Goal: Information Seeking & Learning: Learn about a topic

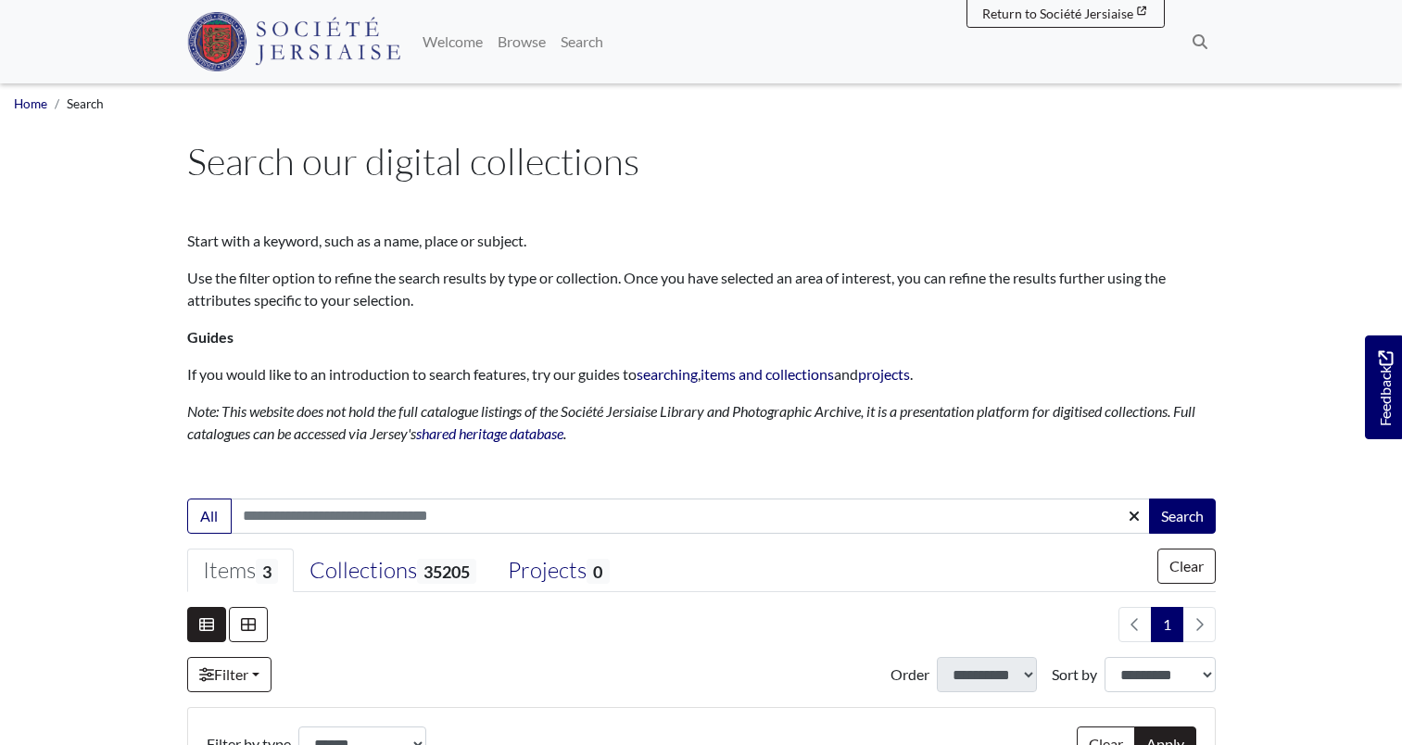
select select "***"
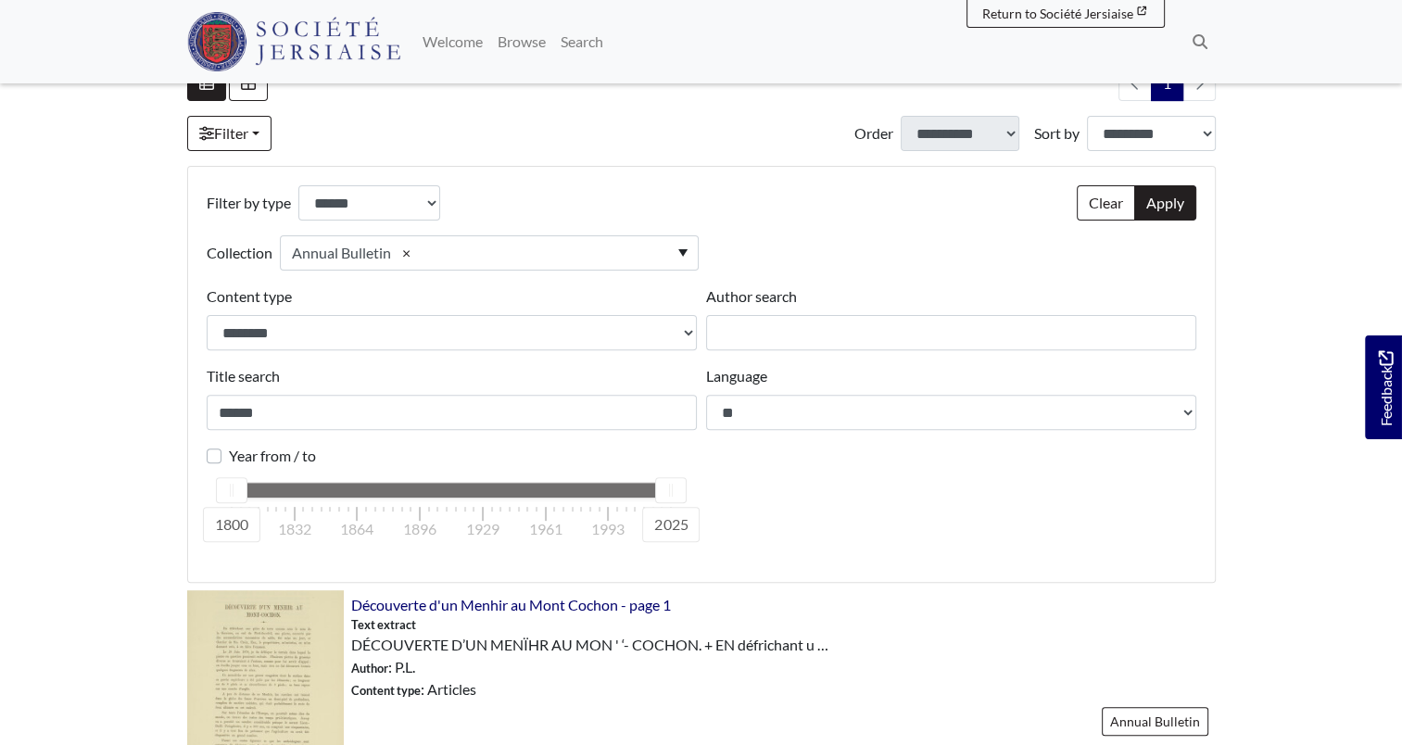
scroll to position [556, 0]
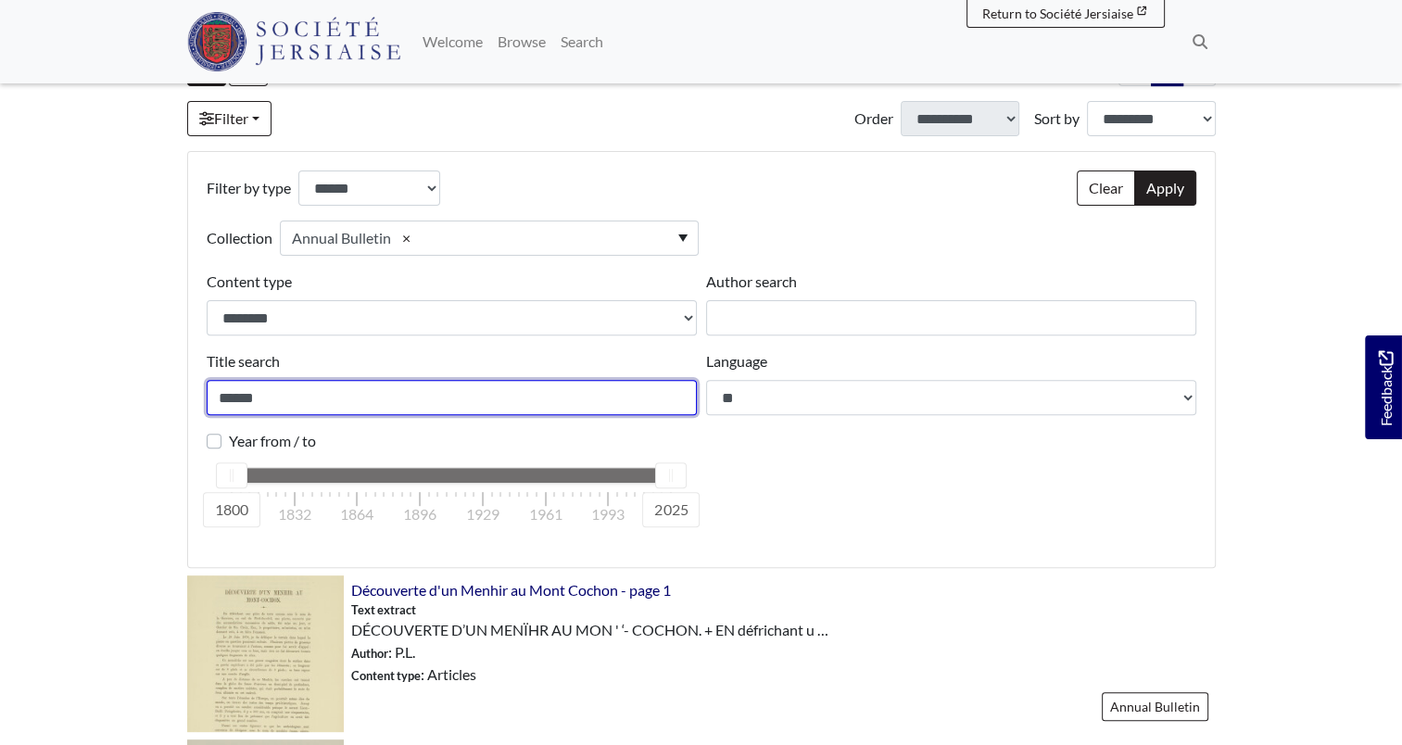
click at [262, 404] on input "******" at bounding box center [452, 397] width 490 height 35
type input "********"
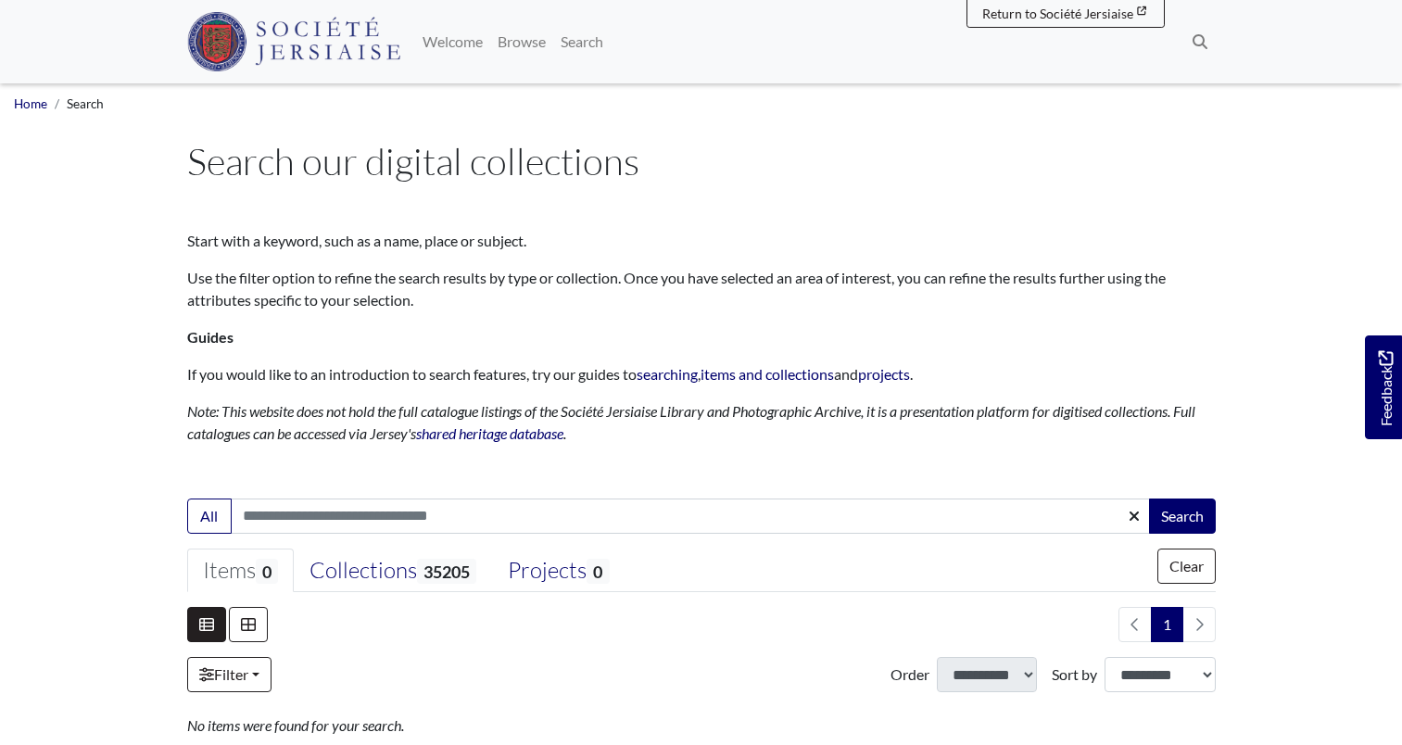
select select "***"
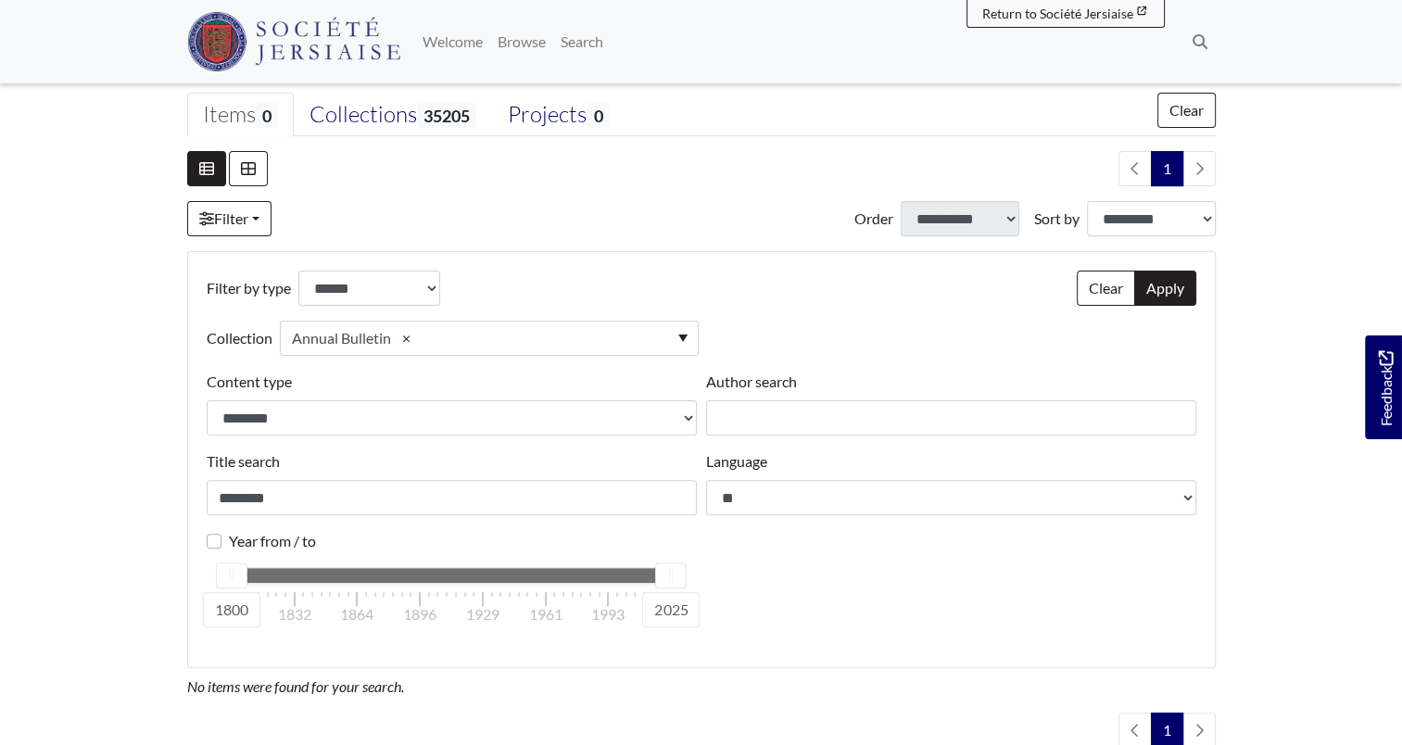
scroll to position [412, 0]
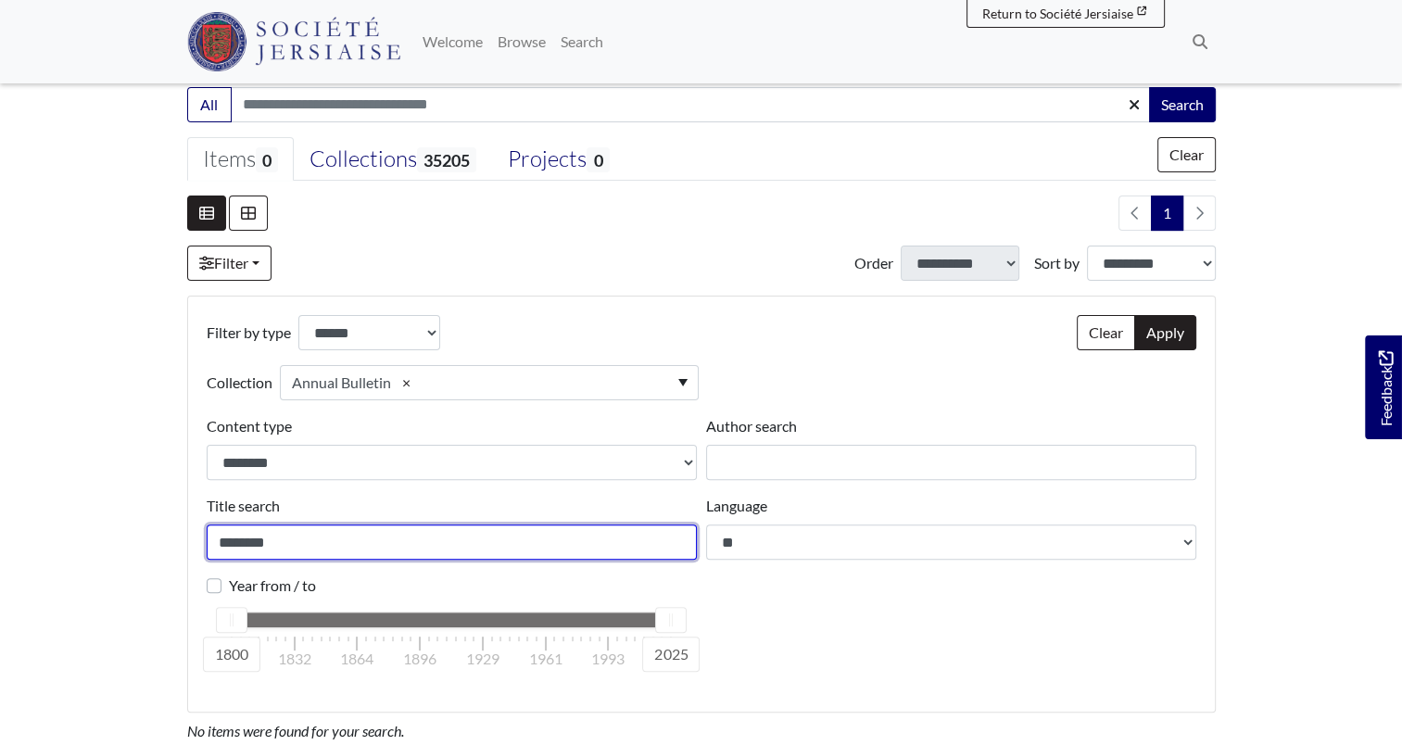
click at [308, 552] on input "********" at bounding box center [452, 542] width 490 height 35
type input "**********"
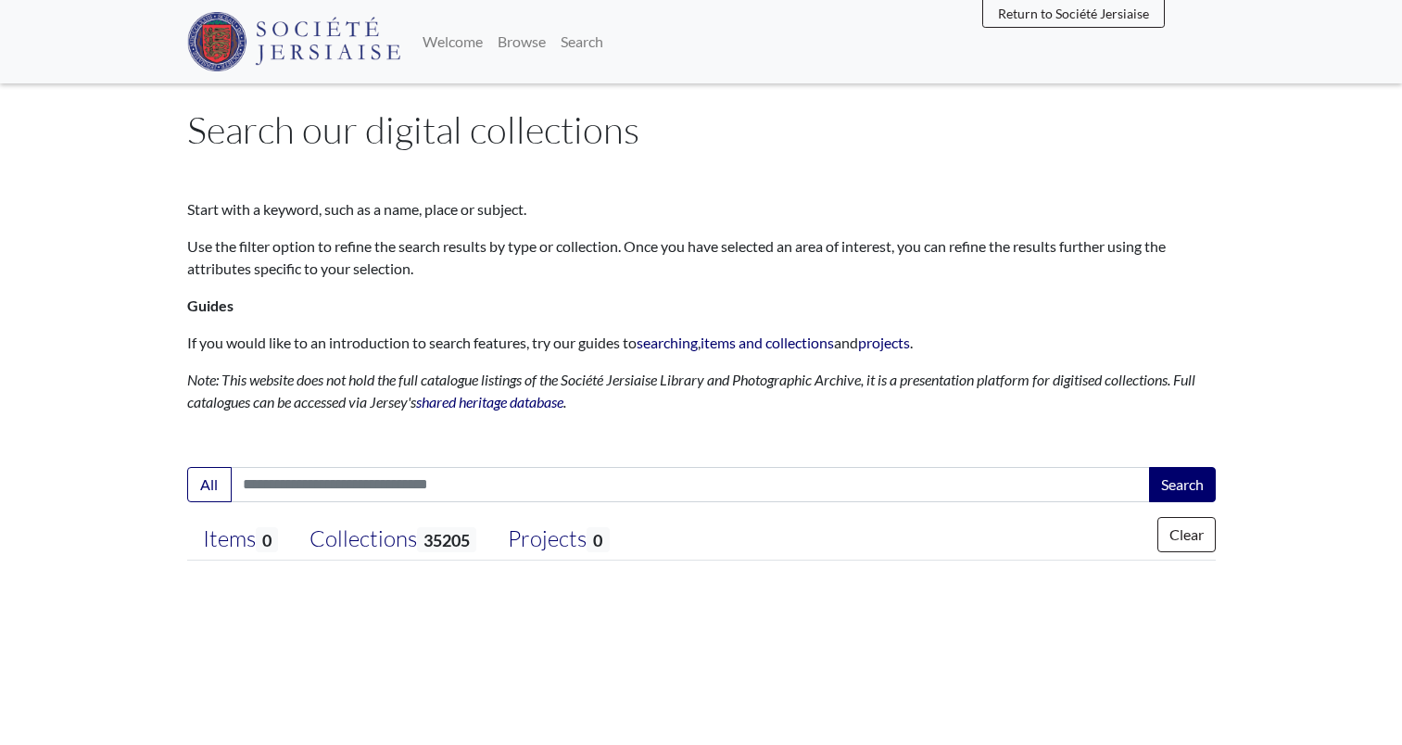
select select "***"
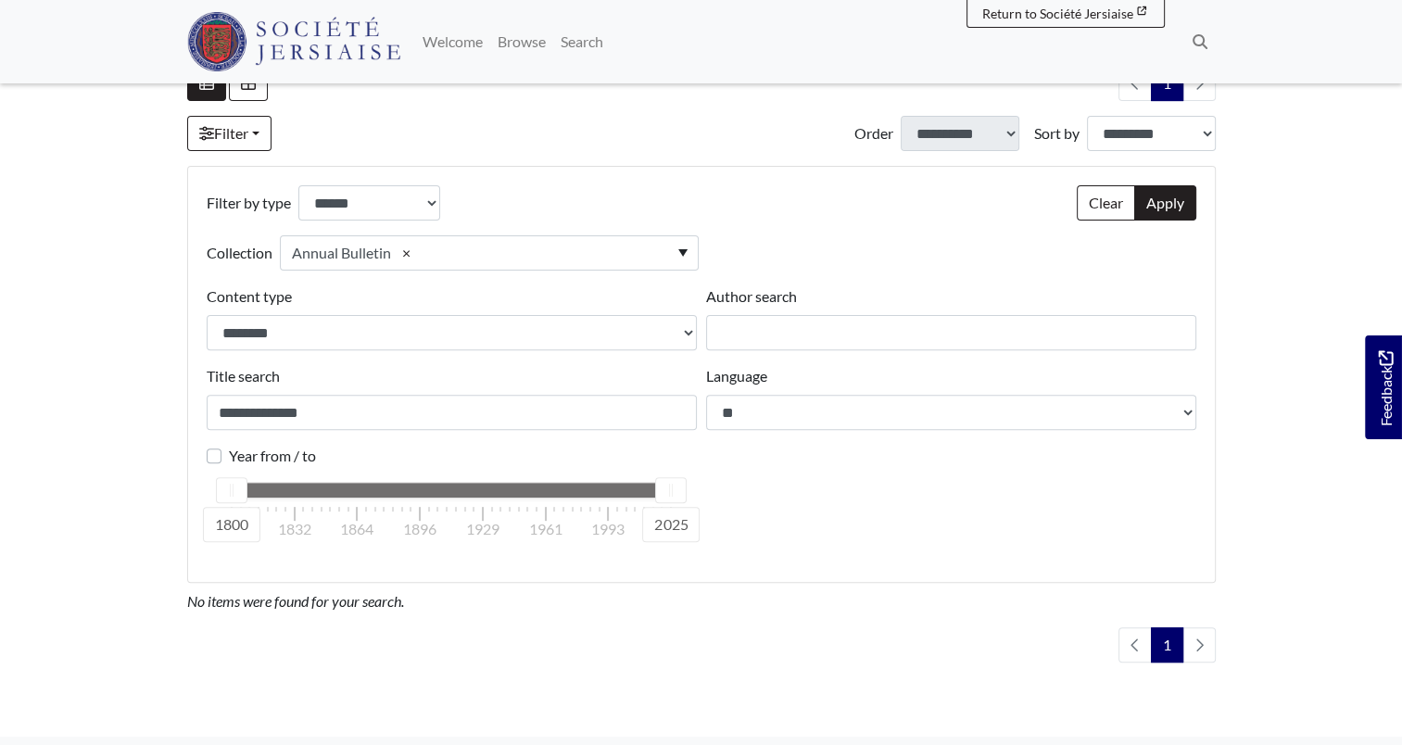
scroll to position [556, 0]
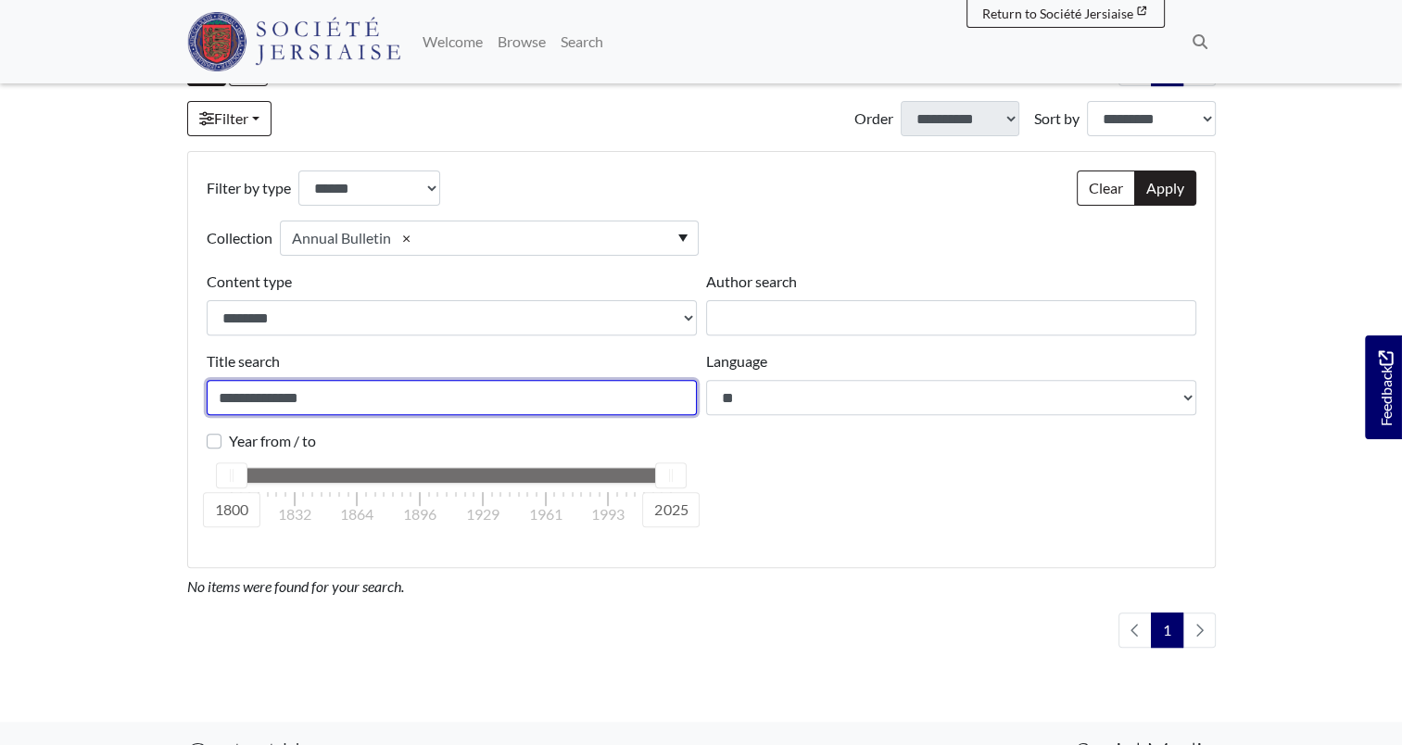
drag, startPoint x: 317, startPoint y: 404, endPoint x: 184, endPoint y: 408, distance: 133.5
click at [184, 408] on main "Search our digital collections Start with a keyword, such as a name, place or s…" at bounding box center [701, 115] width 1057 height 1065
type input "********"
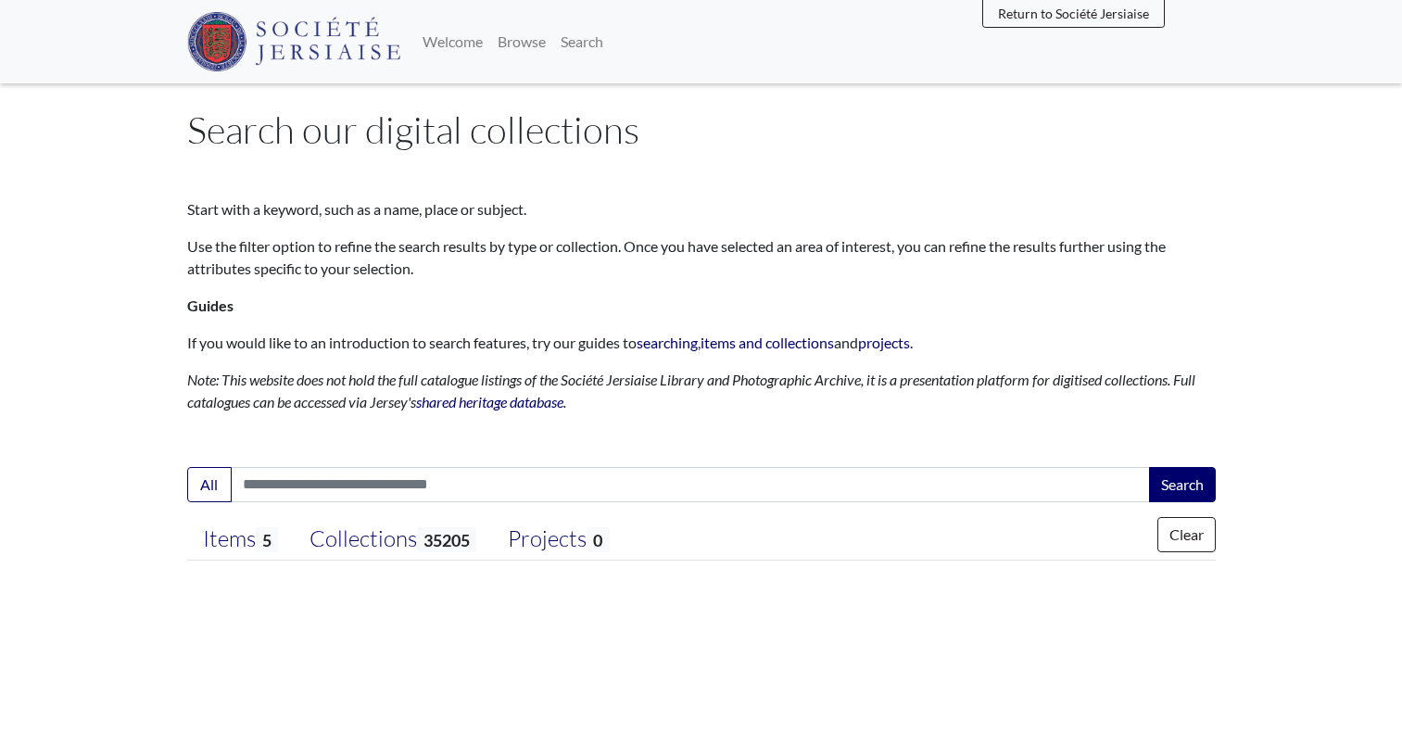
select select "***"
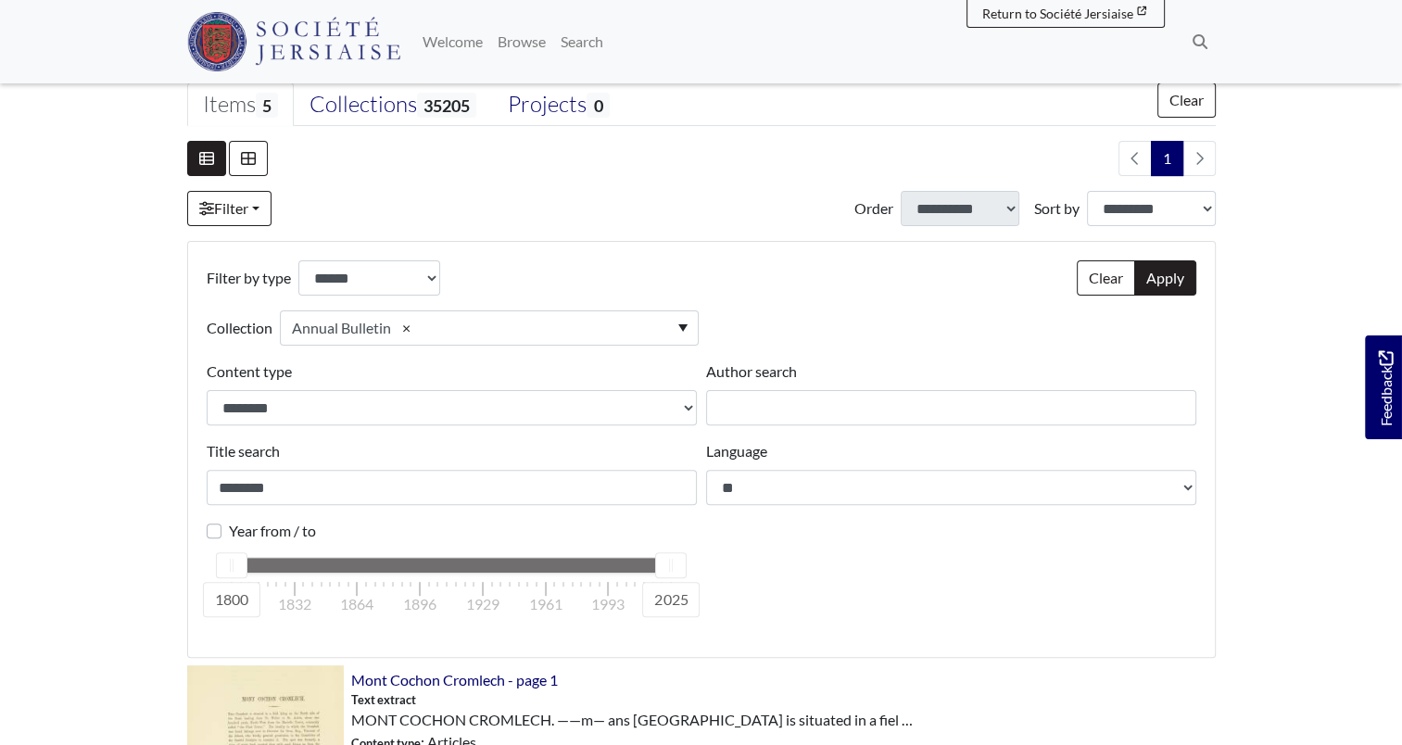
scroll to position [463, 0]
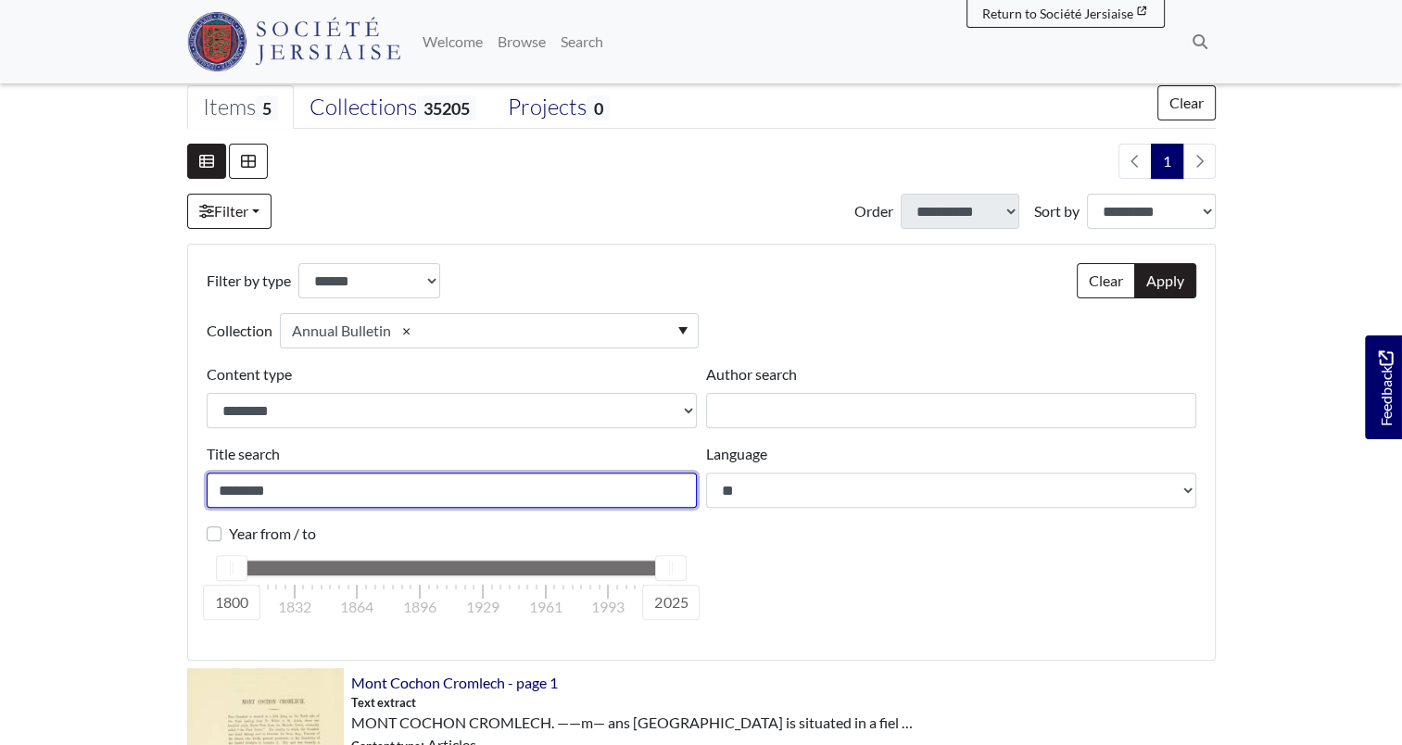
click at [266, 491] on input "********" at bounding box center [452, 490] width 490 height 35
type input "*********"
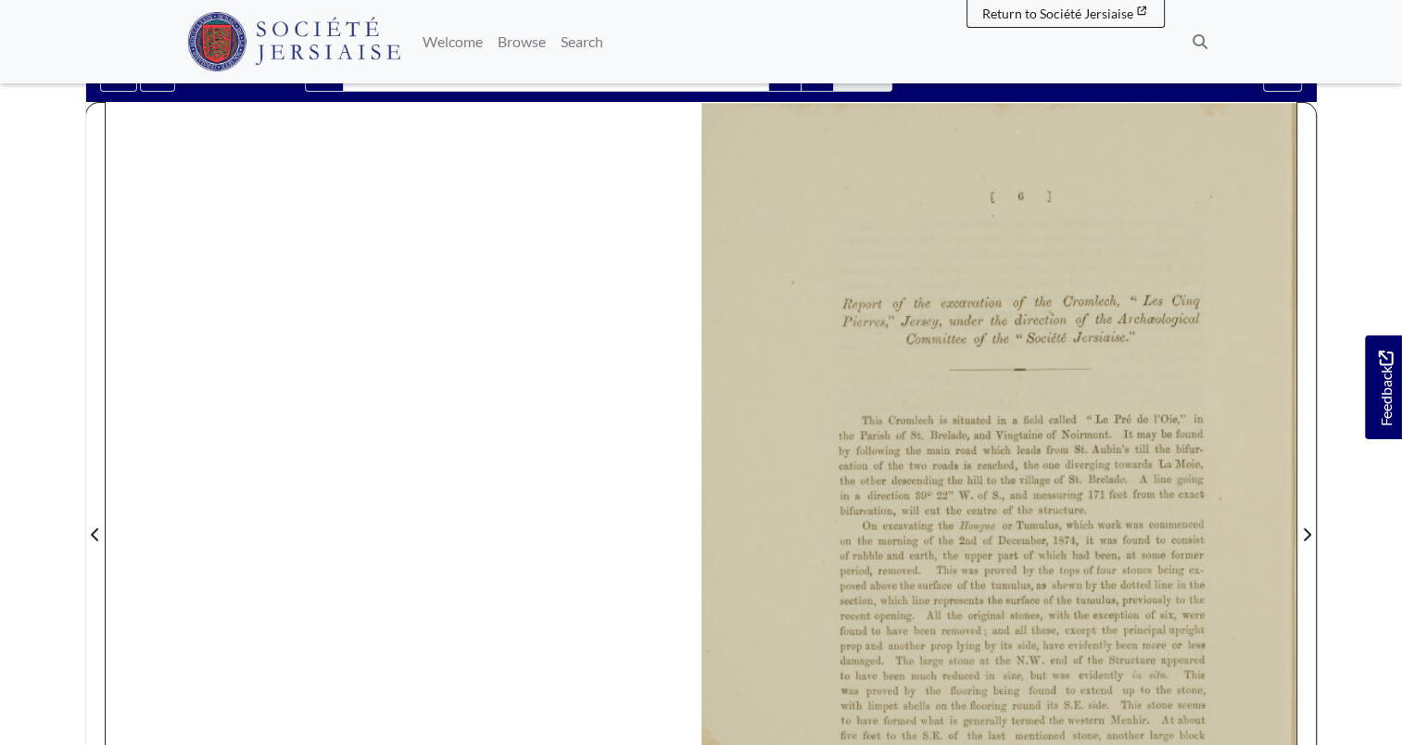
scroll to position [463, 0]
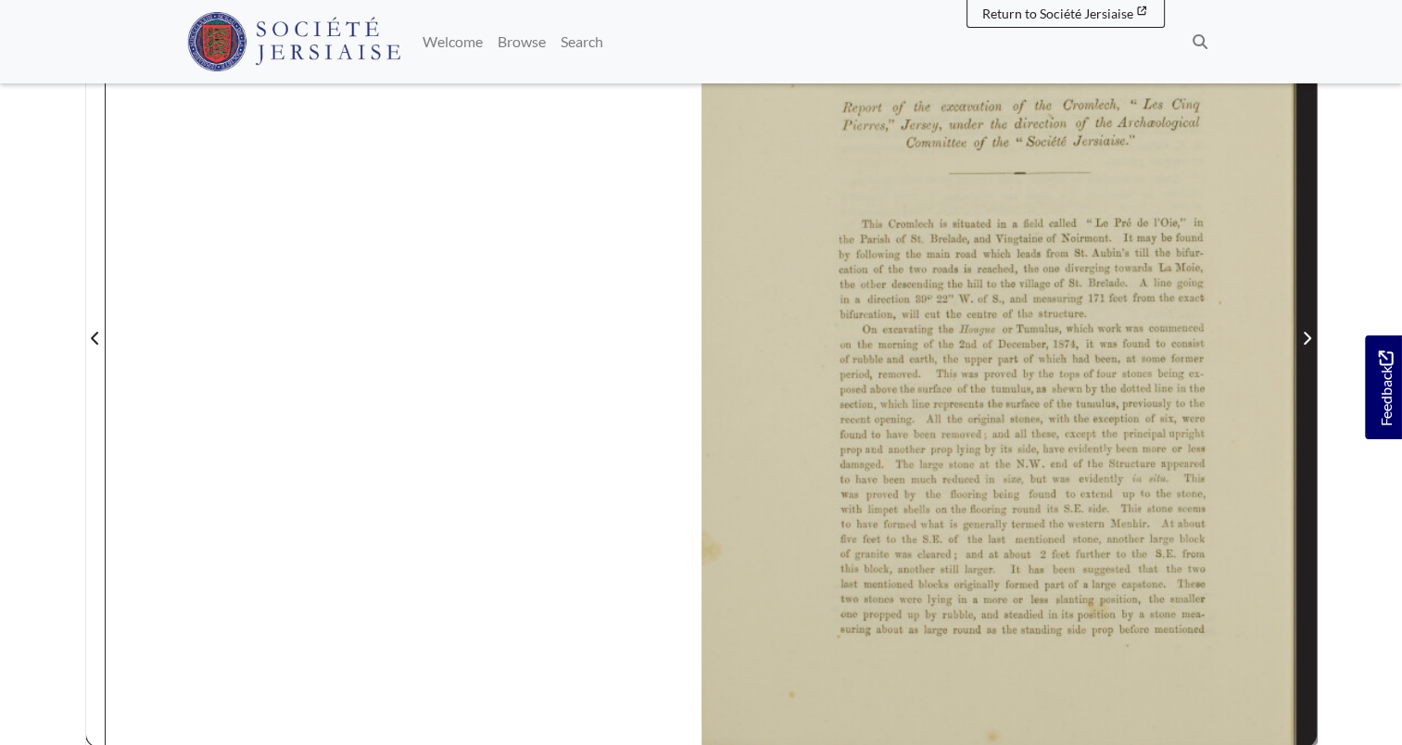
click at [1309, 347] on span "Next Page" at bounding box center [1307, 338] width 19 height 22
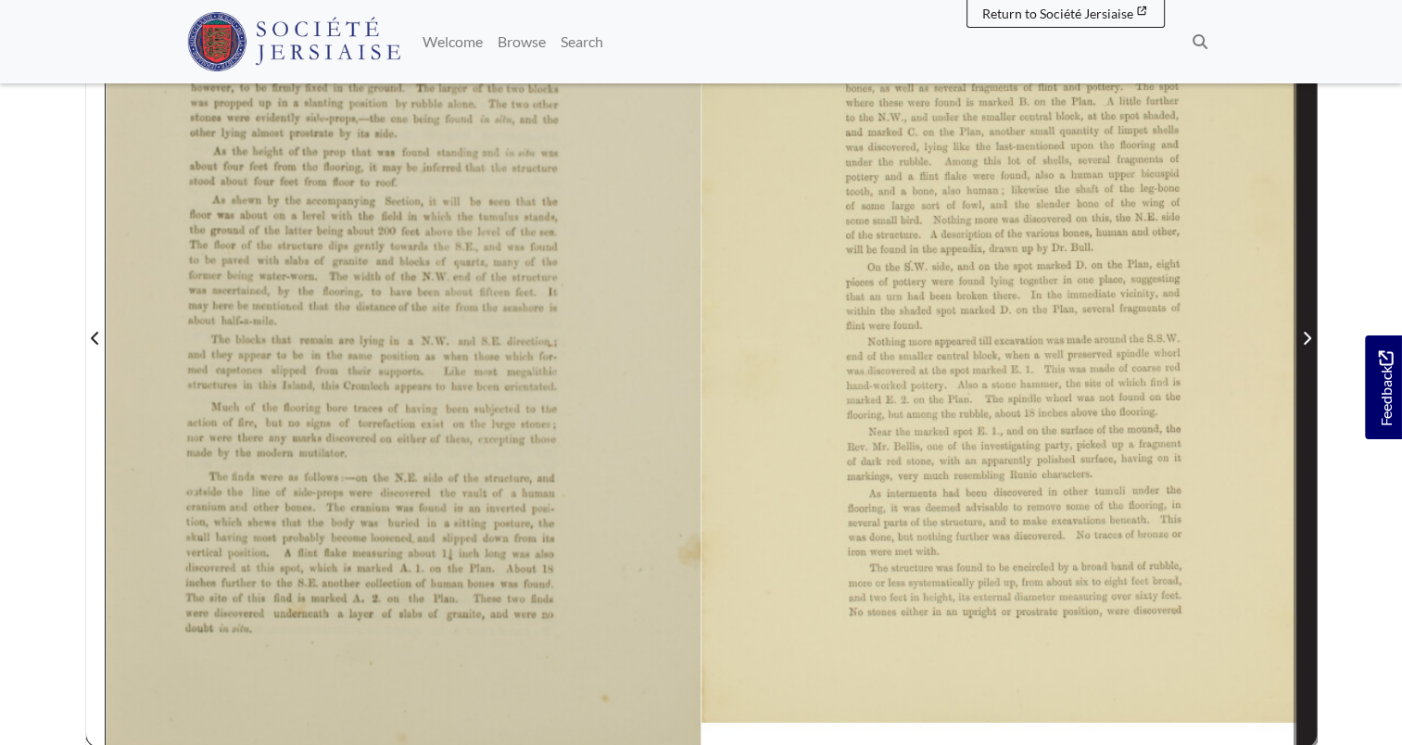
click at [1309, 347] on span "Next Page" at bounding box center [1307, 338] width 19 height 22
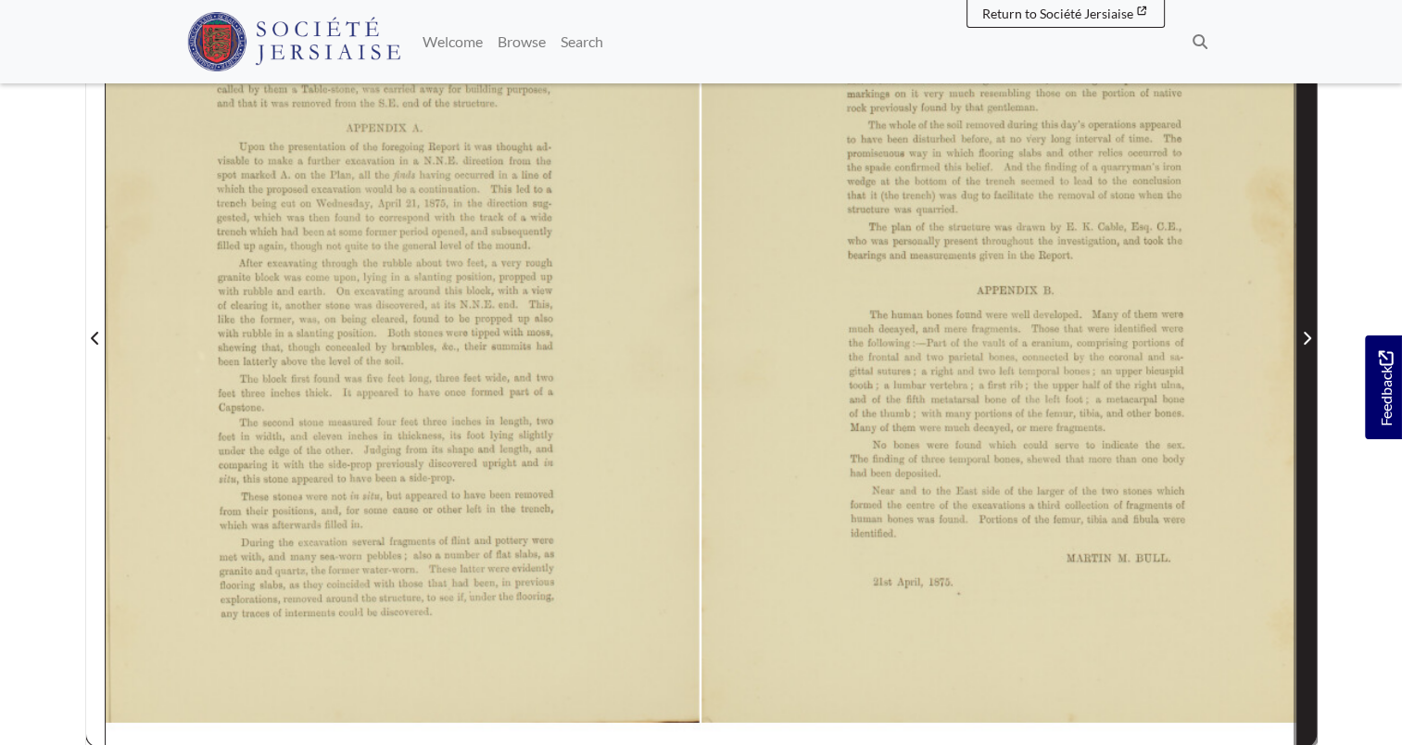
click at [1309, 347] on span "Next Page" at bounding box center [1307, 338] width 19 height 22
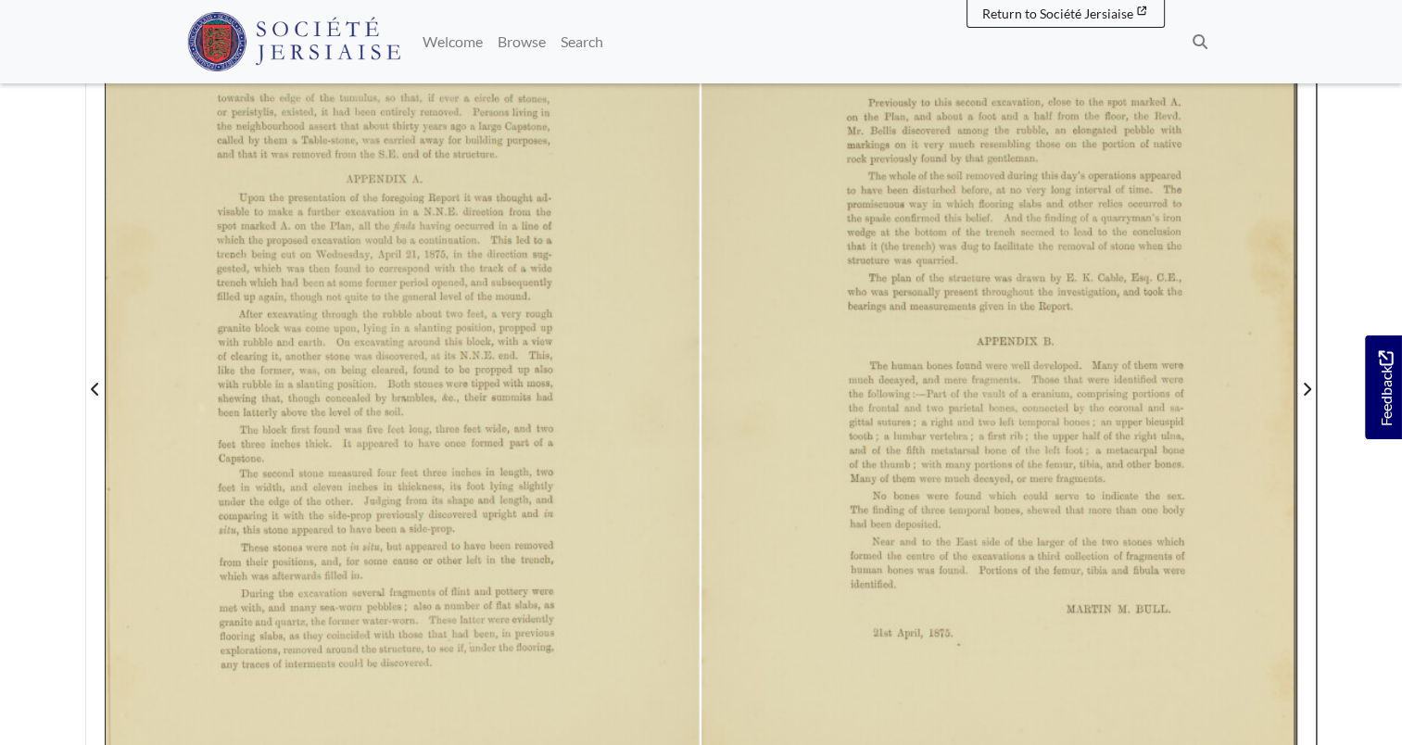
scroll to position [371, 0]
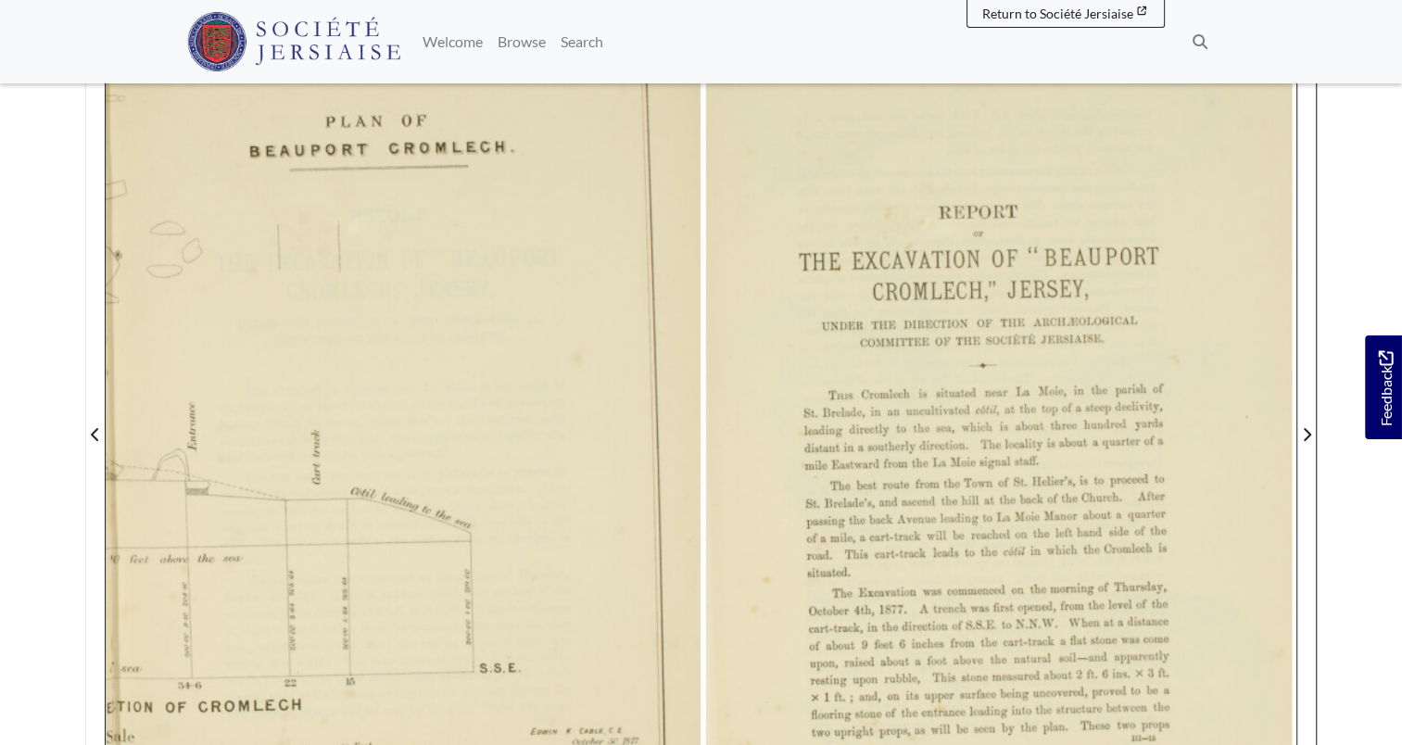
scroll to position [463, 0]
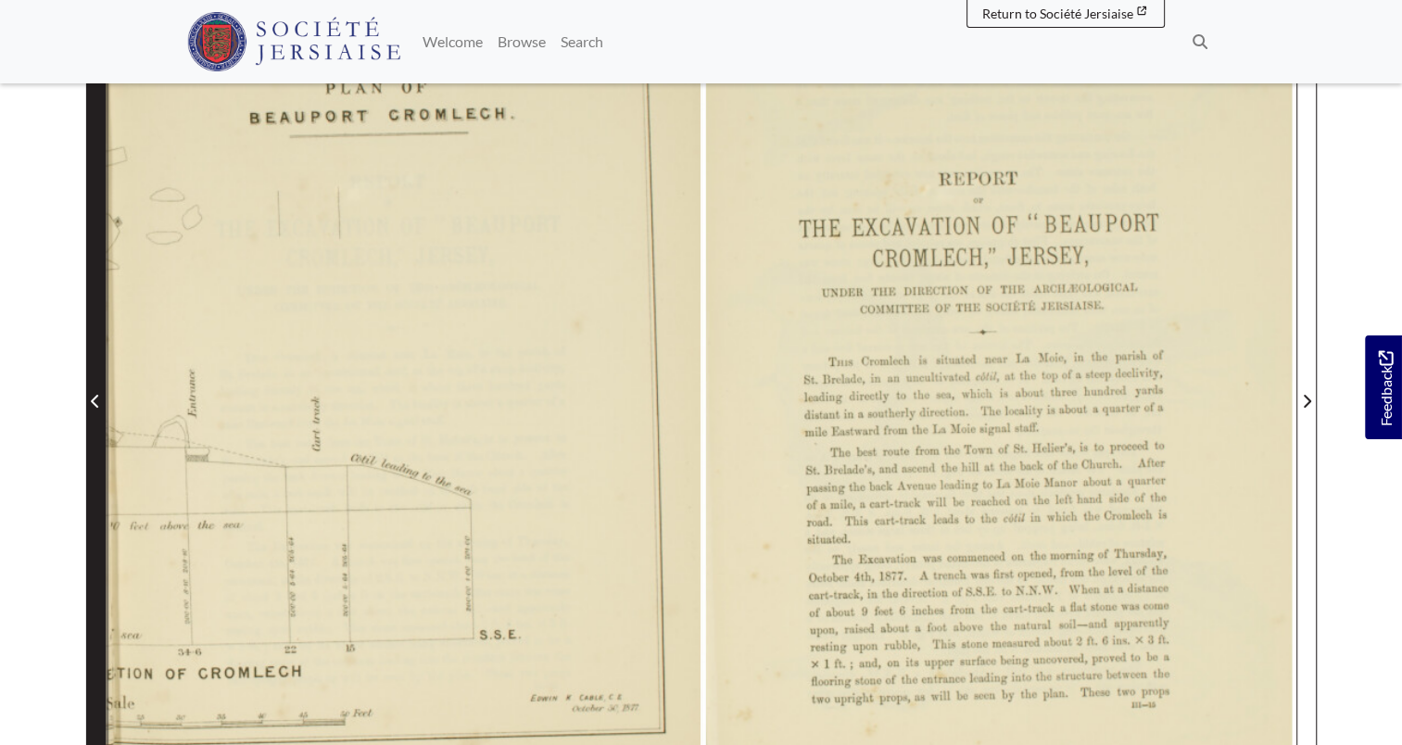
click at [95, 394] on icon "Previous Page" at bounding box center [95, 401] width 9 height 15
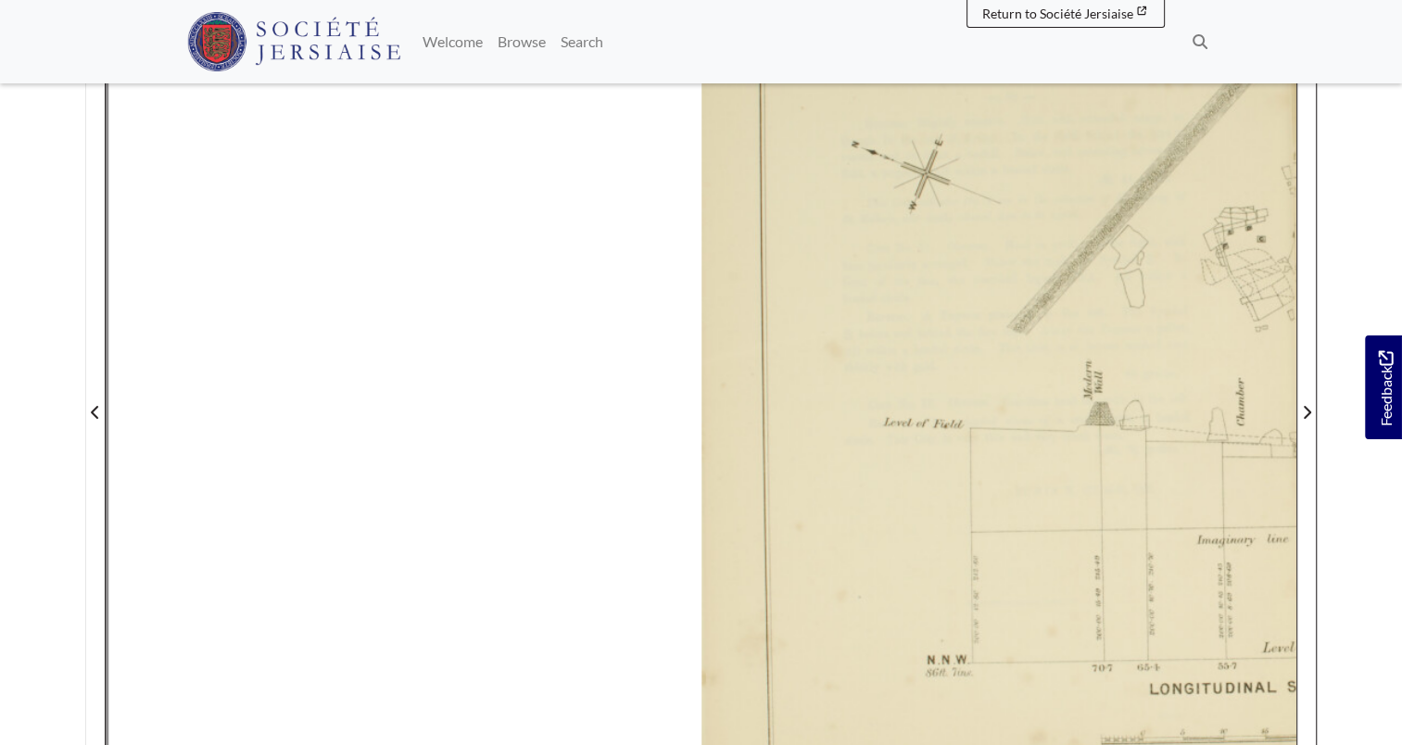
scroll to position [463, 0]
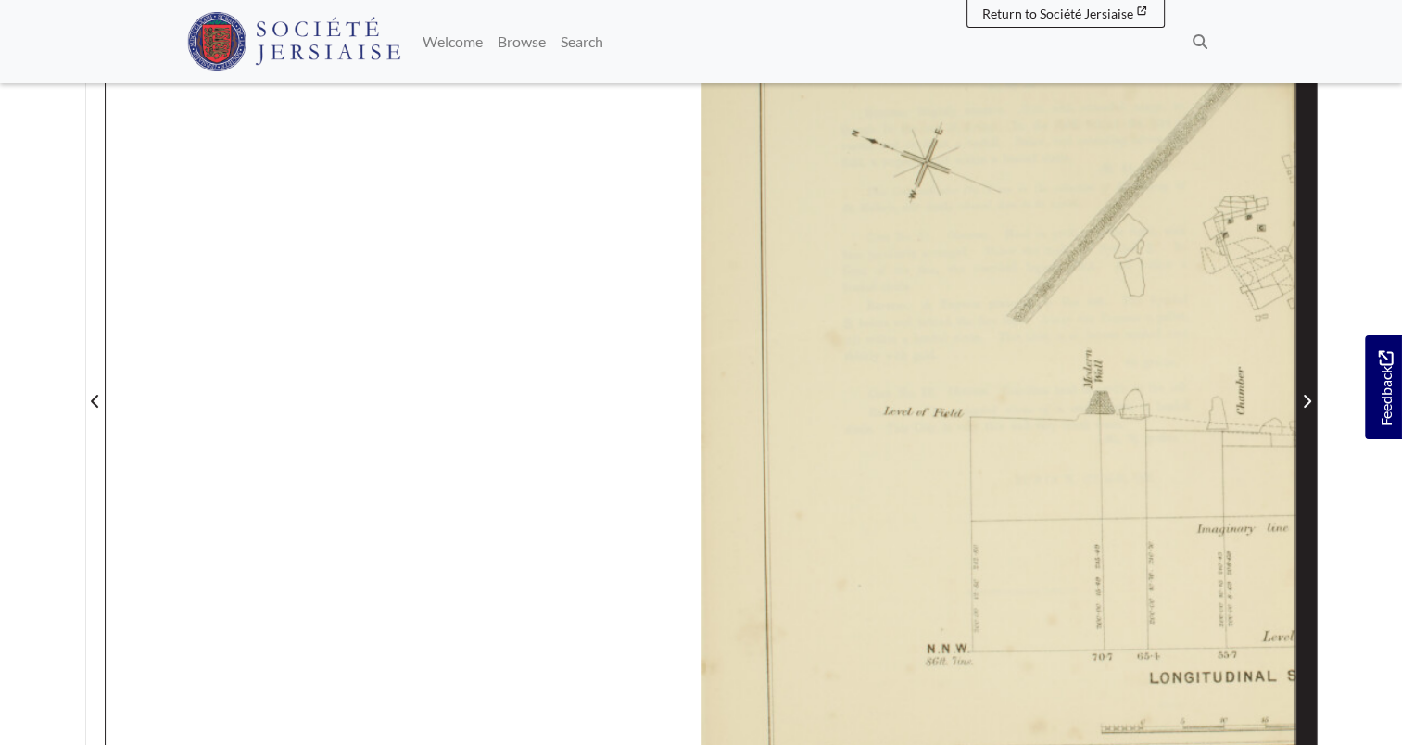
click at [1312, 349] on span "Next Page" at bounding box center [1307, 390] width 19 height 840
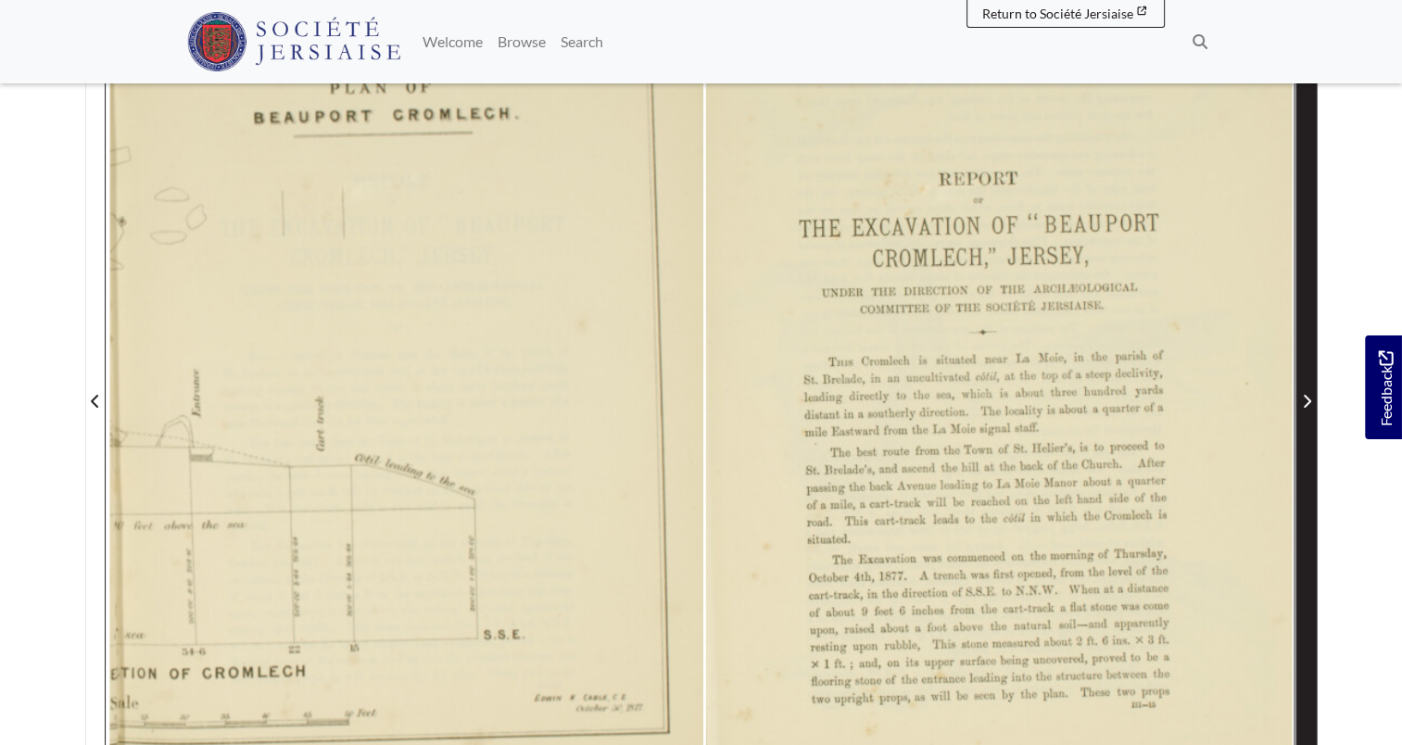
click at [1312, 349] on span "Next Page" at bounding box center [1307, 390] width 19 height 840
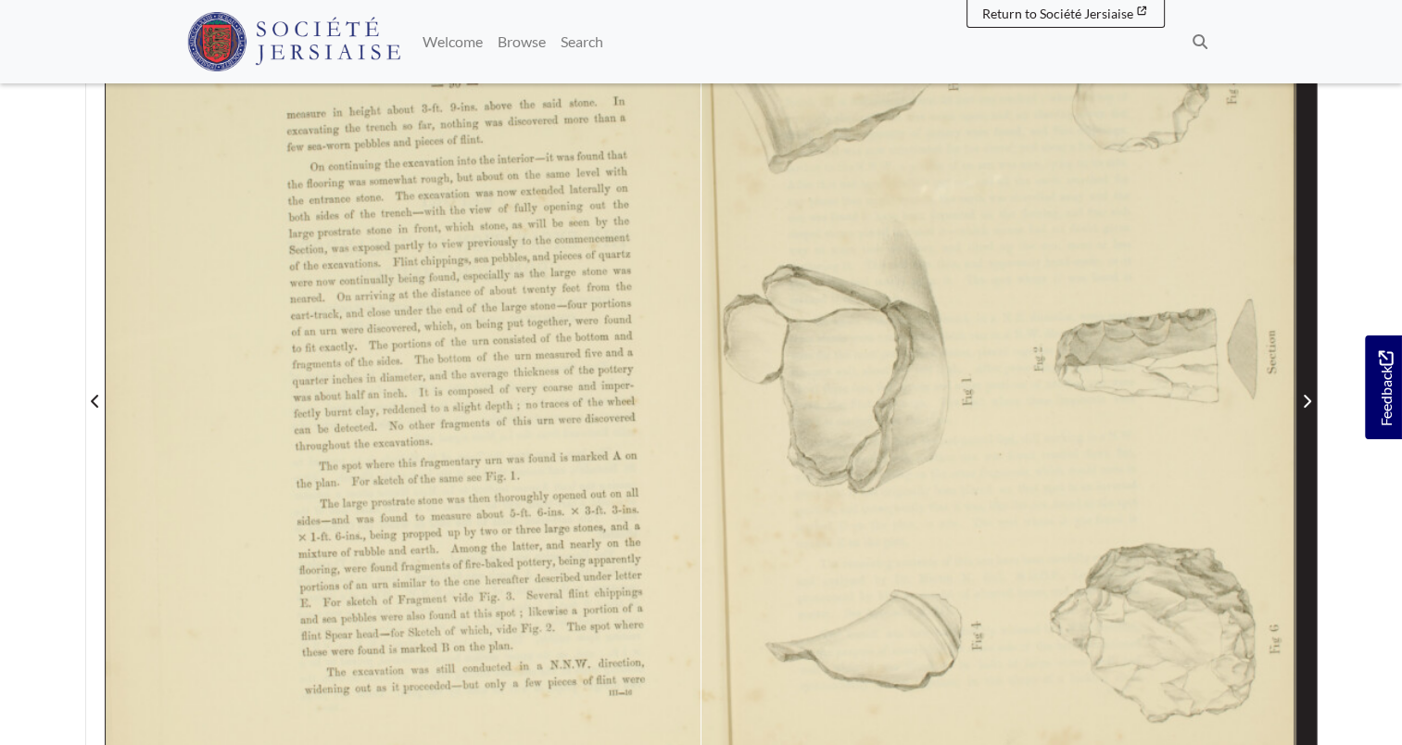
click at [1312, 349] on span "Next Page" at bounding box center [1307, 390] width 19 height 840
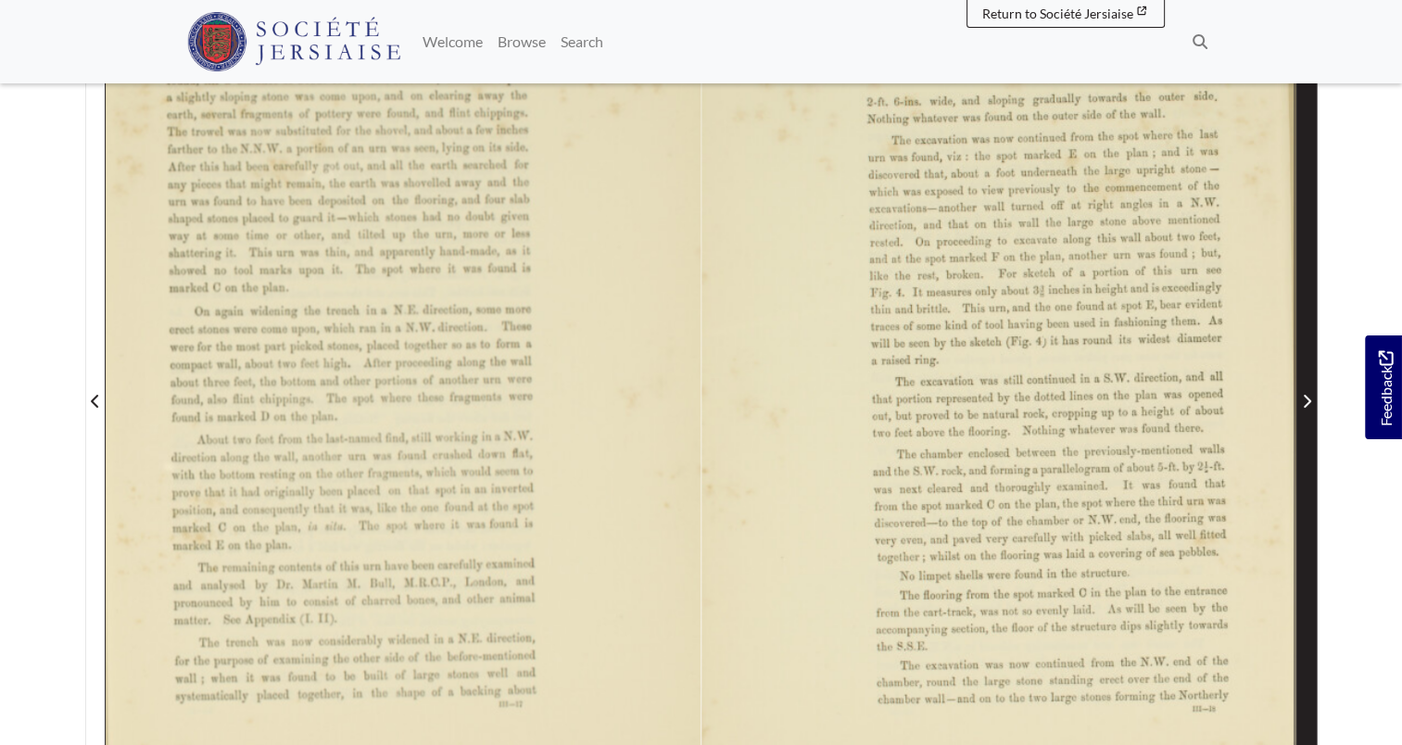
click at [1312, 349] on span "Next Page" at bounding box center [1307, 390] width 19 height 840
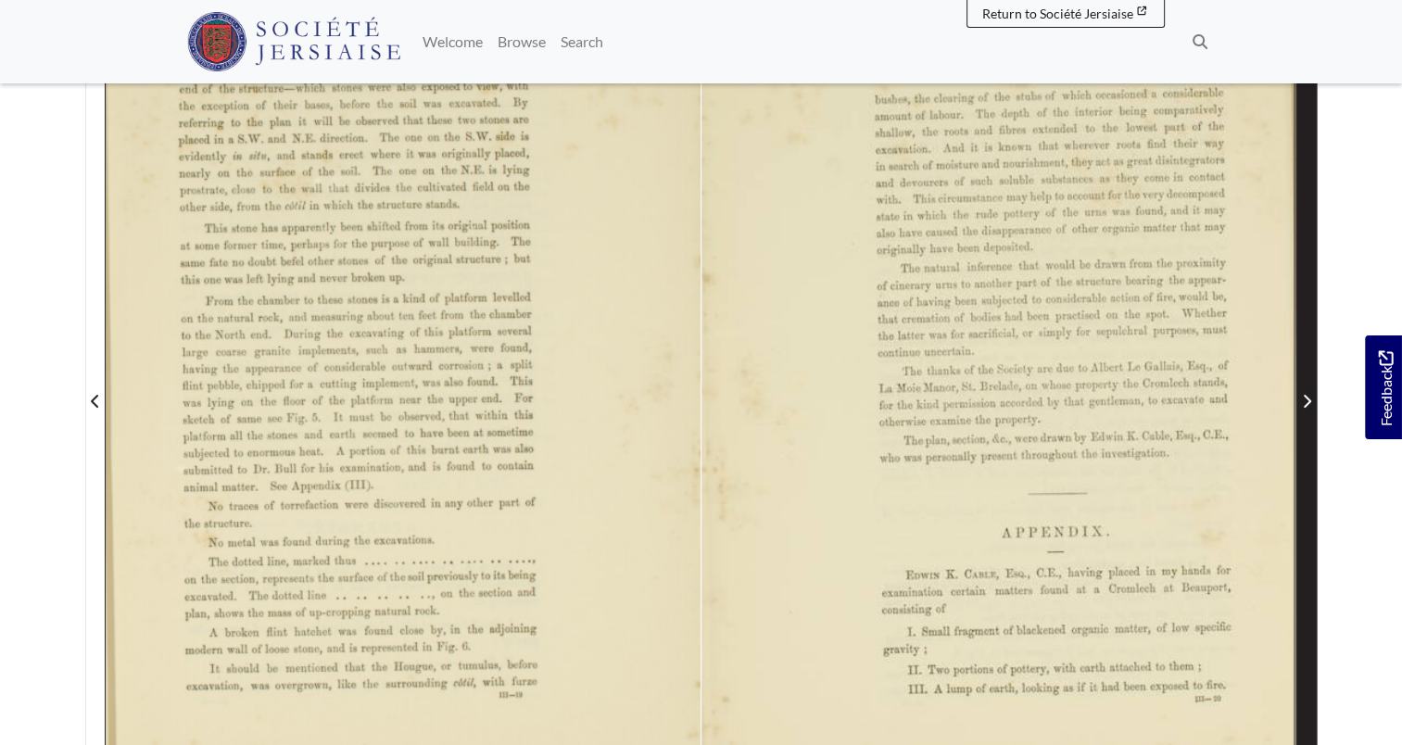
click at [1312, 349] on span "Next Page" at bounding box center [1307, 390] width 19 height 840
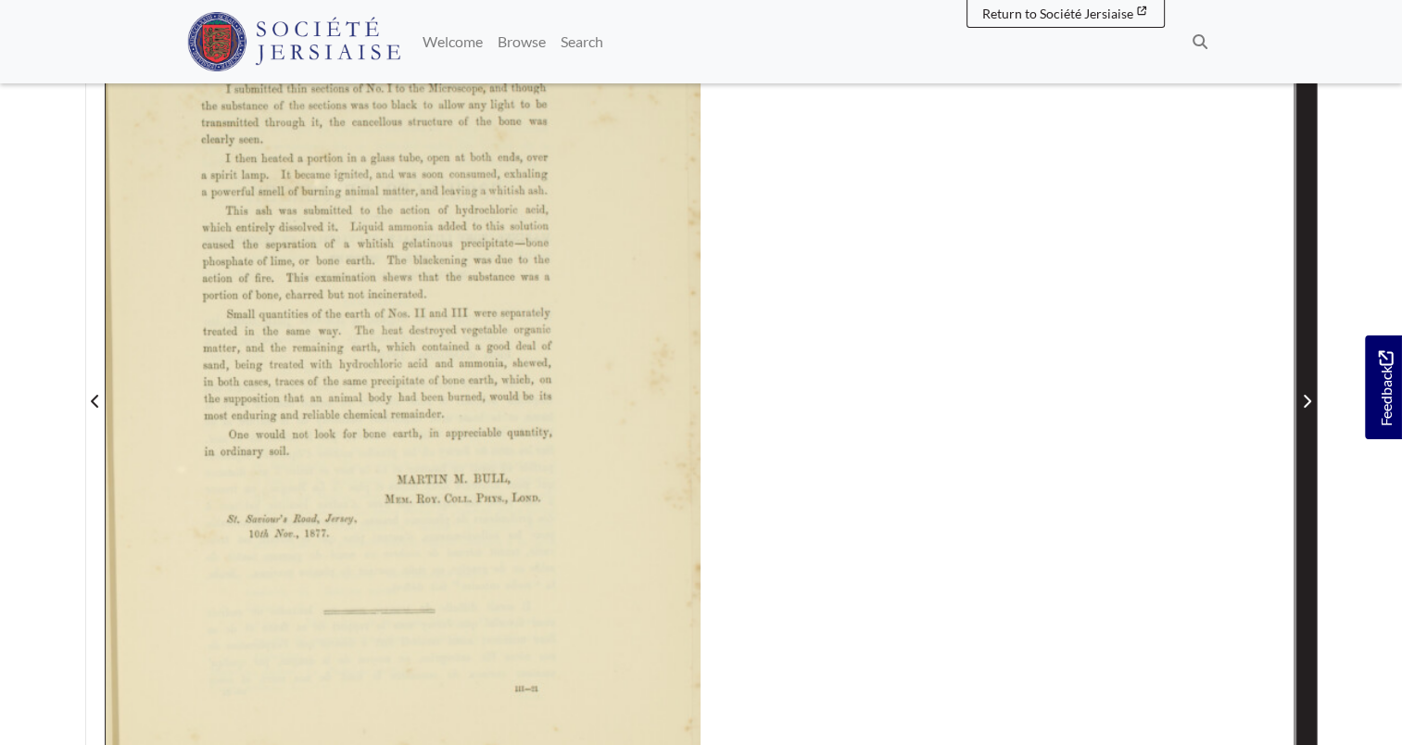
click at [1312, 349] on span "Next Page" at bounding box center [1307, 390] width 19 height 840
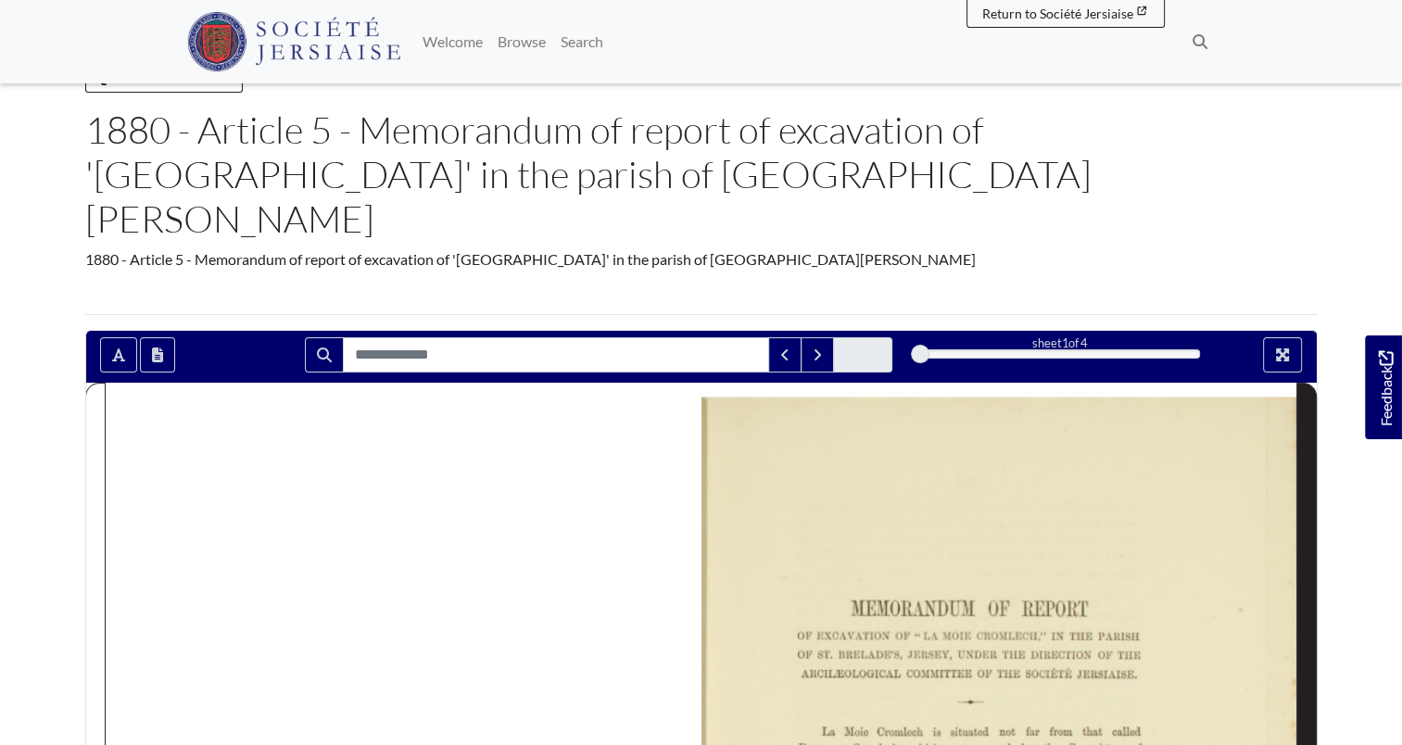
scroll to position [371, 0]
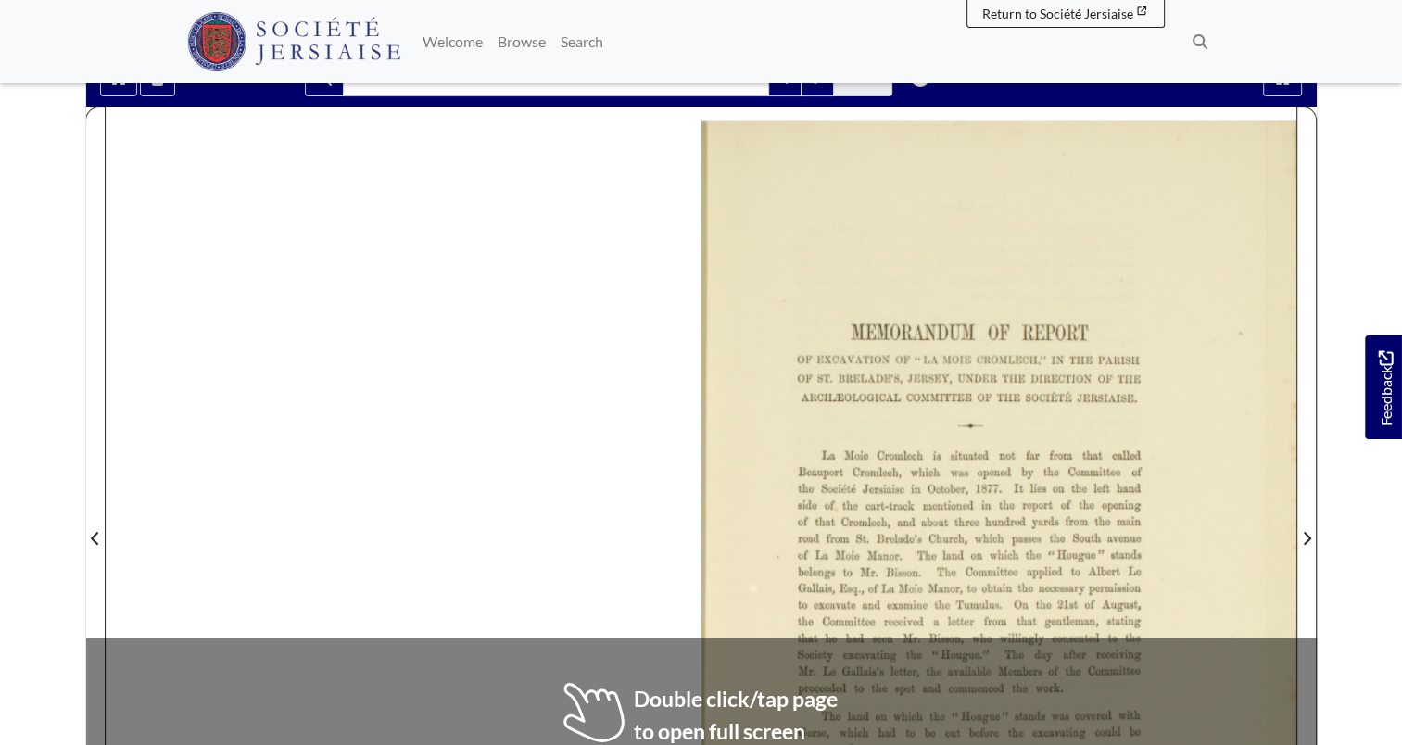
click at [1079, 373] on div at bounding box center [999, 528] width 595 height 842
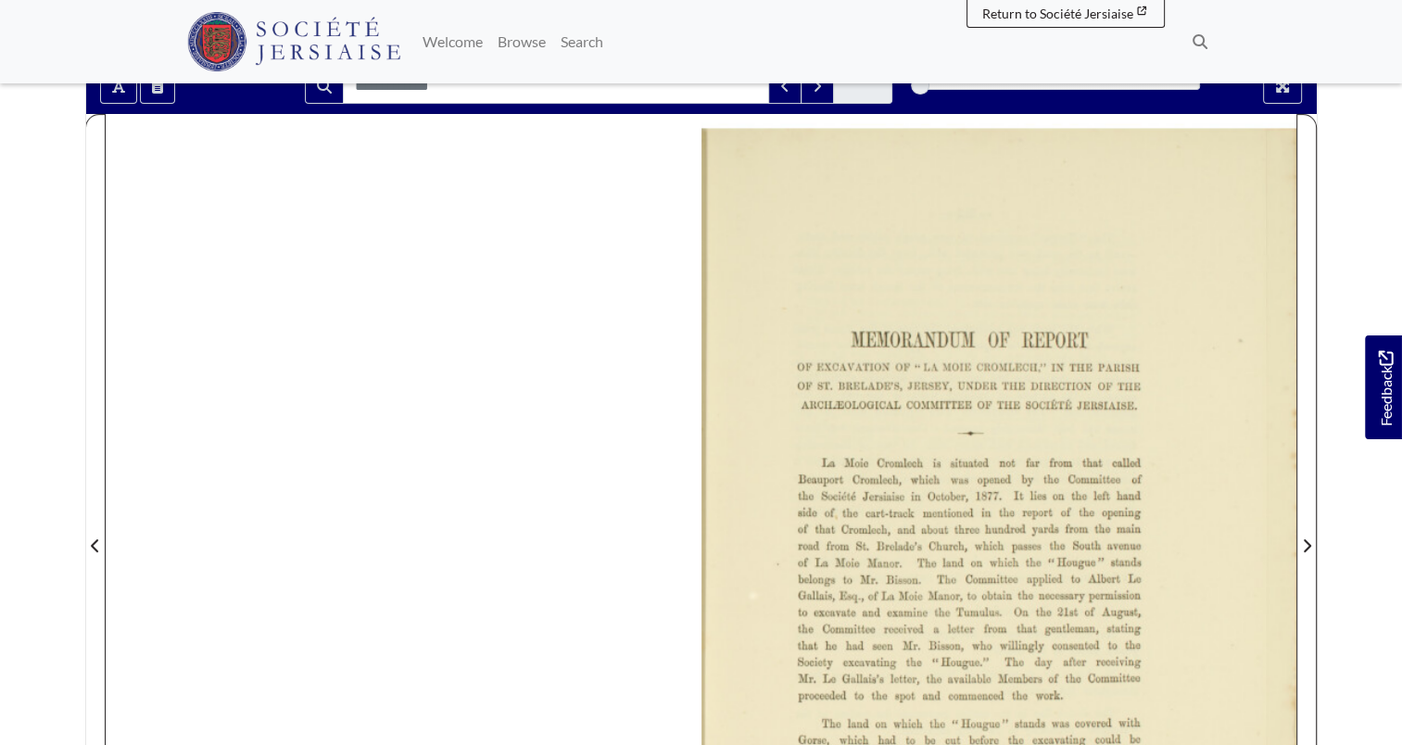
scroll to position [463, 0]
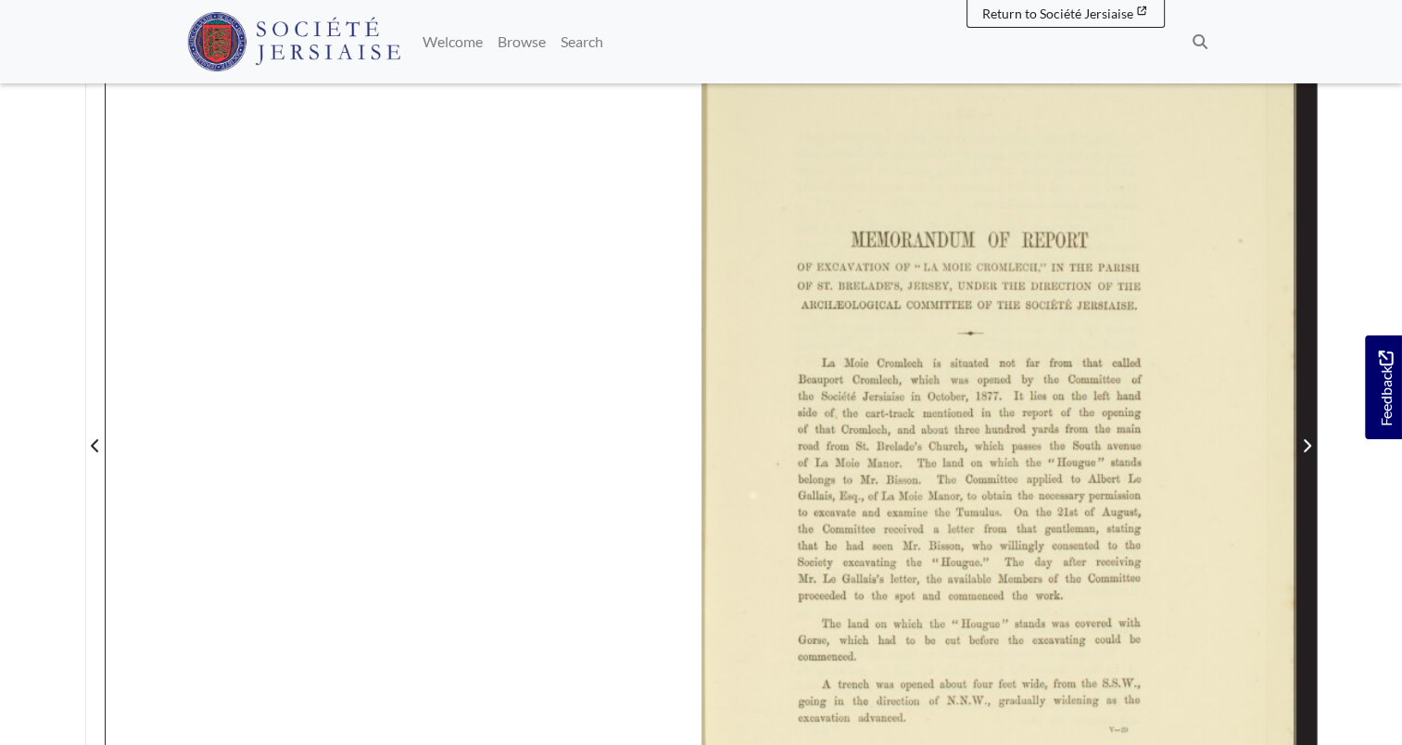
click at [1298, 435] on span "Next Page" at bounding box center [1307, 446] width 19 height 22
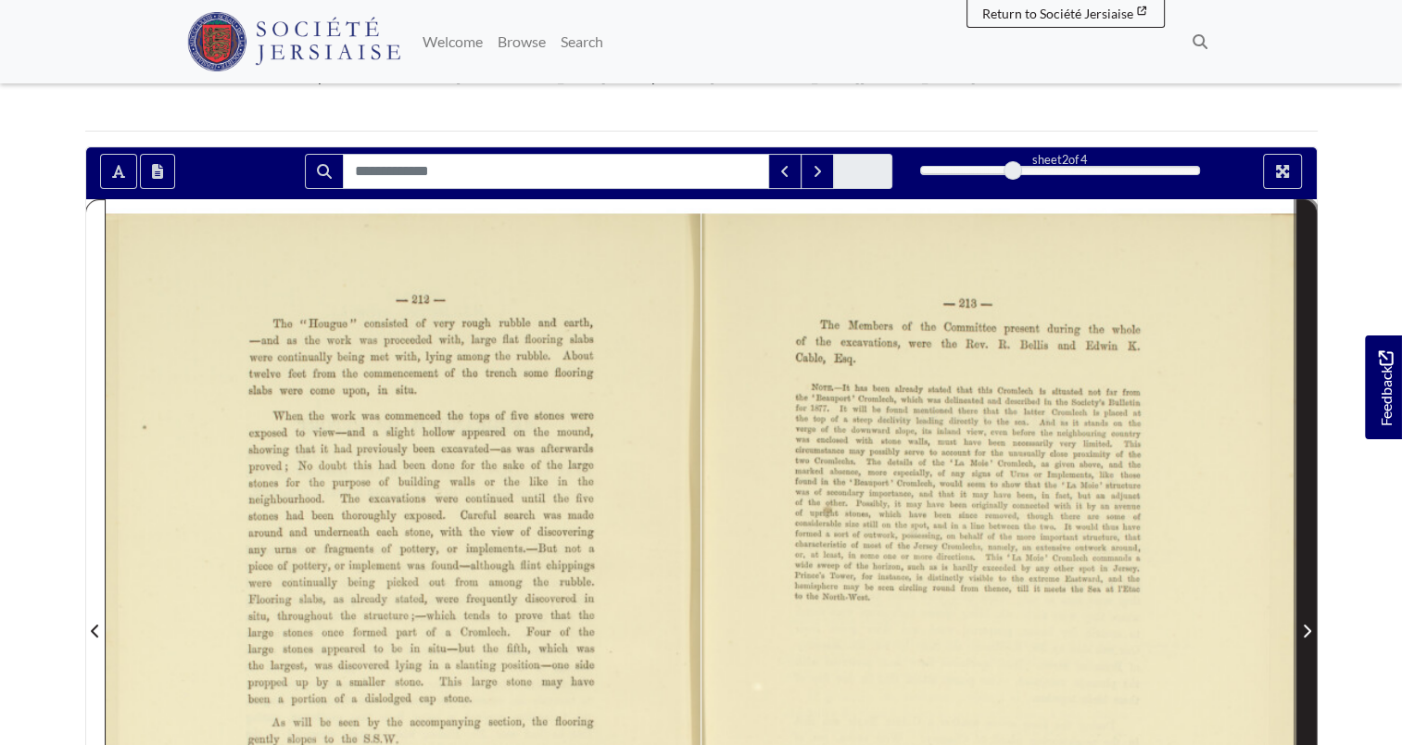
scroll to position [371, 0]
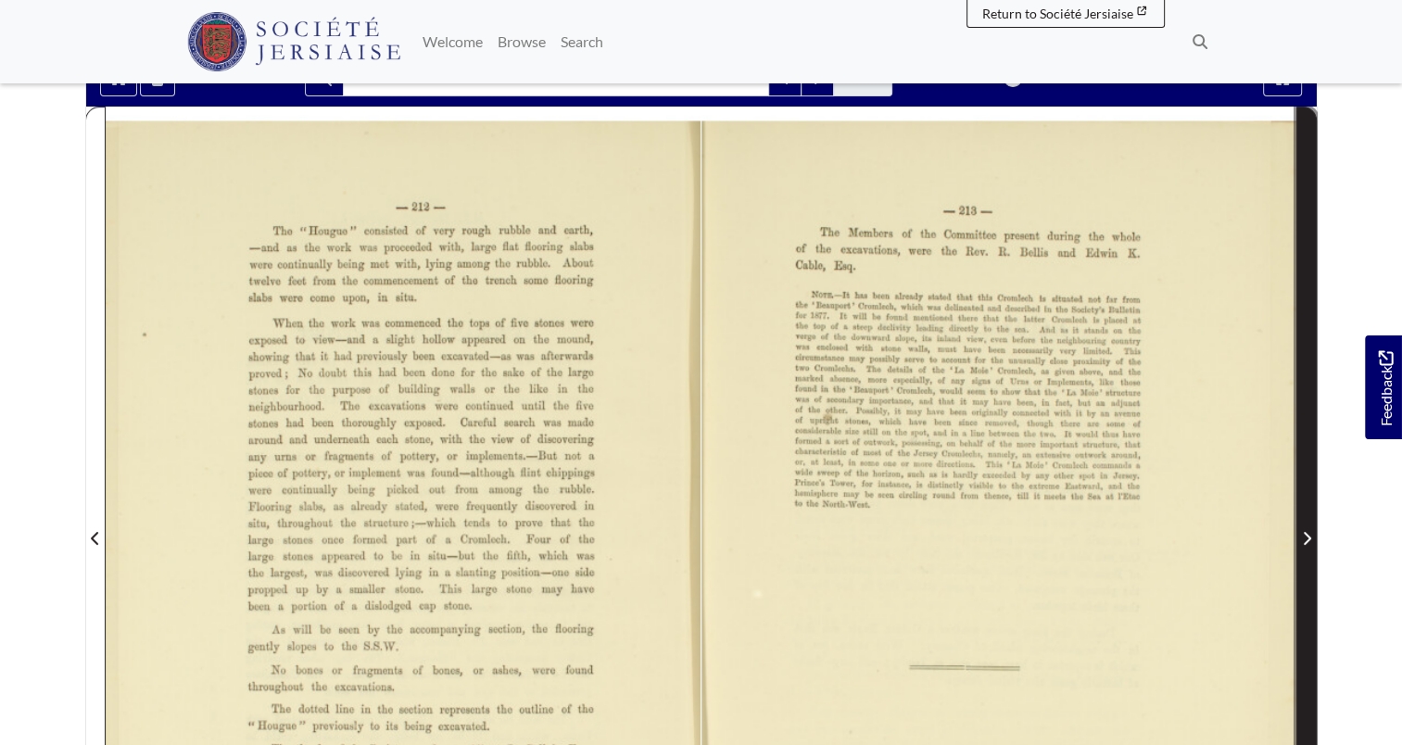
click at [1298, 404] on span "Next Page" at bounding box center [1307, 528] width 19 height 840
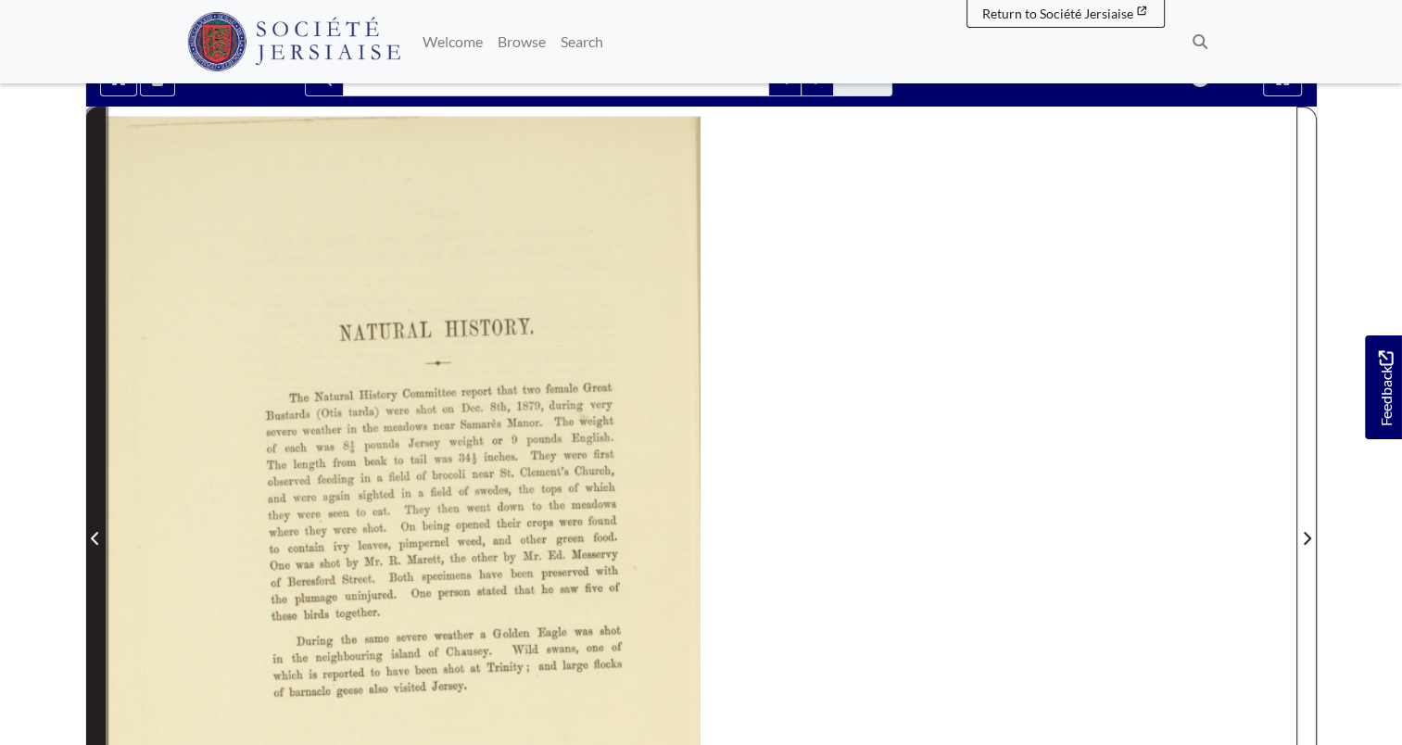
click at [94, 531] on icon "Previous Page" at bounding box center [95, 538] width 9 height 15
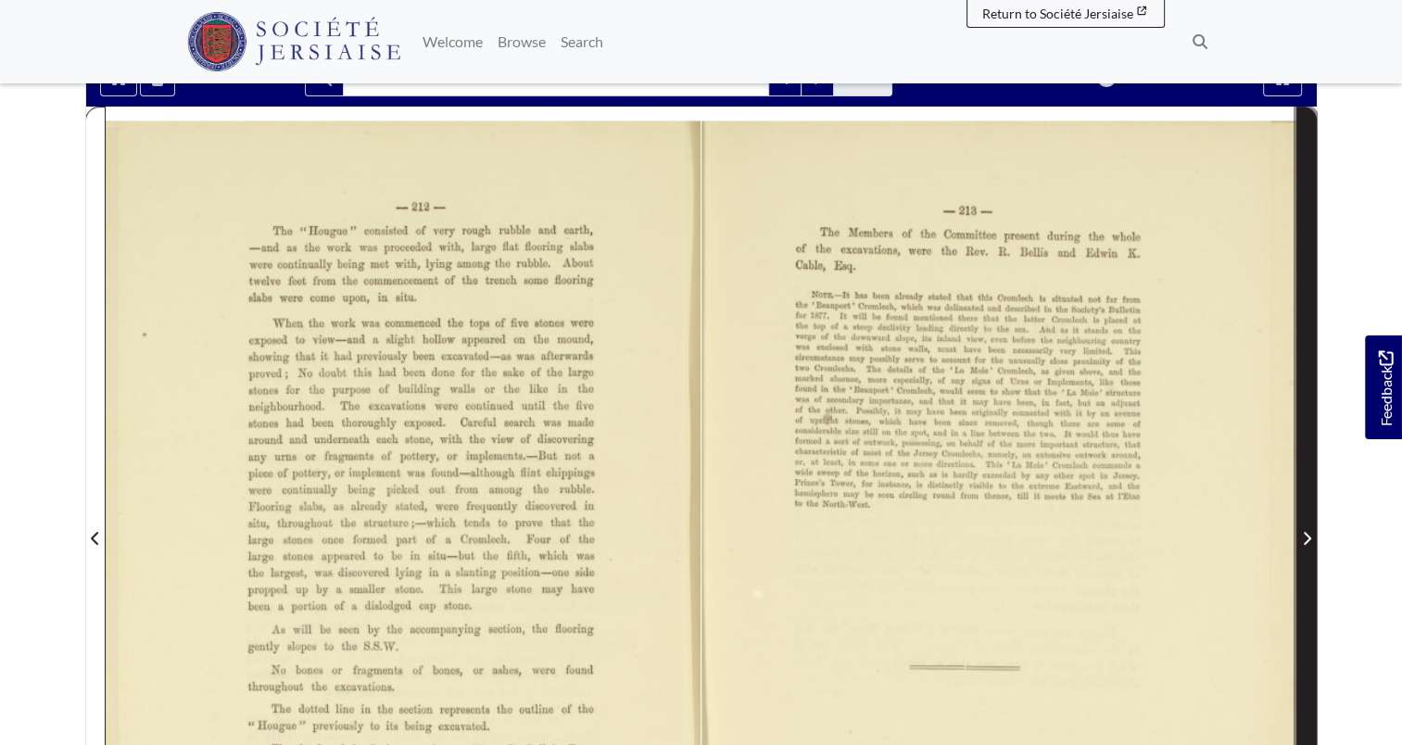
click at [1313, 507] on span "Next Page" at bounding box center [1307, 528] width 19 height 840
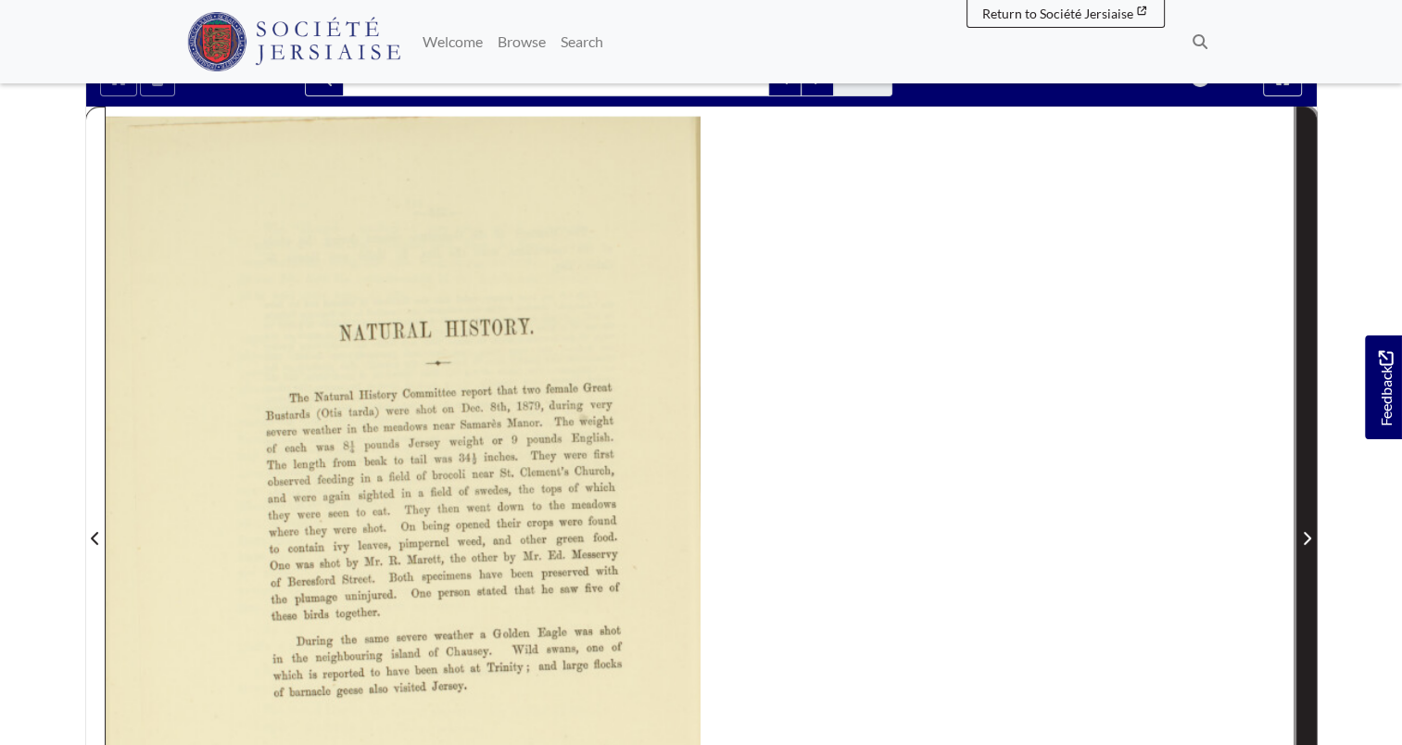
click at [1313, 507] on span "Next Page" at bounding box center [1307, 528] width 19 height 840
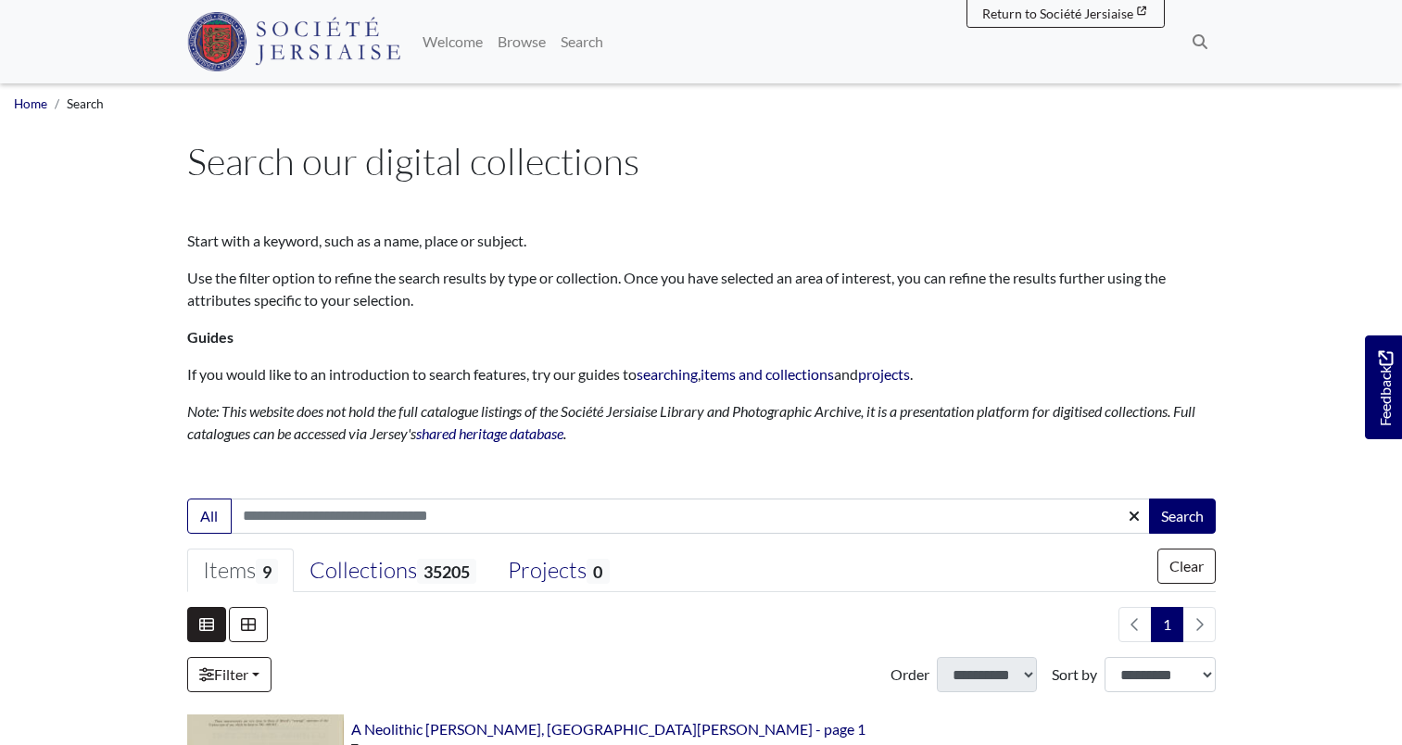
select select "***"
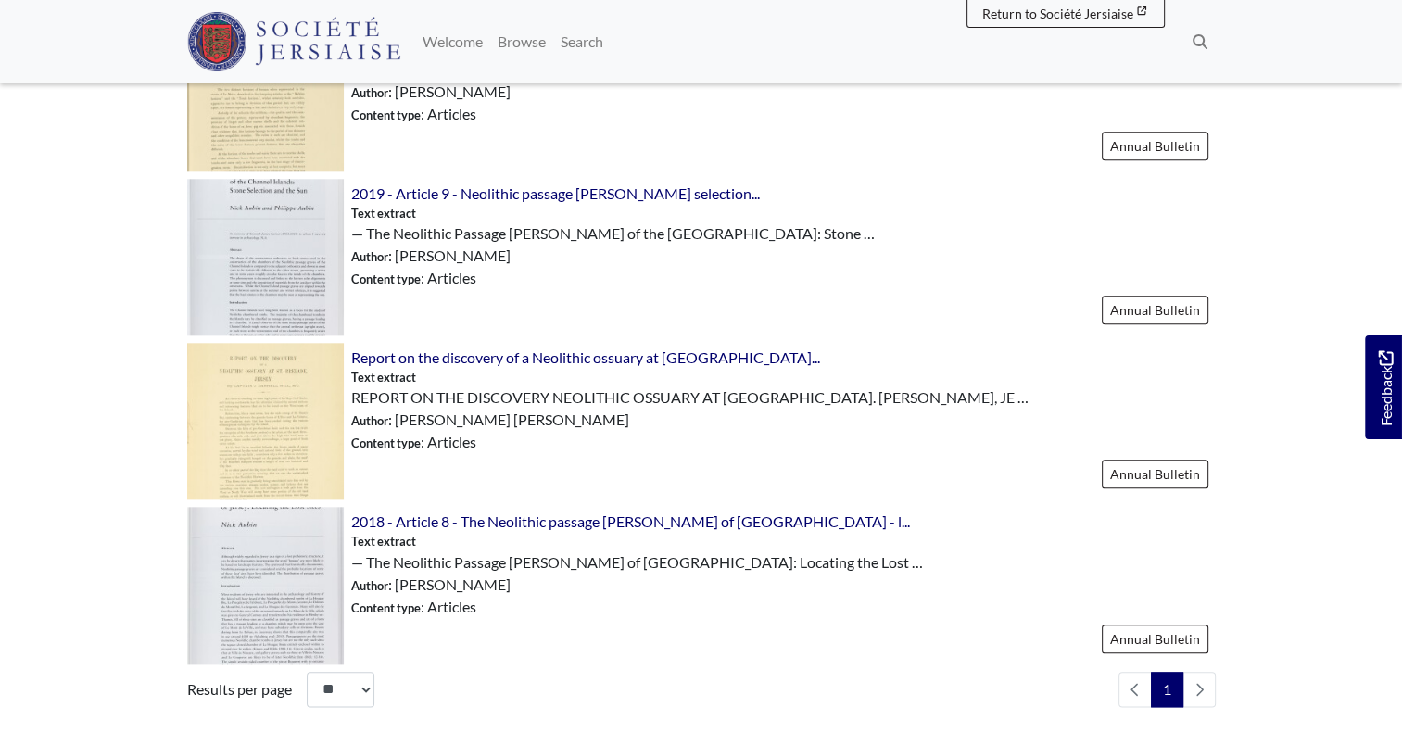
scroll to position [1947, 0]
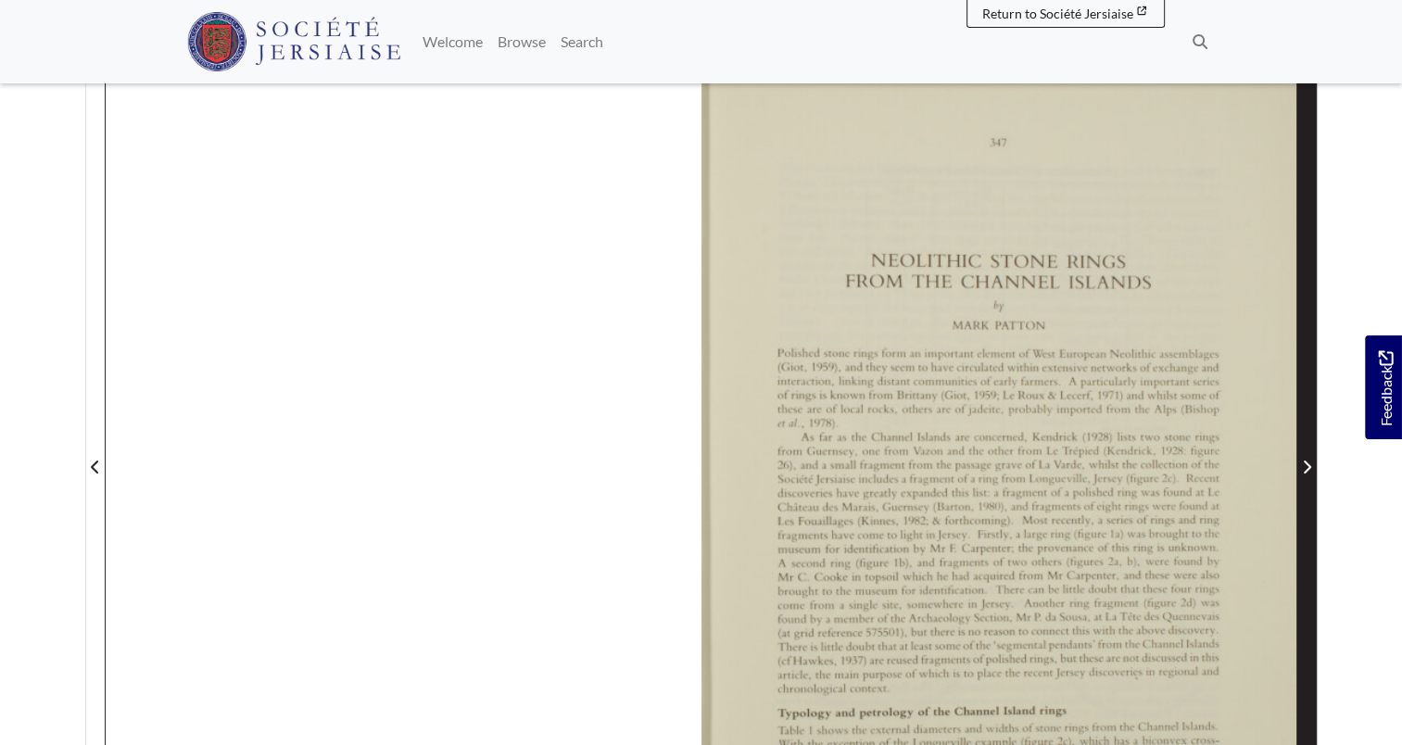
scroll to position [371, 0]
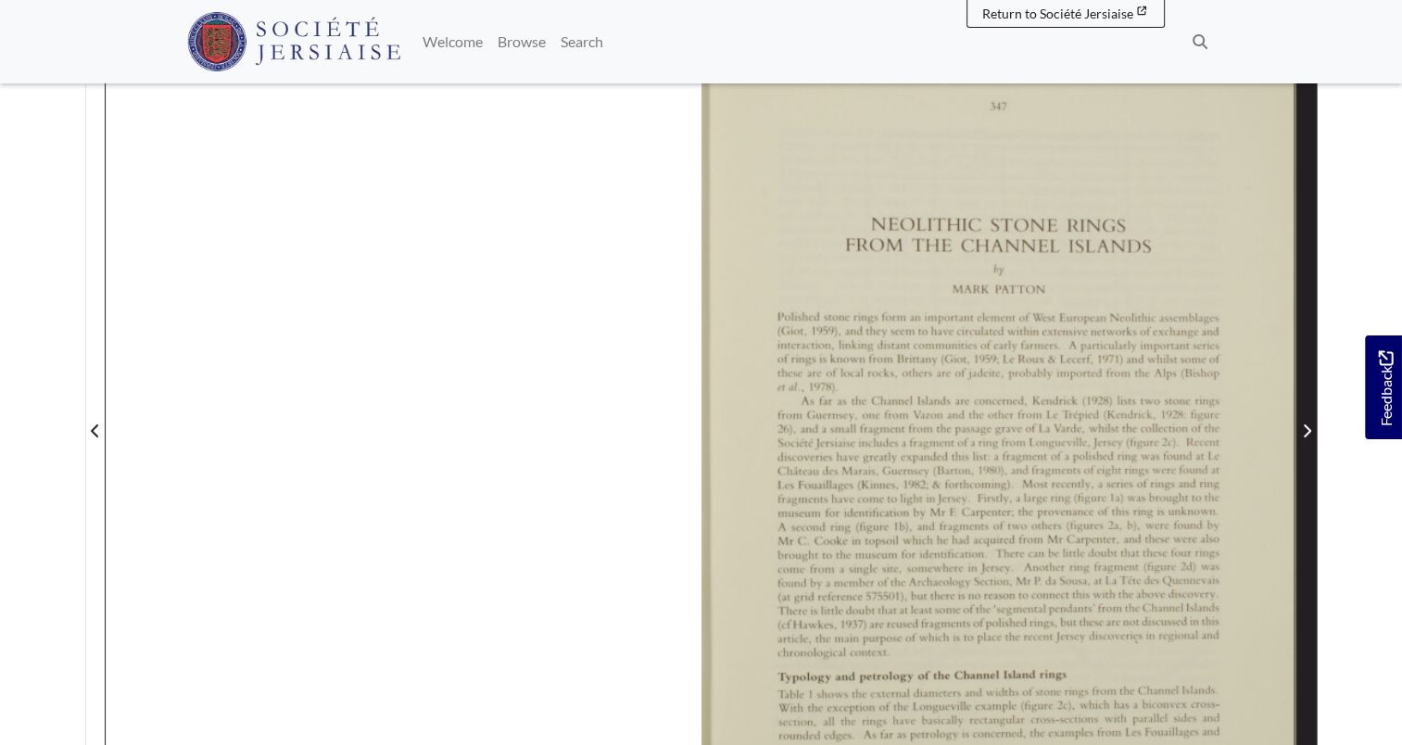
click at [1304, 429] on icon "Next Page" at bounding box center [1306, 431] width 9 height 15
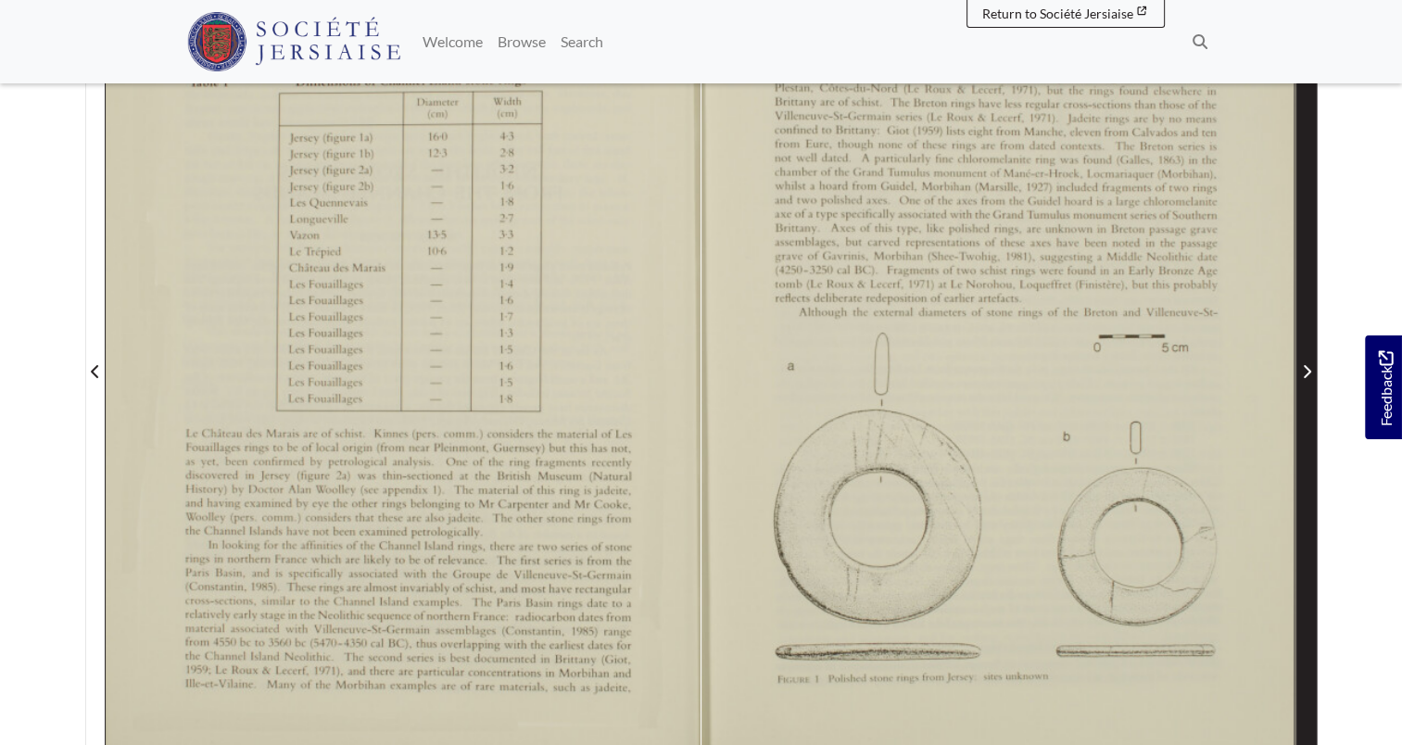
scroll to position [463, 0]
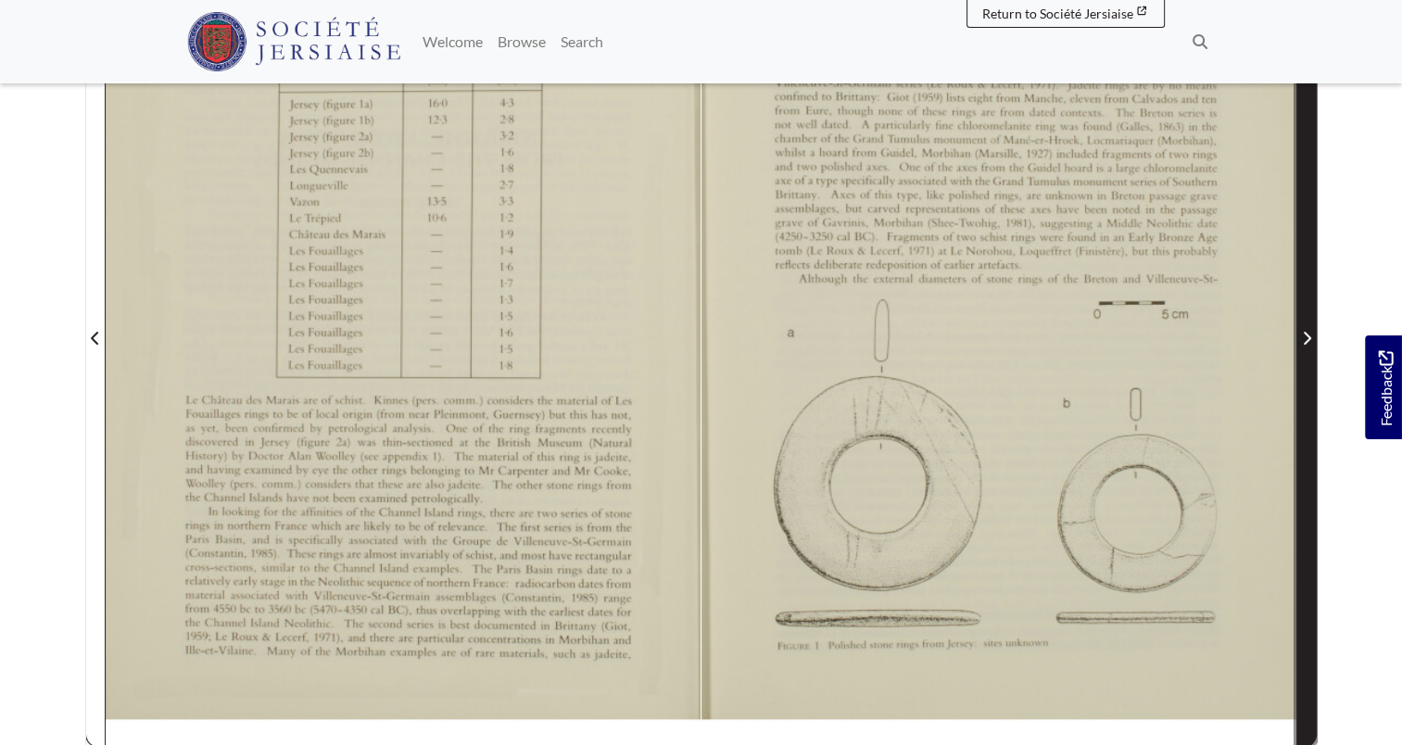
click at [1304, 429] on span "Next Page" at bounding box center [1307, 326] width 19 height 840
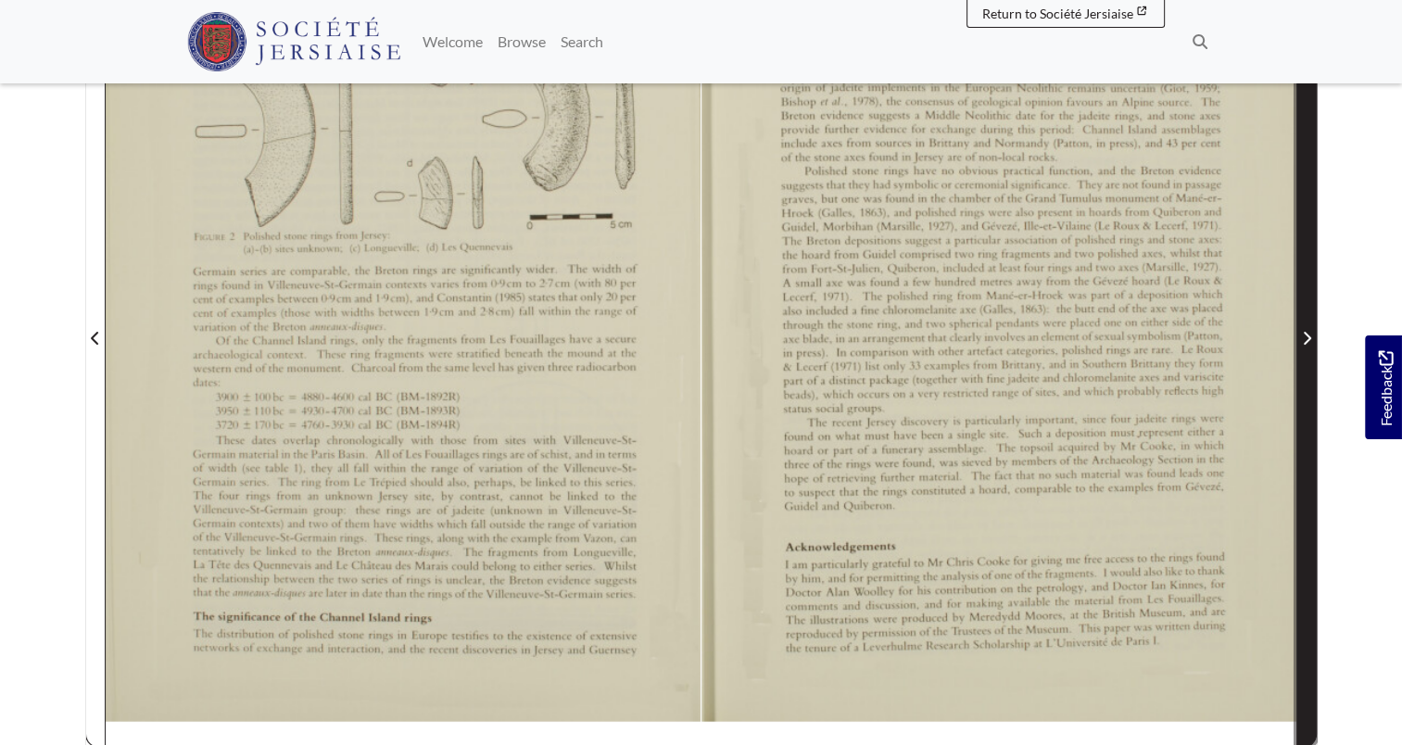
click at [1304, 429] on span "Next Page" at bounding box center [1307, 326] width 19 height 840
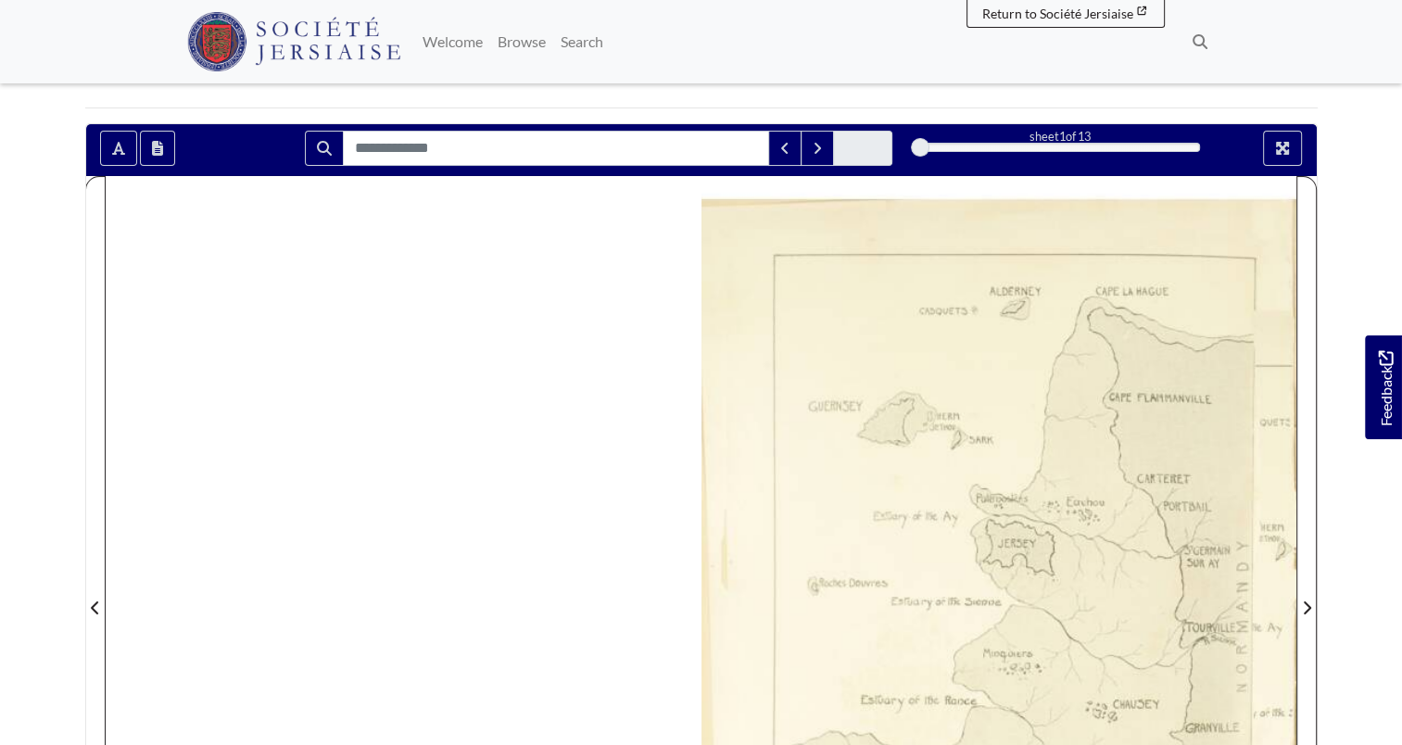
scroll to position [371, 0]
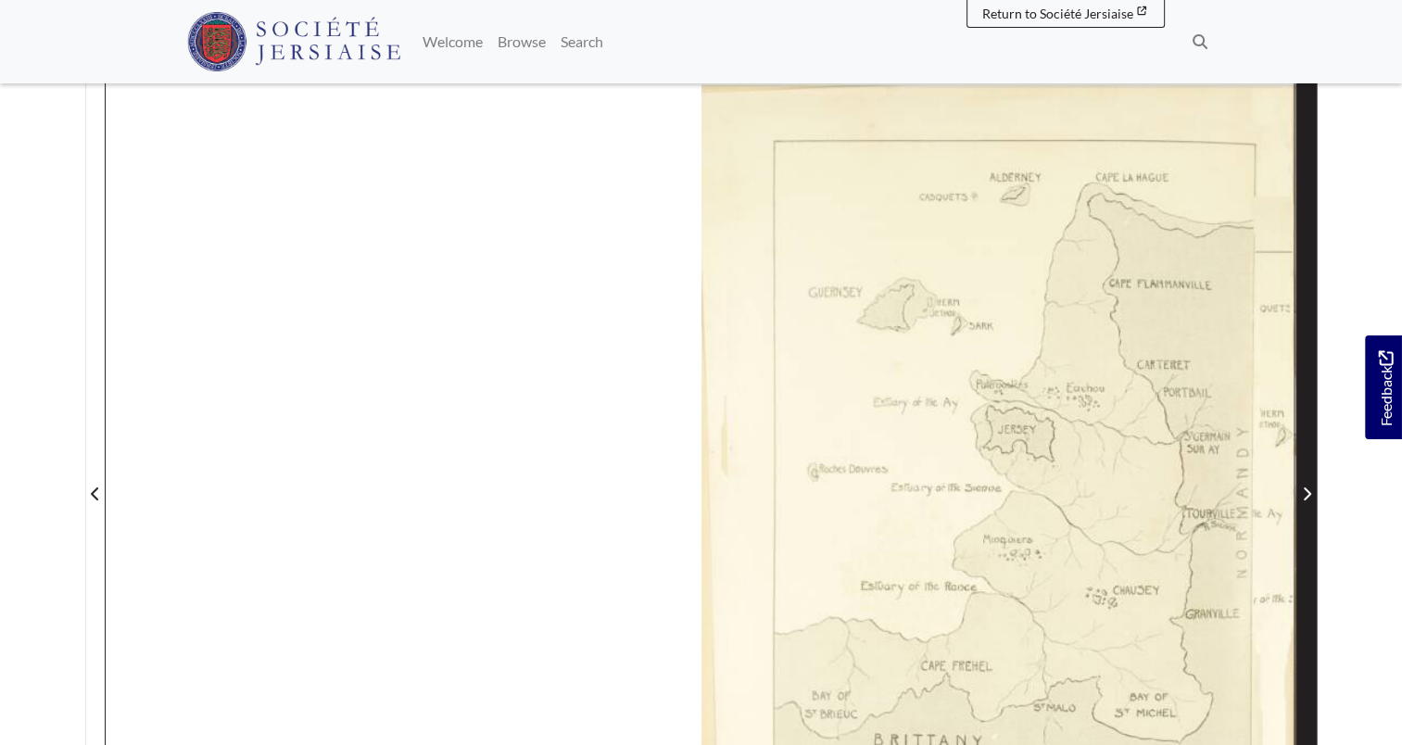
click at [1303, 483] on span "Next Page" at bounding box center [1307, 494] width 19 height 22
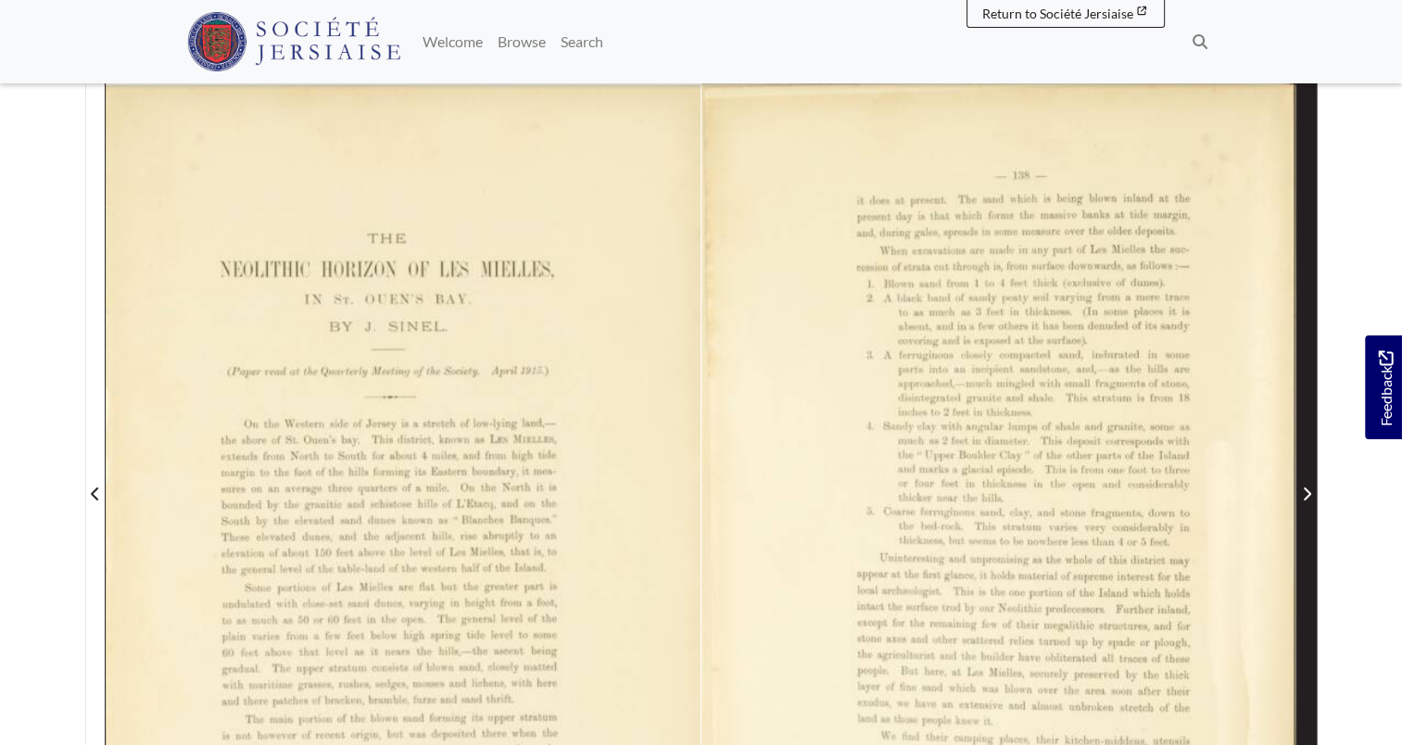
click at [1303, 483] on span "Next Page" at bounding box center [1307, 494] width 19 height 22
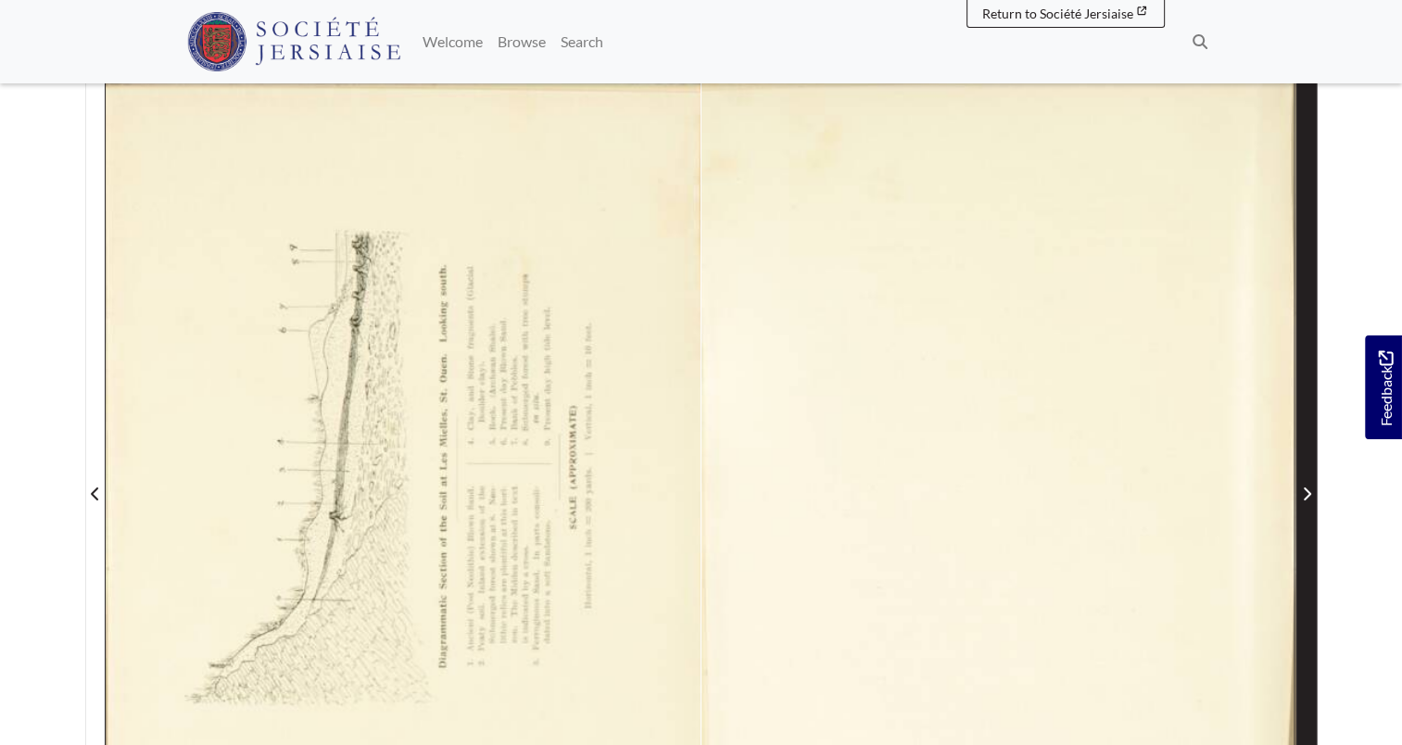
click at [1303, 483] on span "Next Page" at bounding box center [1307, 494] width 19 height 22
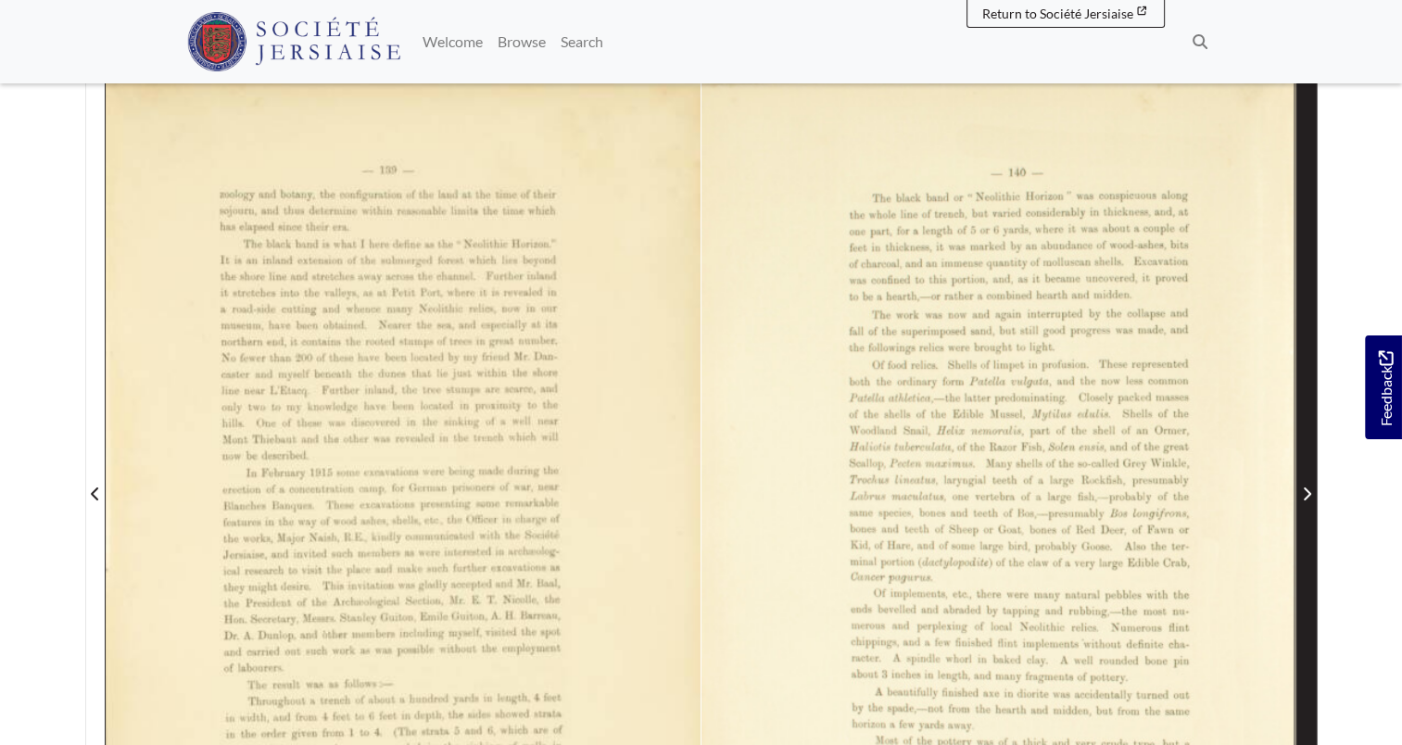
click at [1303, 483] on span "Next Page" at bounding box center [1307, 494] width 19 height 22
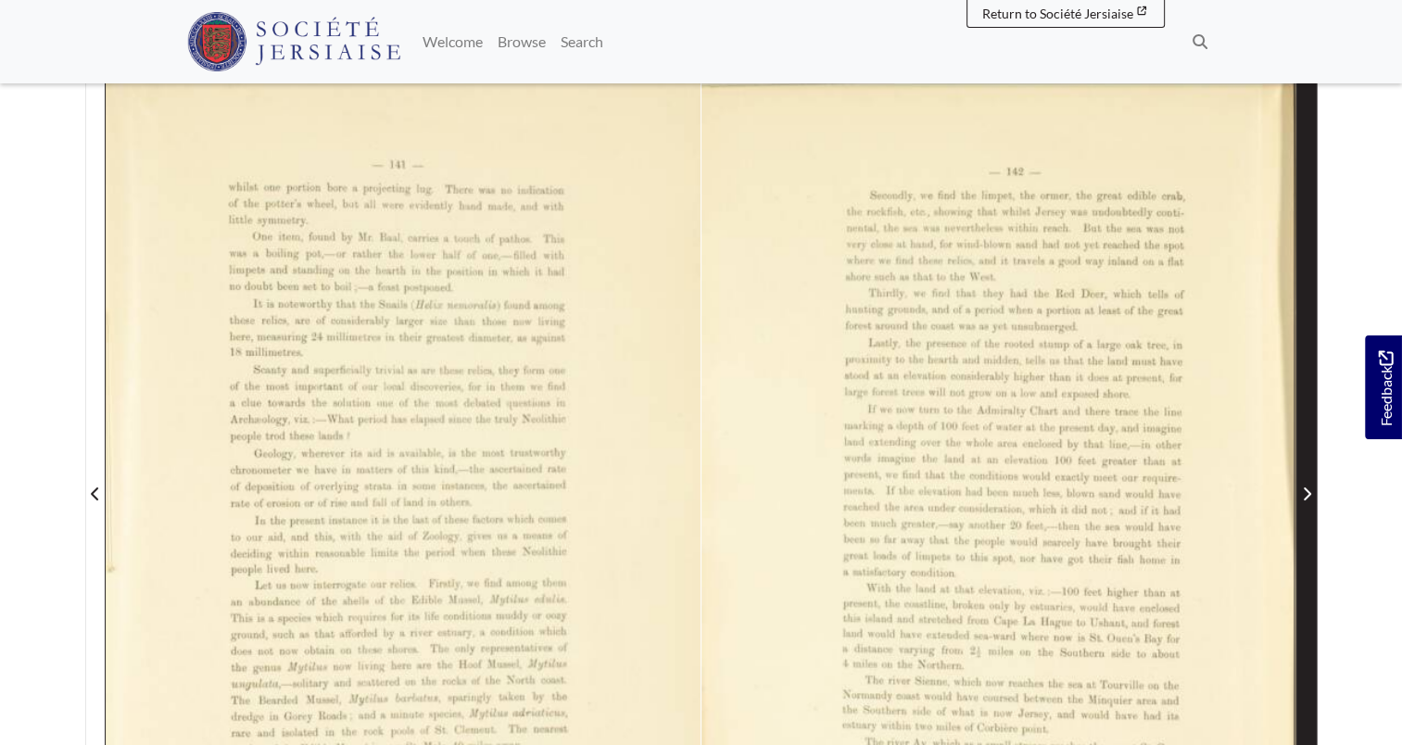
click at [1303, 483] on span "Next Page" at bounding box center [1307, 494] width 19 height 22
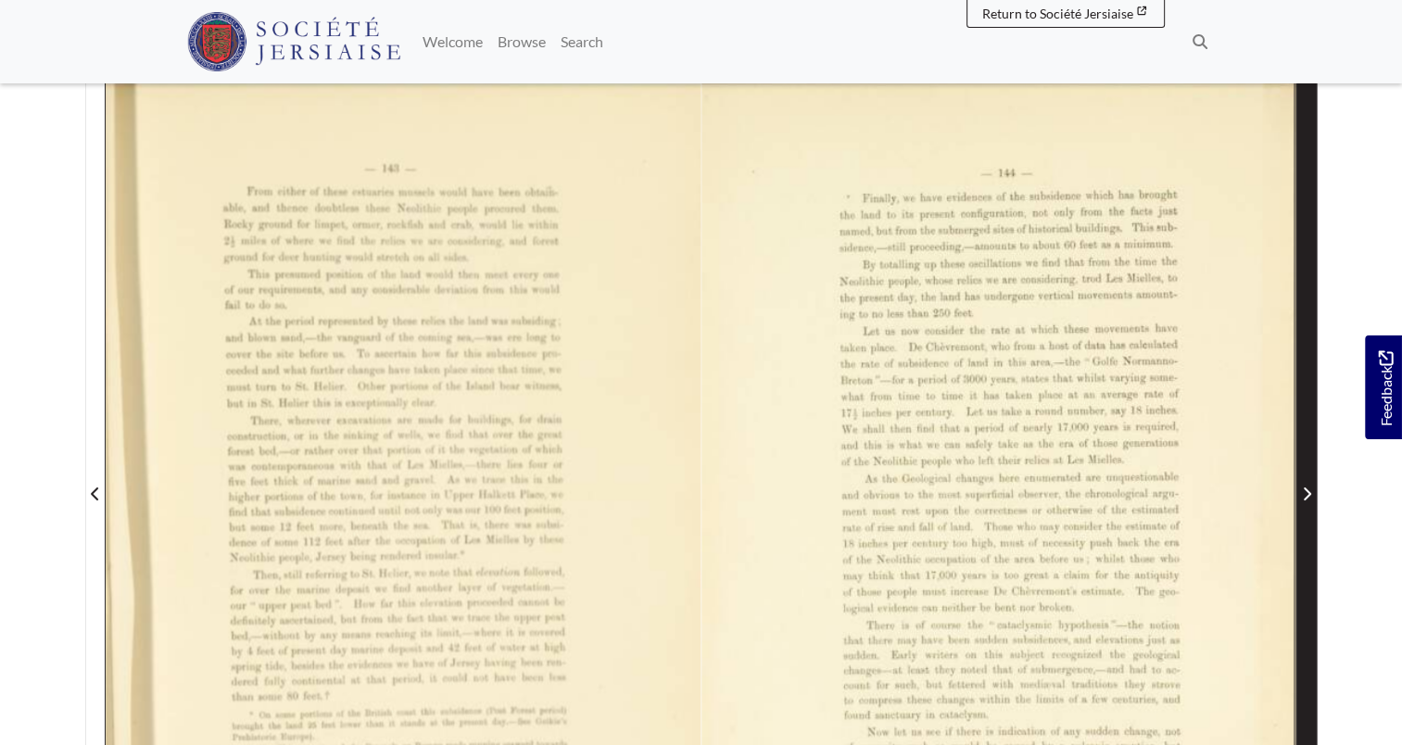
click at [1303, 483] on span "Next Page" at bounding box center [1307, 494] width 19 height 22
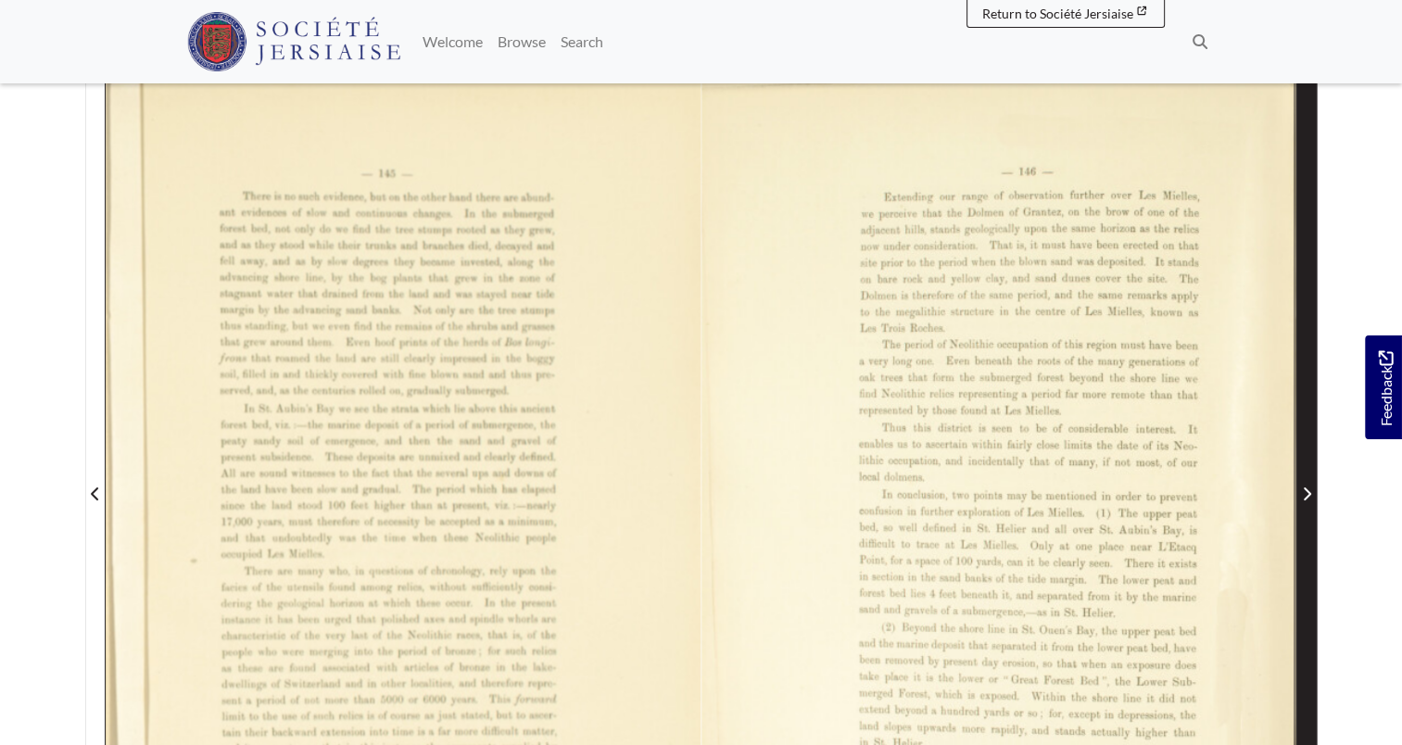
click at [1303, 483] on span "Next Page" at bounding box center [1307, 494] width 19 height 22
click at [1312, 407] on span "Next Page" at bounding box center [1307, 483] width 19 height 840
click at [1310, 487] on icon "Next Page" at bounding box center [1306, 494] width 9 height 15
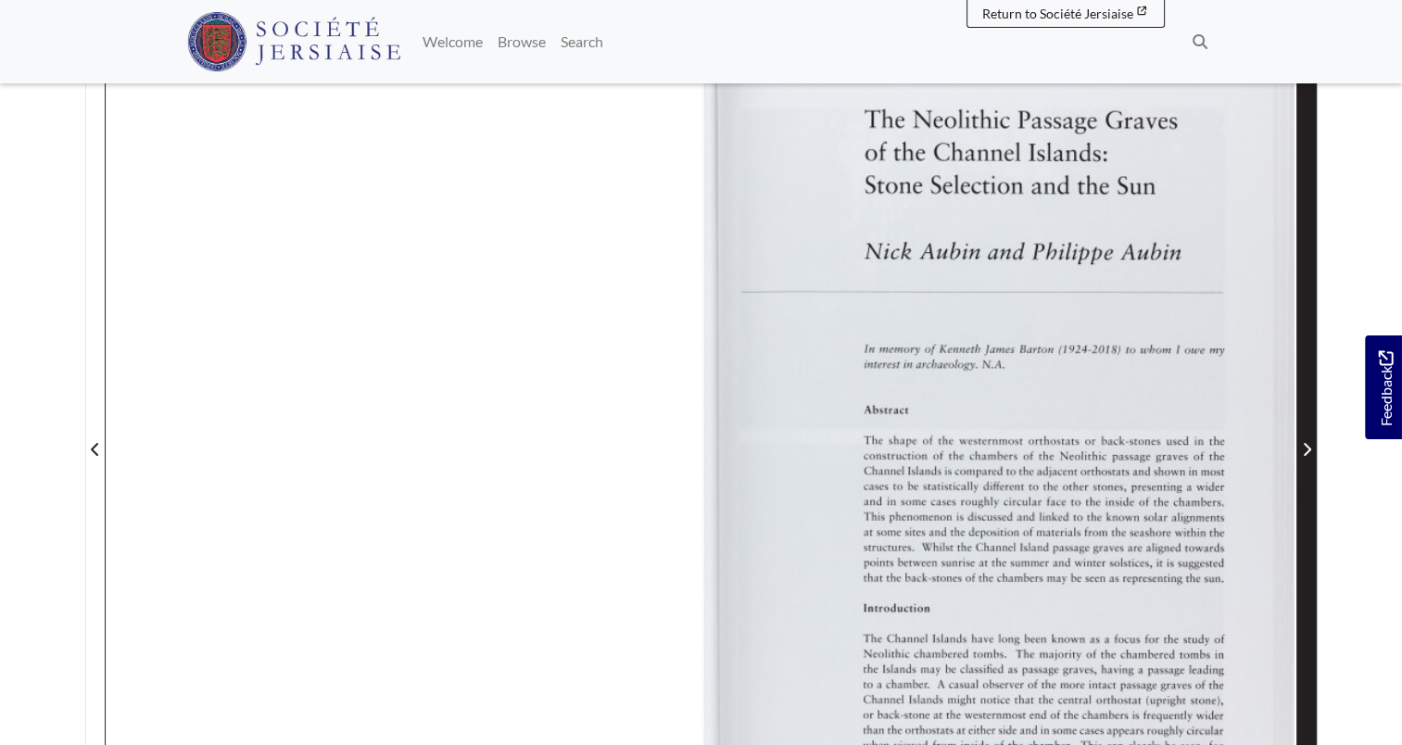
scroll to position [463, 0]
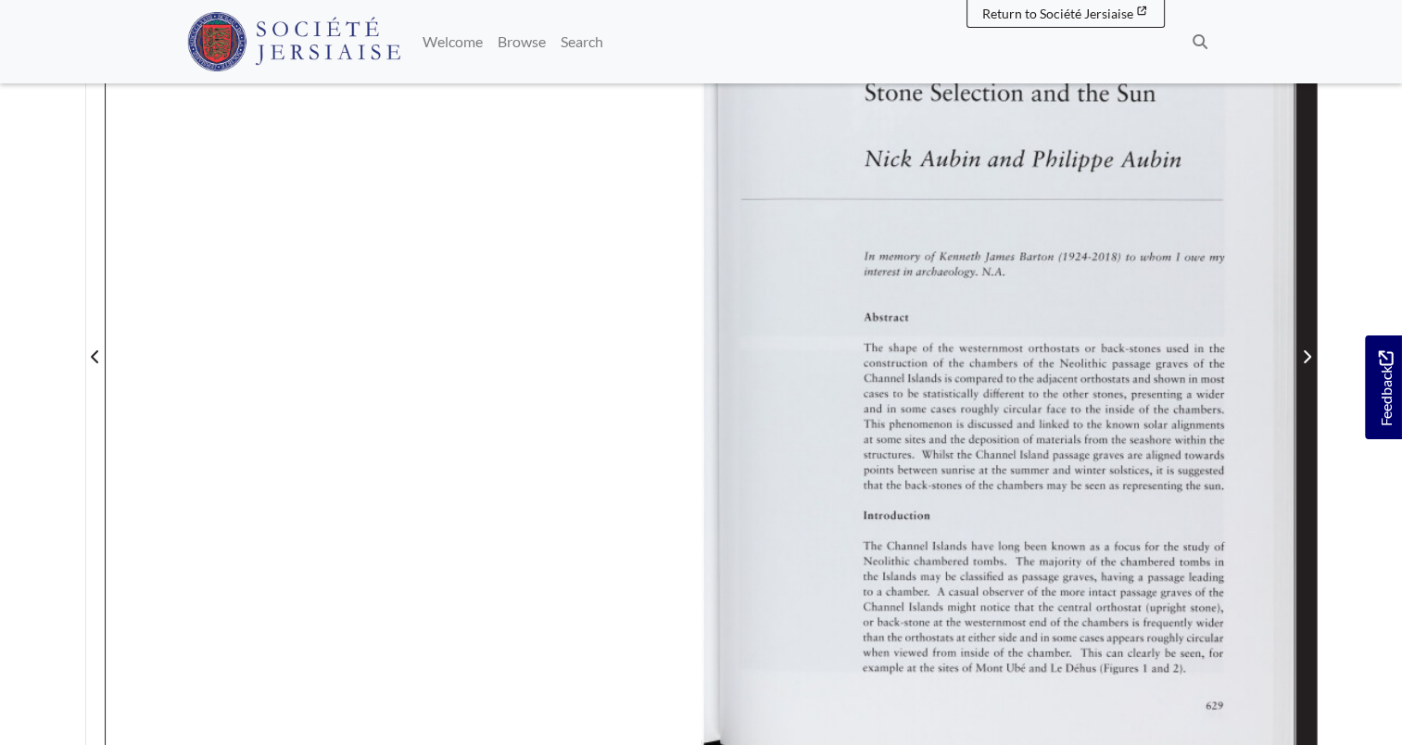
click at [1309, 379] on span "Next Page" at bounding box center [1307, 346] width 19 height 840
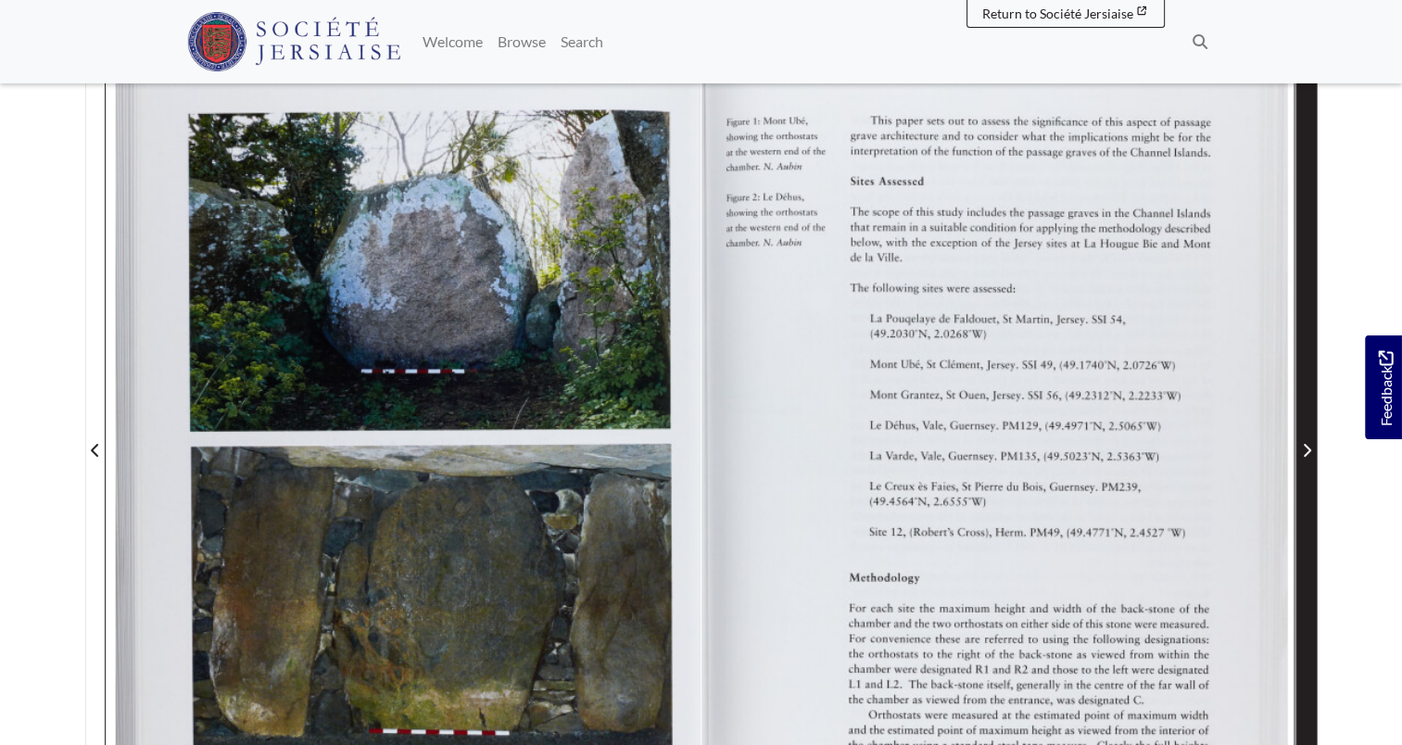
scroll to position [463, 0]
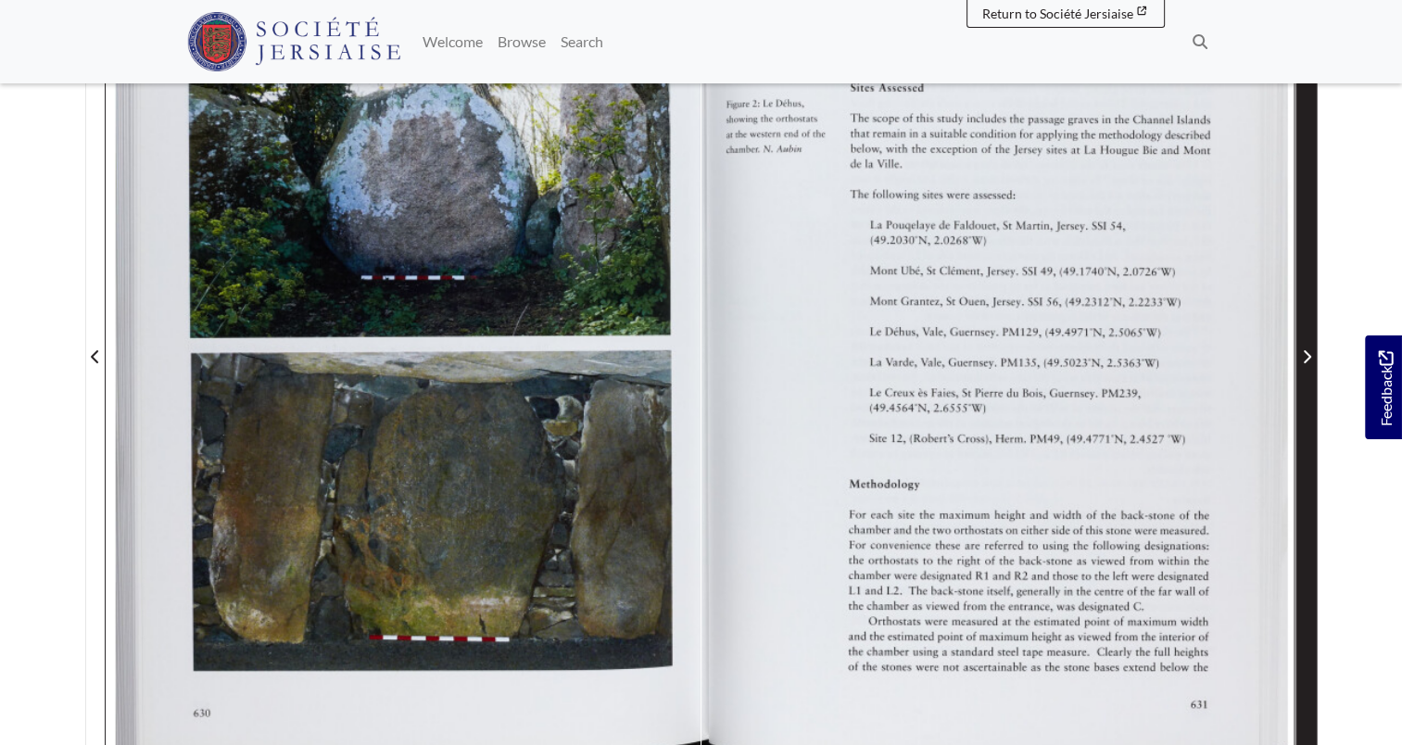
click at [1309, 379] on span "Next Page" at bounding box center [1307, 346] width 19 height 840
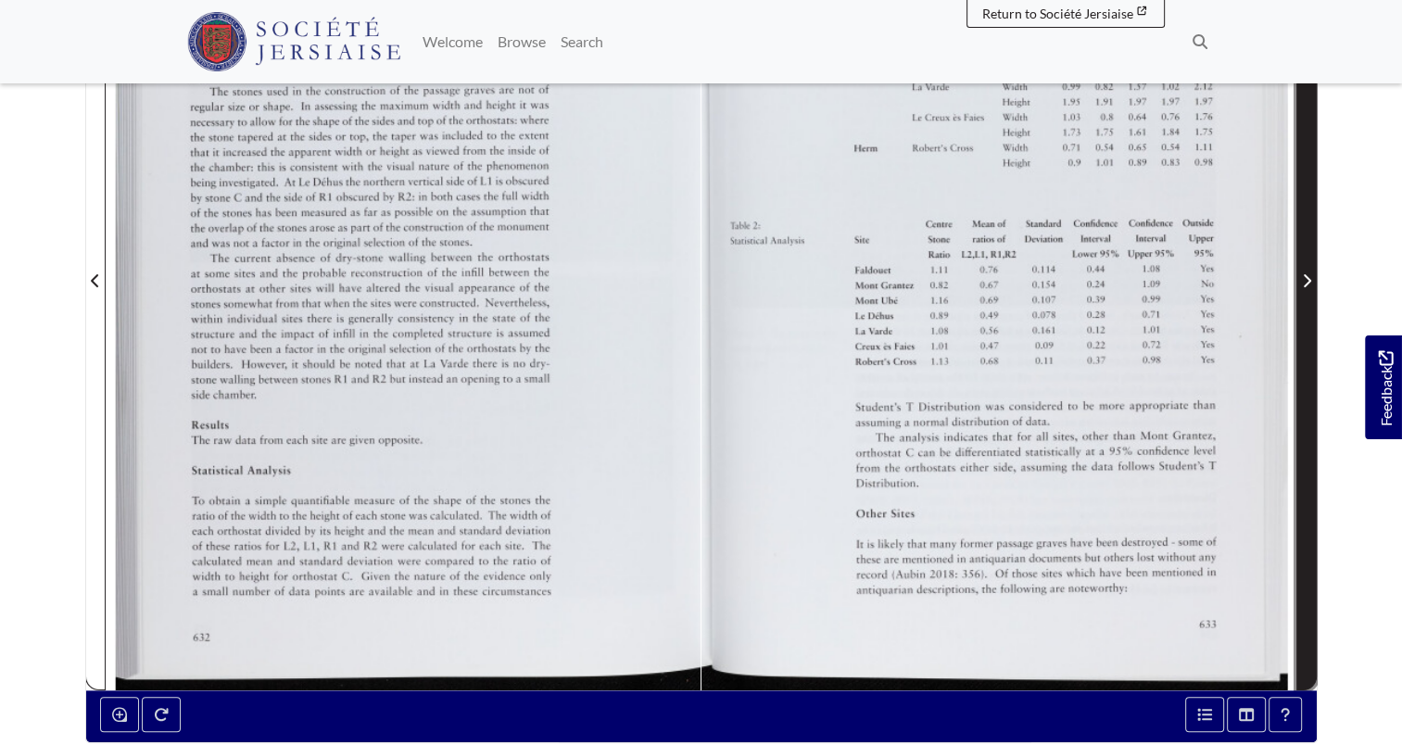
scroll to position [463, 0]
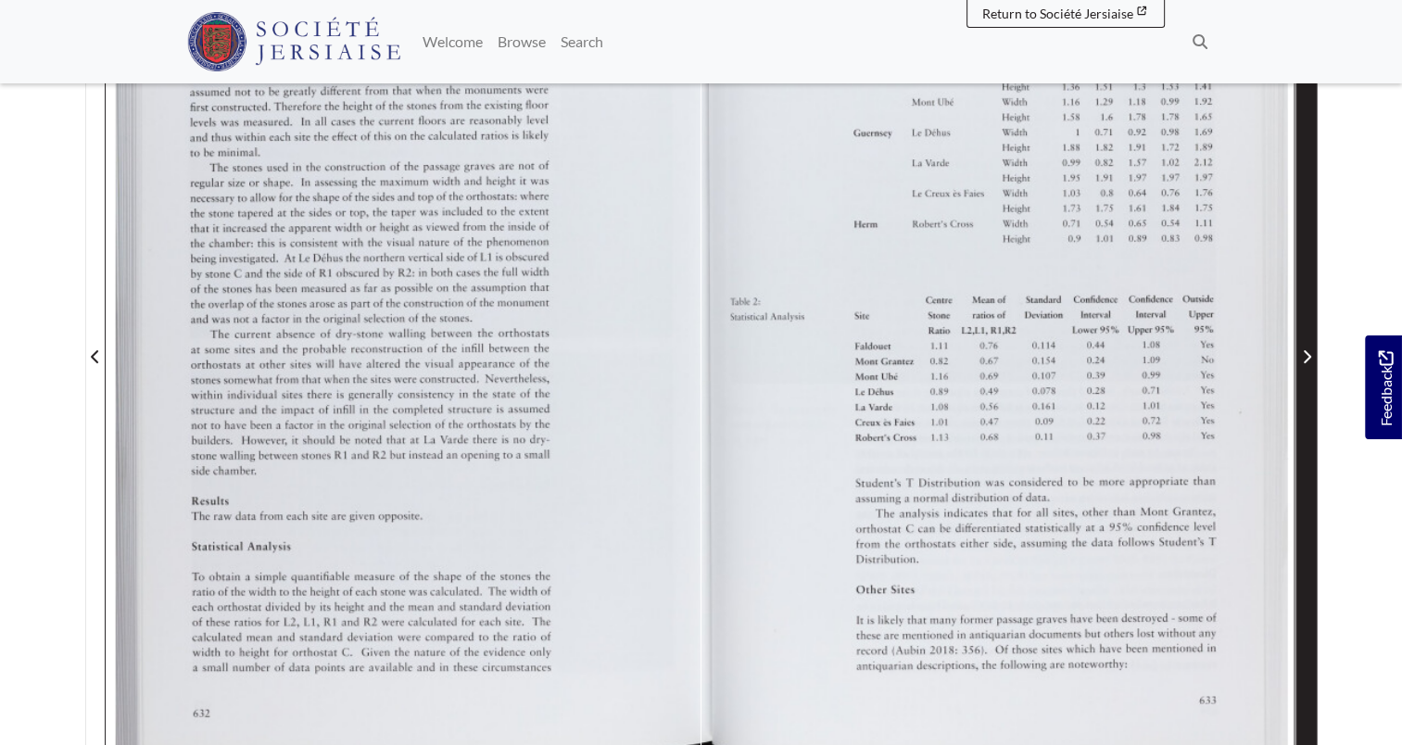
click at [1309, 379] on span "Next Page" at bounding box center [1307, 346] width 19 height 840
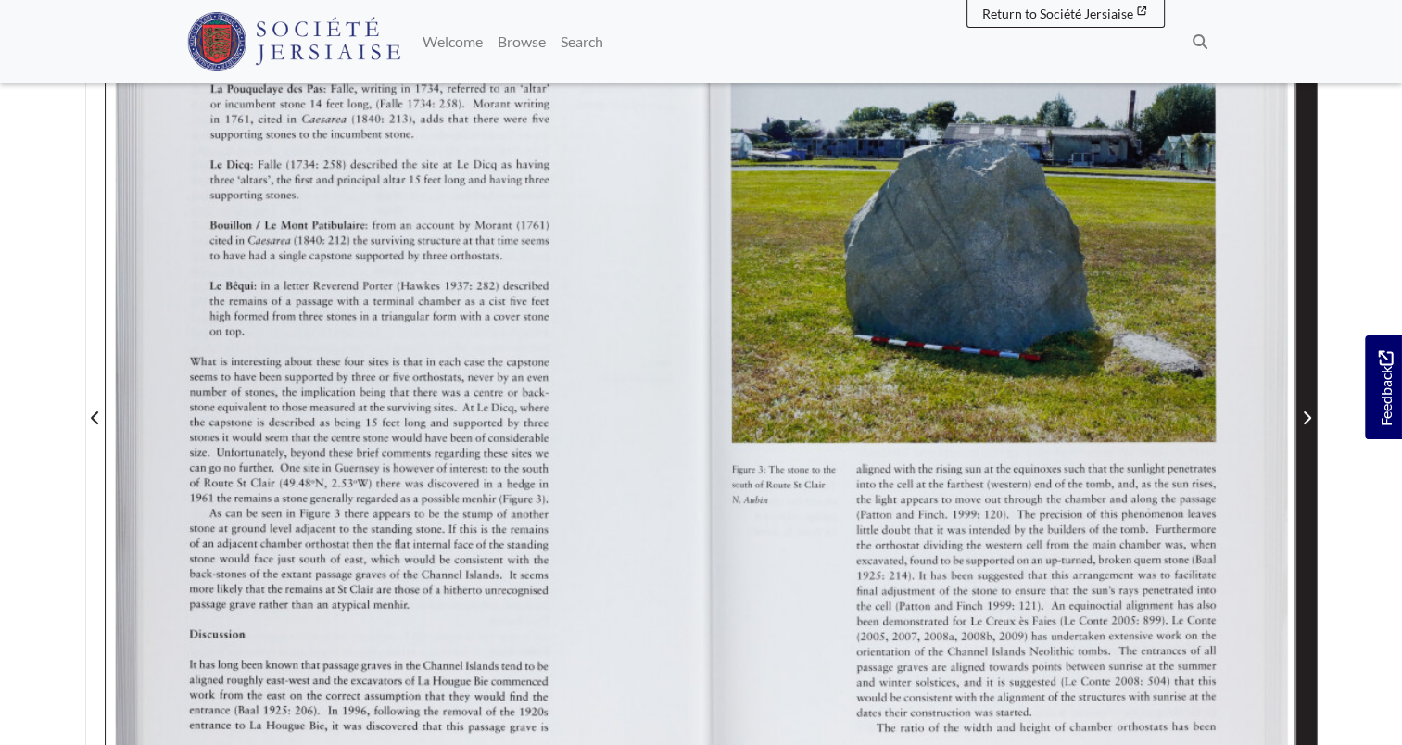
scroll to position [278, 0]
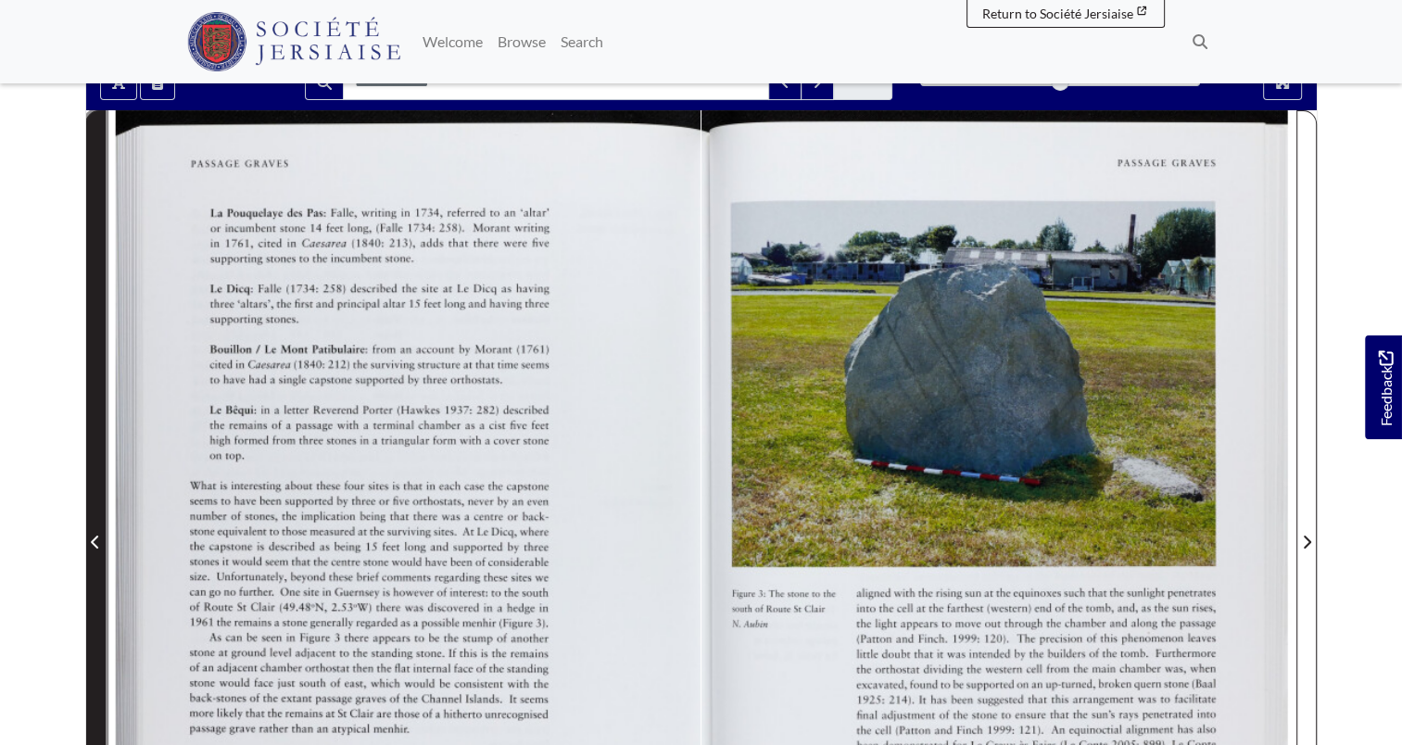
click at [96, 535] on icon "Previous Page" at bounding box center [95, 542] width 9 height 15
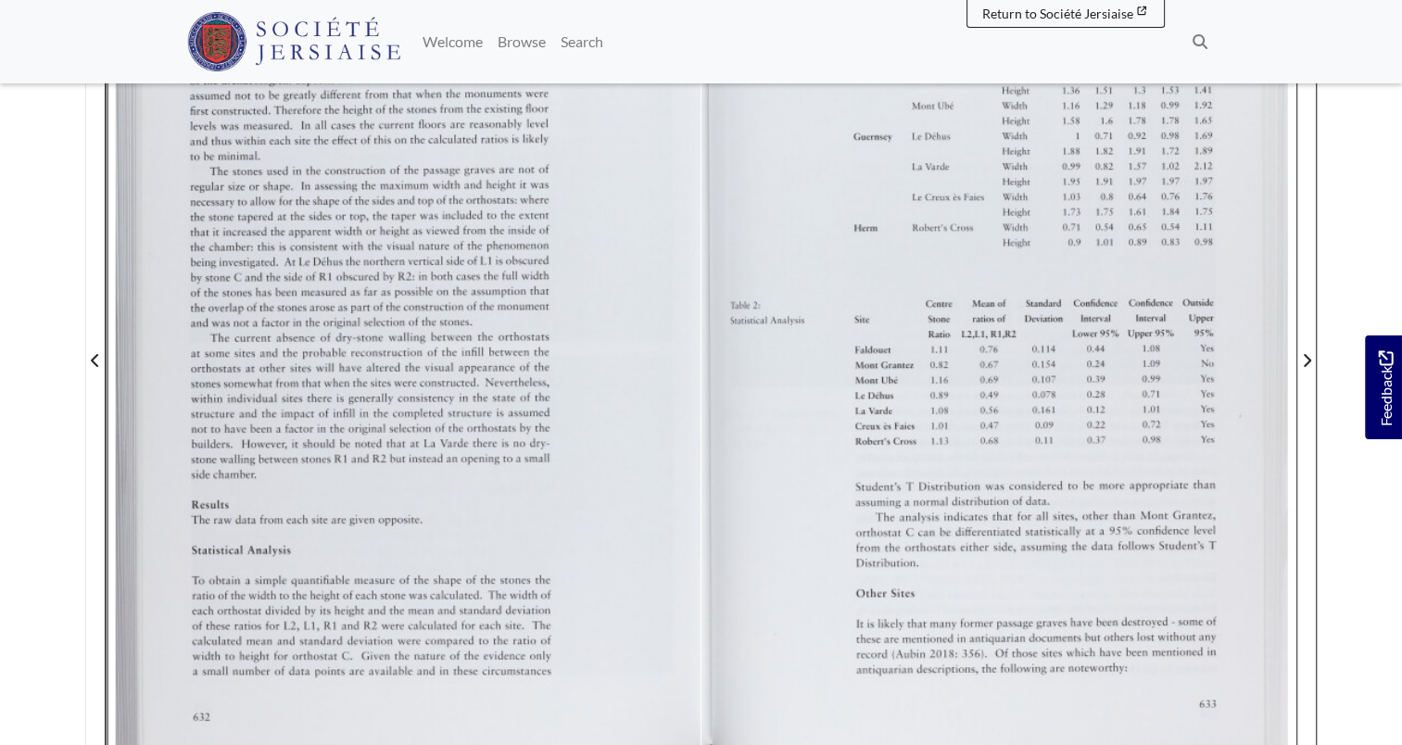
scroll to position [463, 0]
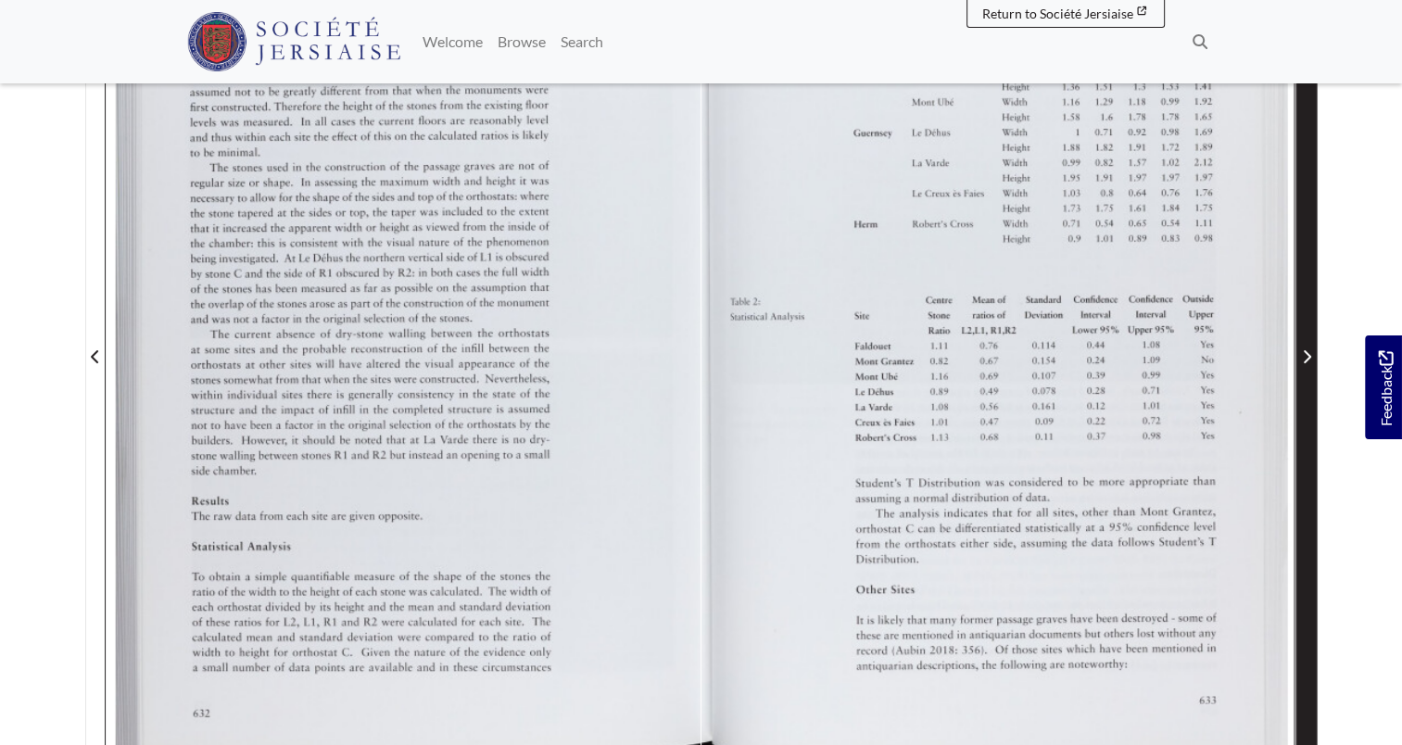
click at [1307, 399] on span "Next Page" at bounding box center [1307, 346] width 19 height 840
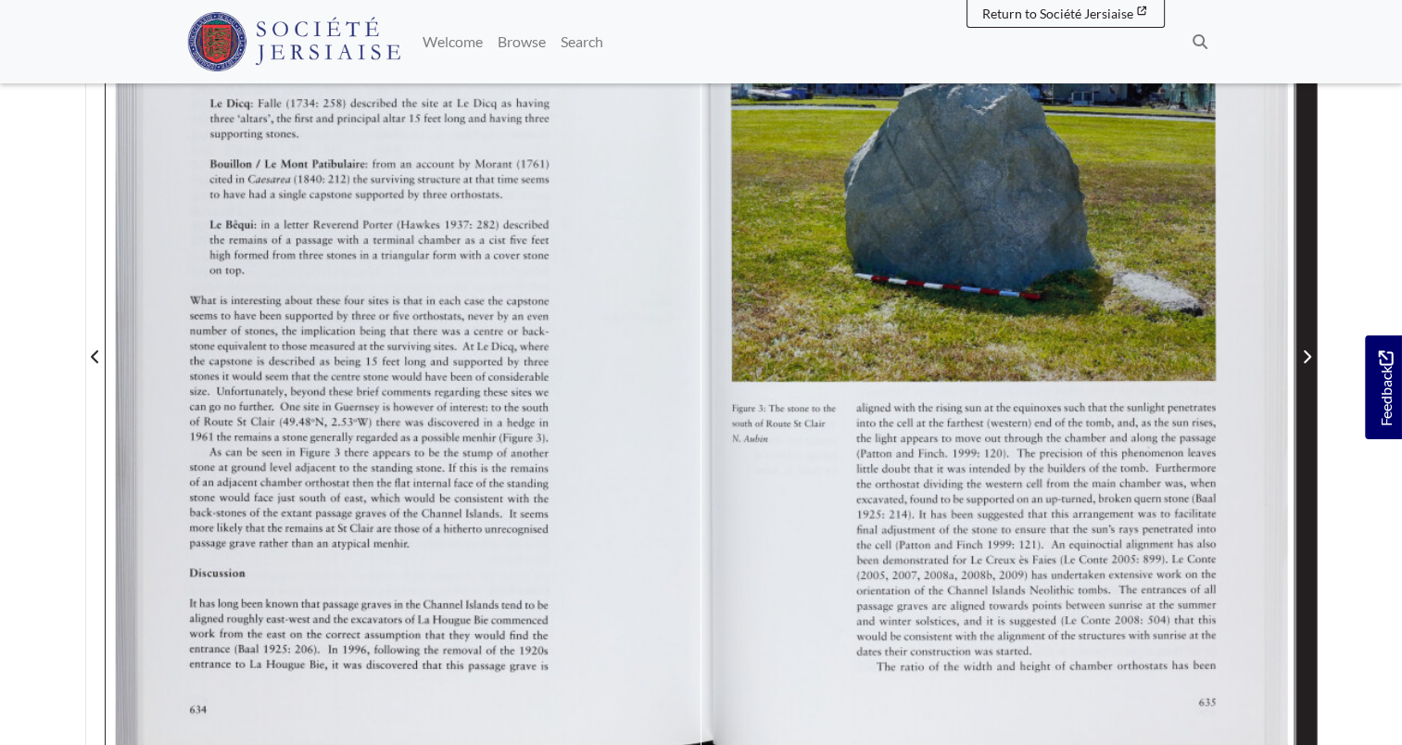
click at [1307, 399] on span "Next Page" at bounding box center [1307, 346] width 19 height 840
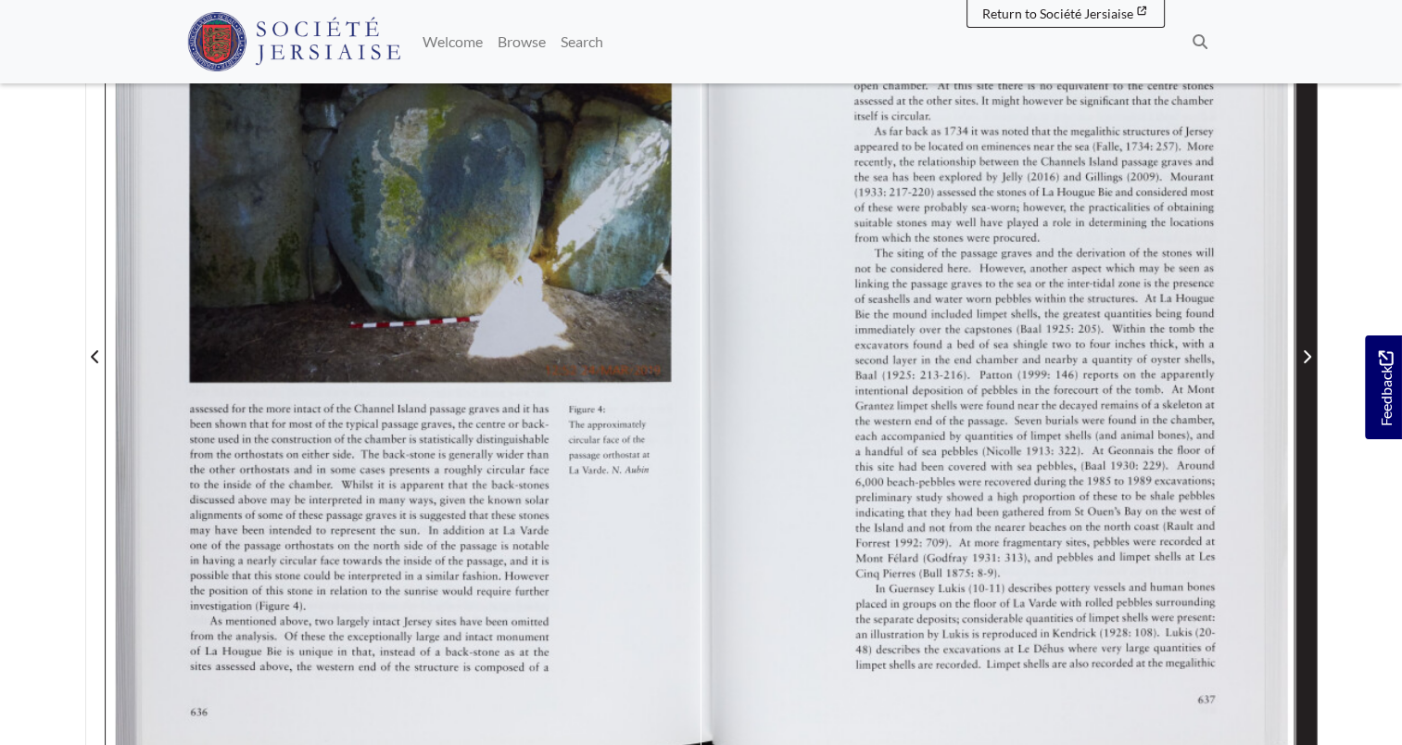
click at [1307, 399] on span "Next Page" at bounding box center [1307, 346] width 19 height 840
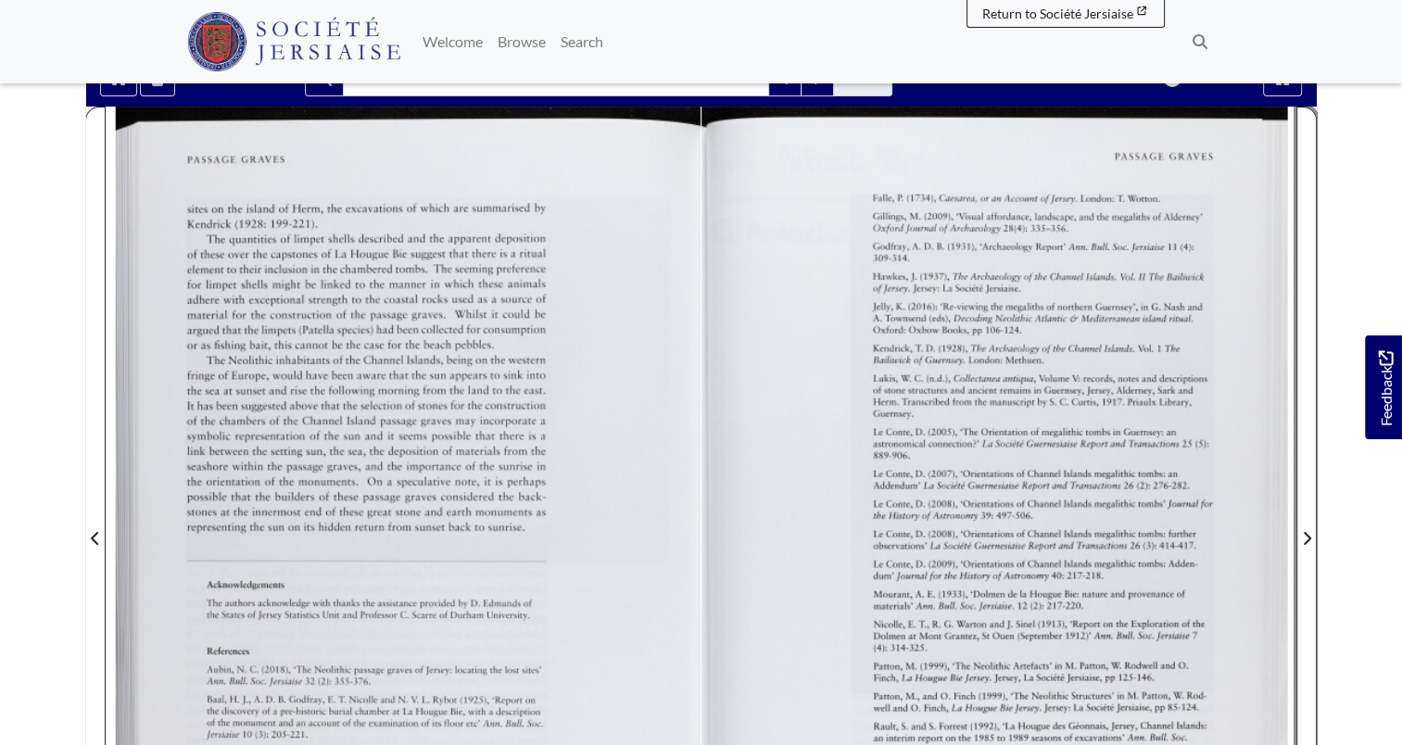
scroll to position [278, 0]
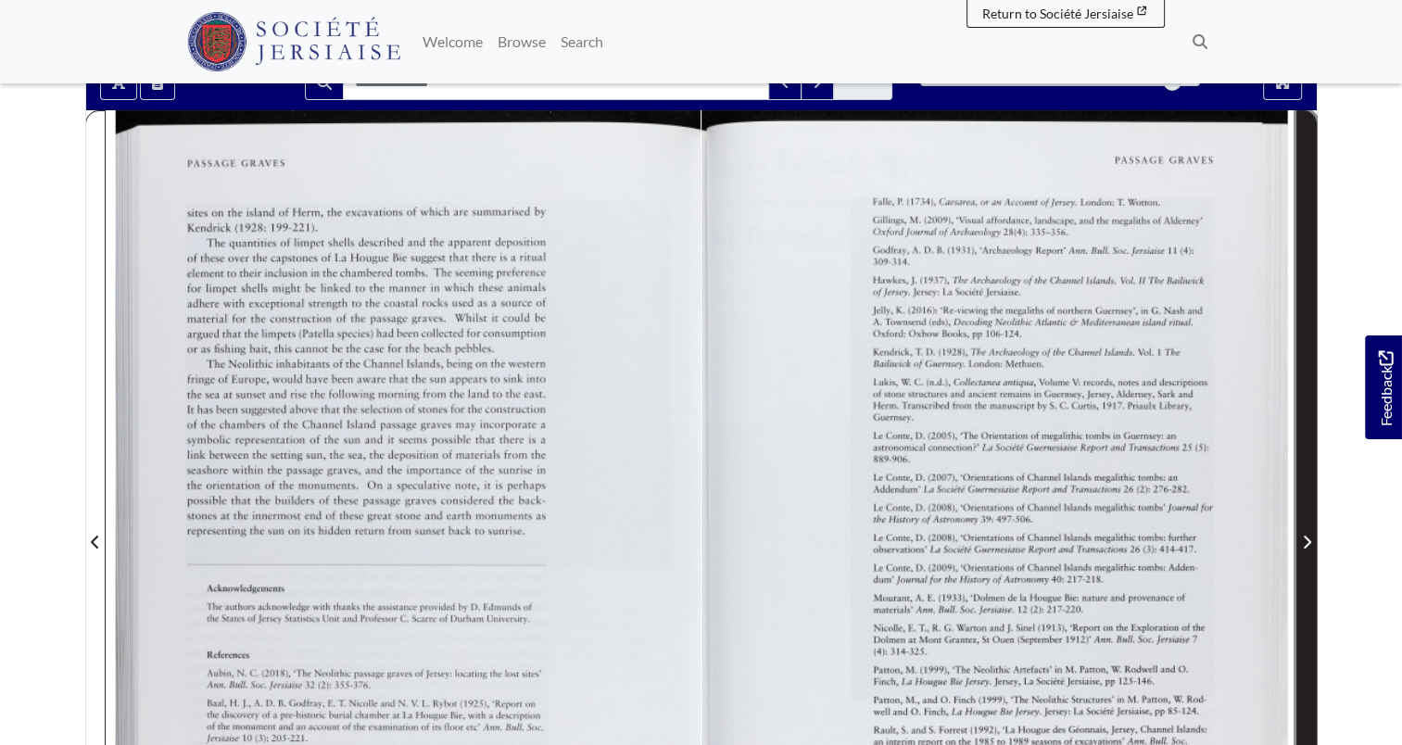
click at [1304, 564] on span "Next Page" at bounding box center [1307, 531] width 19 height 840
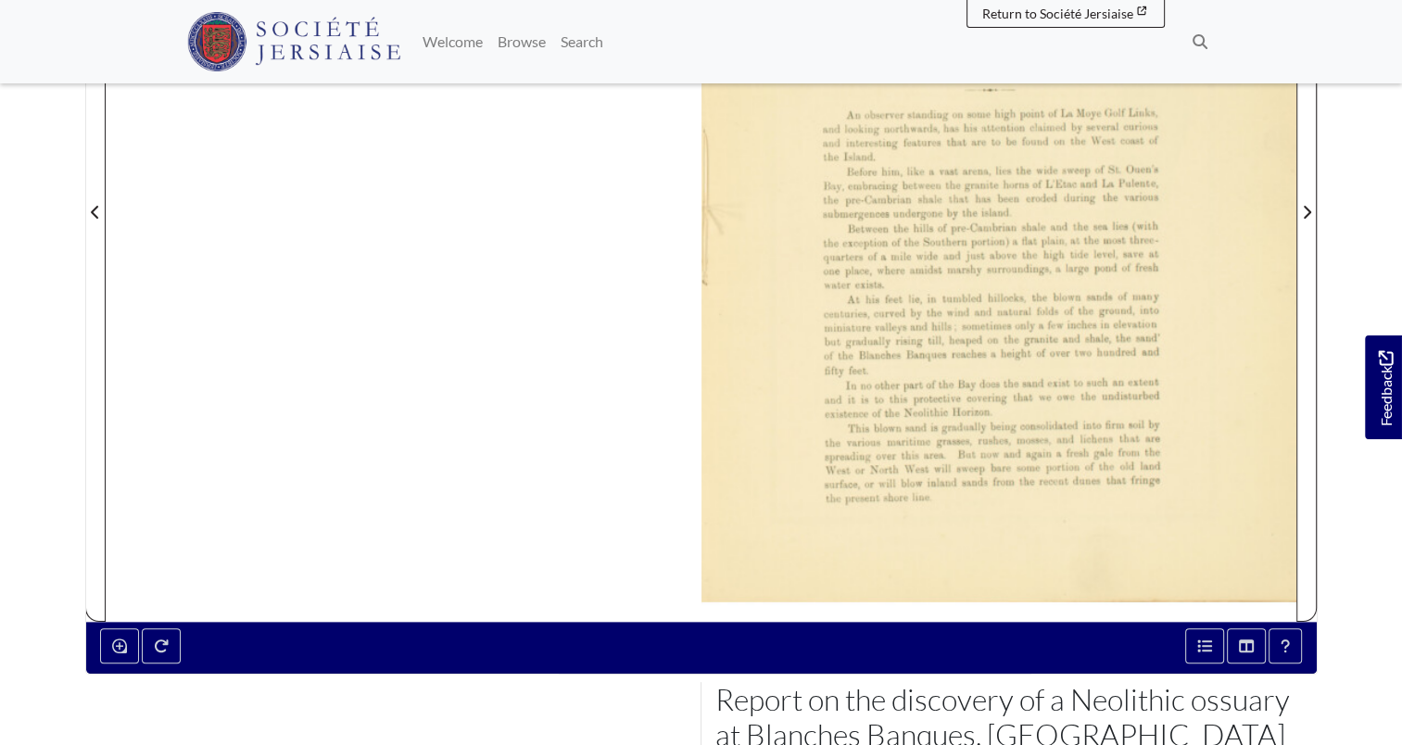
scroll to position [649, 0]
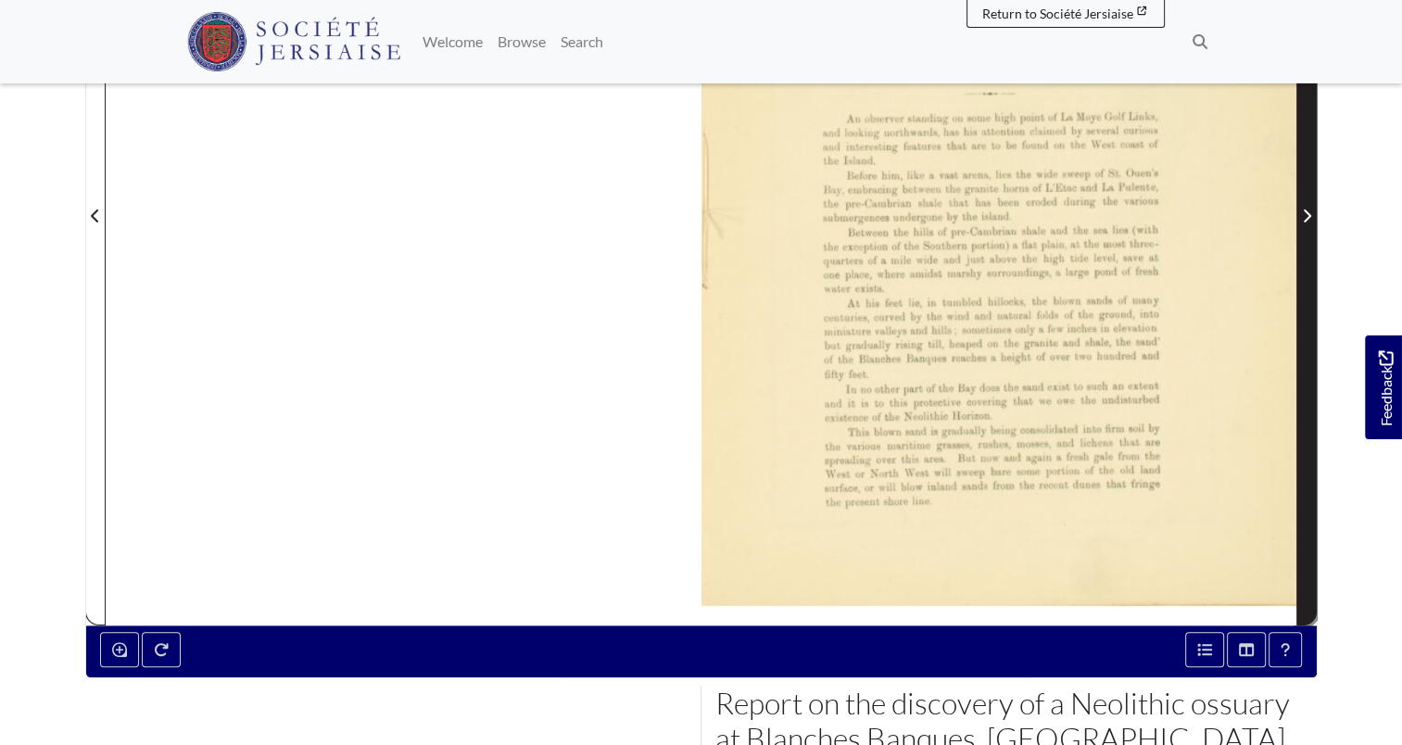
click at [1301, 293] on span "Next Page" at bounding box center [1307, 205] width 19 height 840
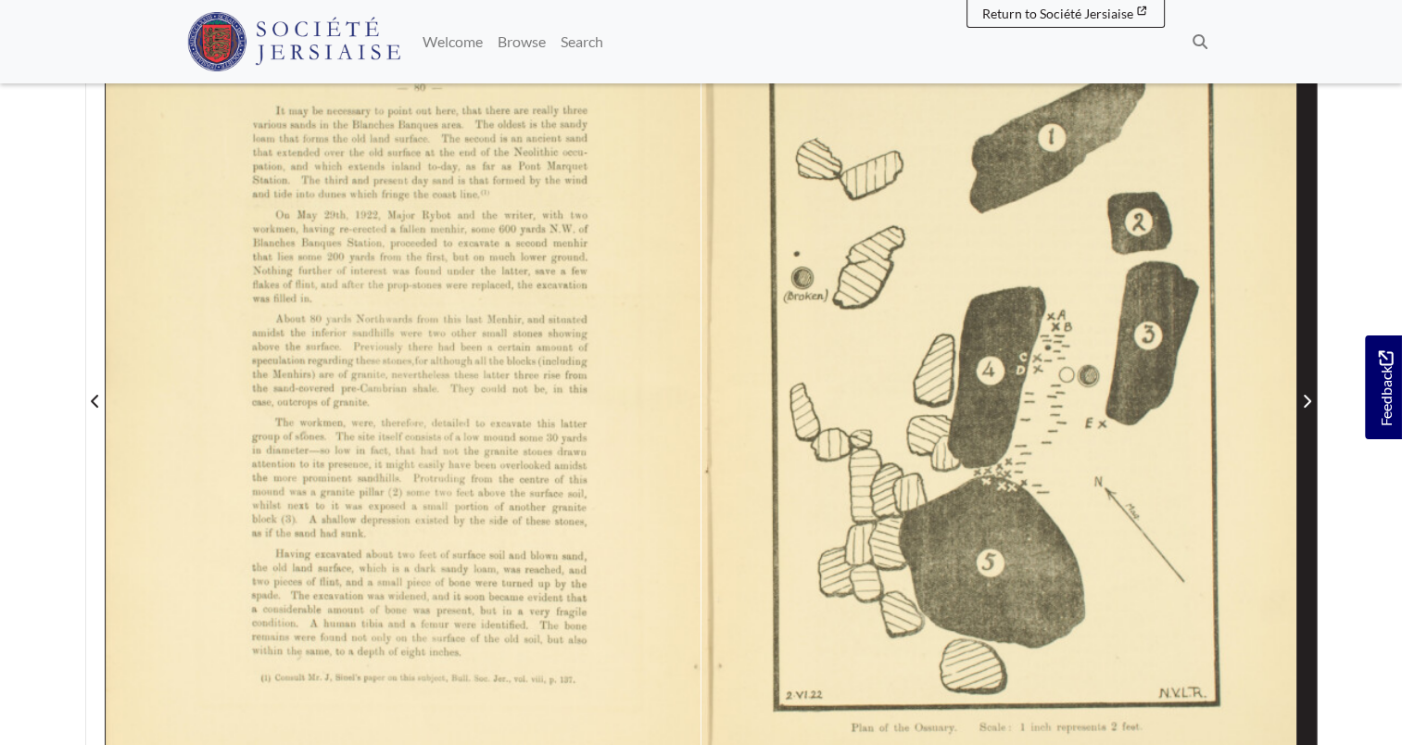
scroll to position [463, 0]
click at [1301, 293] on span "Next Page" at bounding box center [1307, 390] width 19 height 840
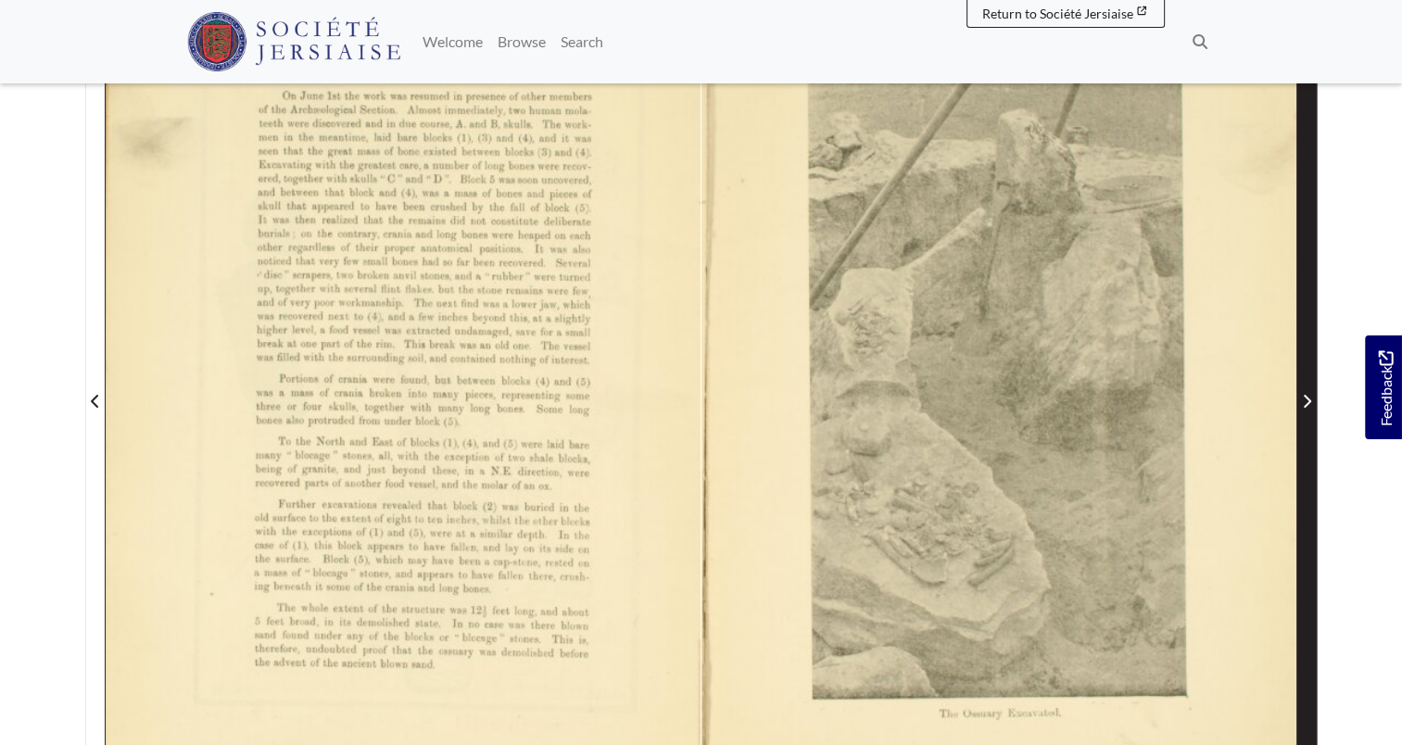
click at [1301, 293] on span "Next Page" at bounding box center [1307, 390] width 19 height 840
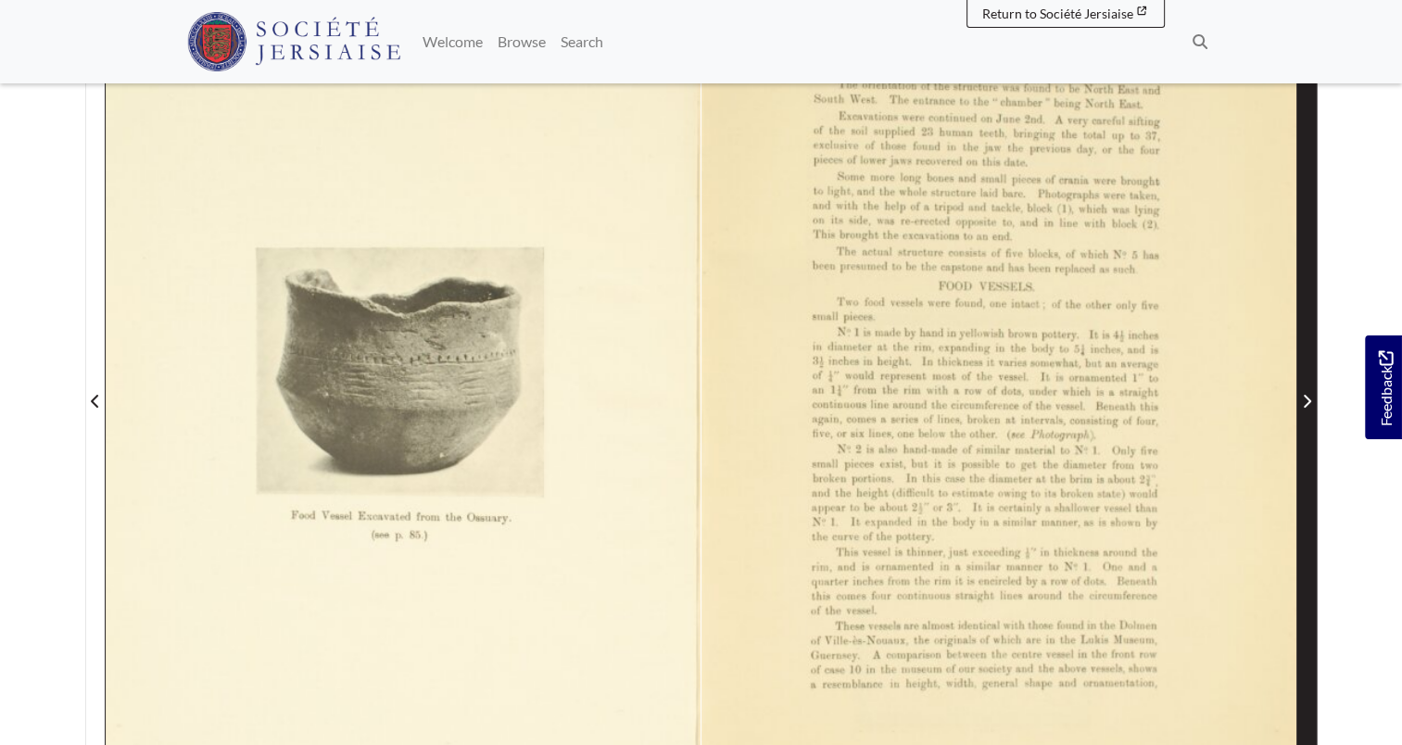
click at [1301, 293] on span "Next Page" at bounding box center [1307, 390] width 19 height 840
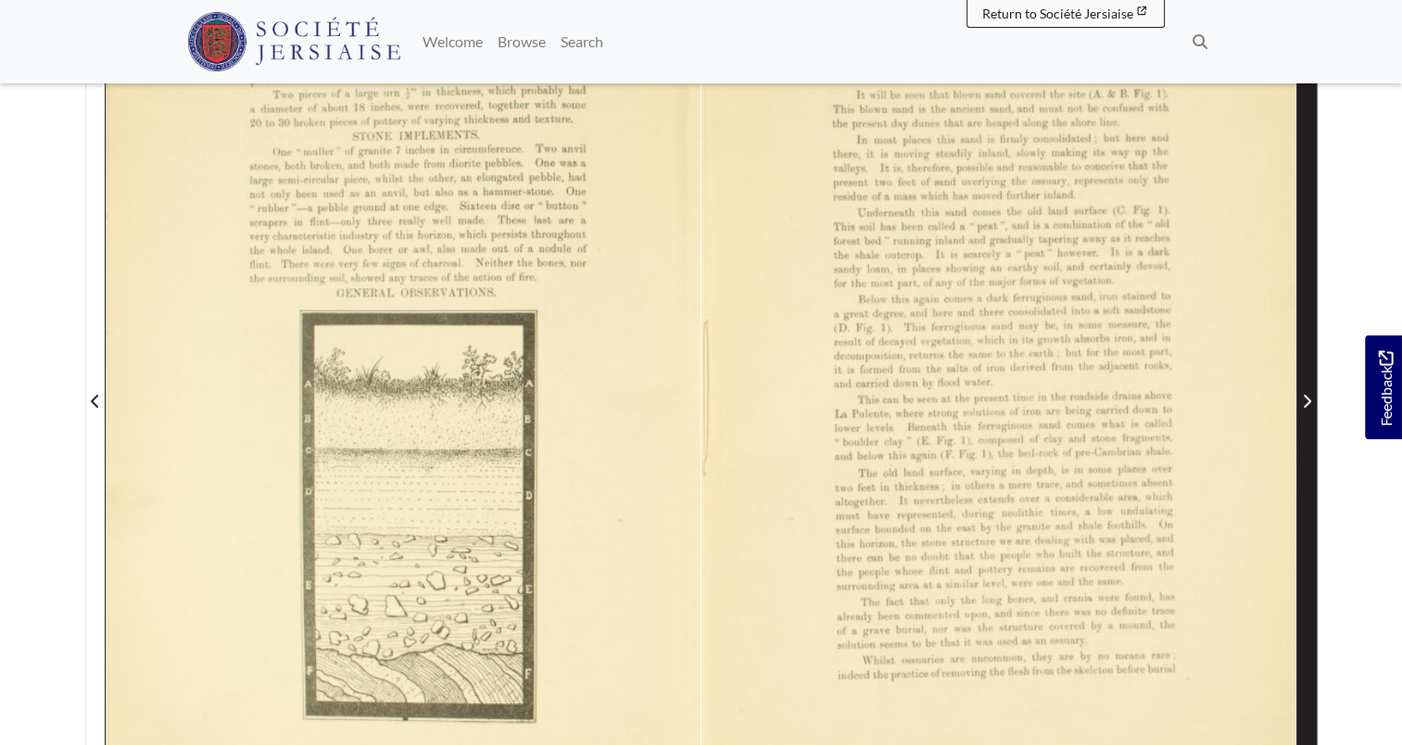
click at [1301, 293] on span "Next Page" at bounding box center [1307, 390] width 19 height 840
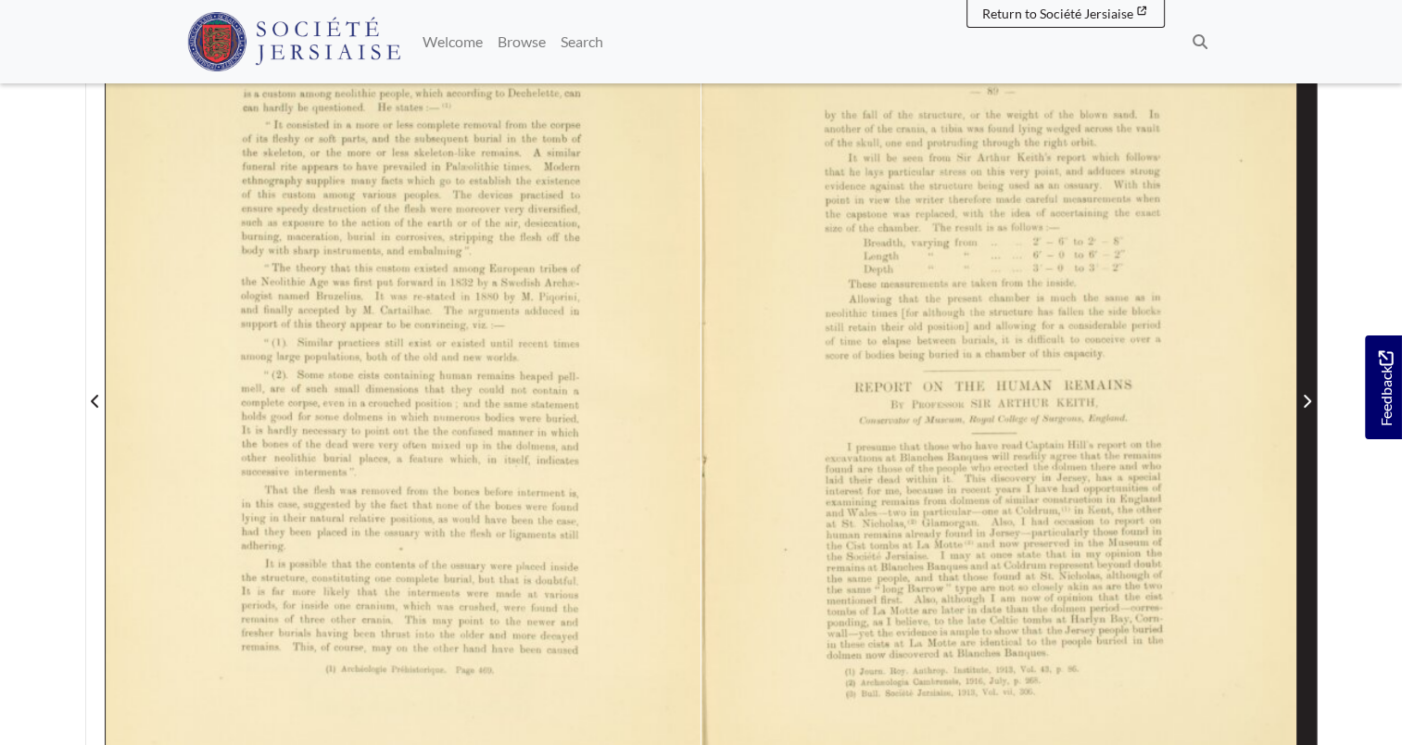
click at [1301, 293] on span "Next Page" at bounding box center [1307, 390] width 19 height 840
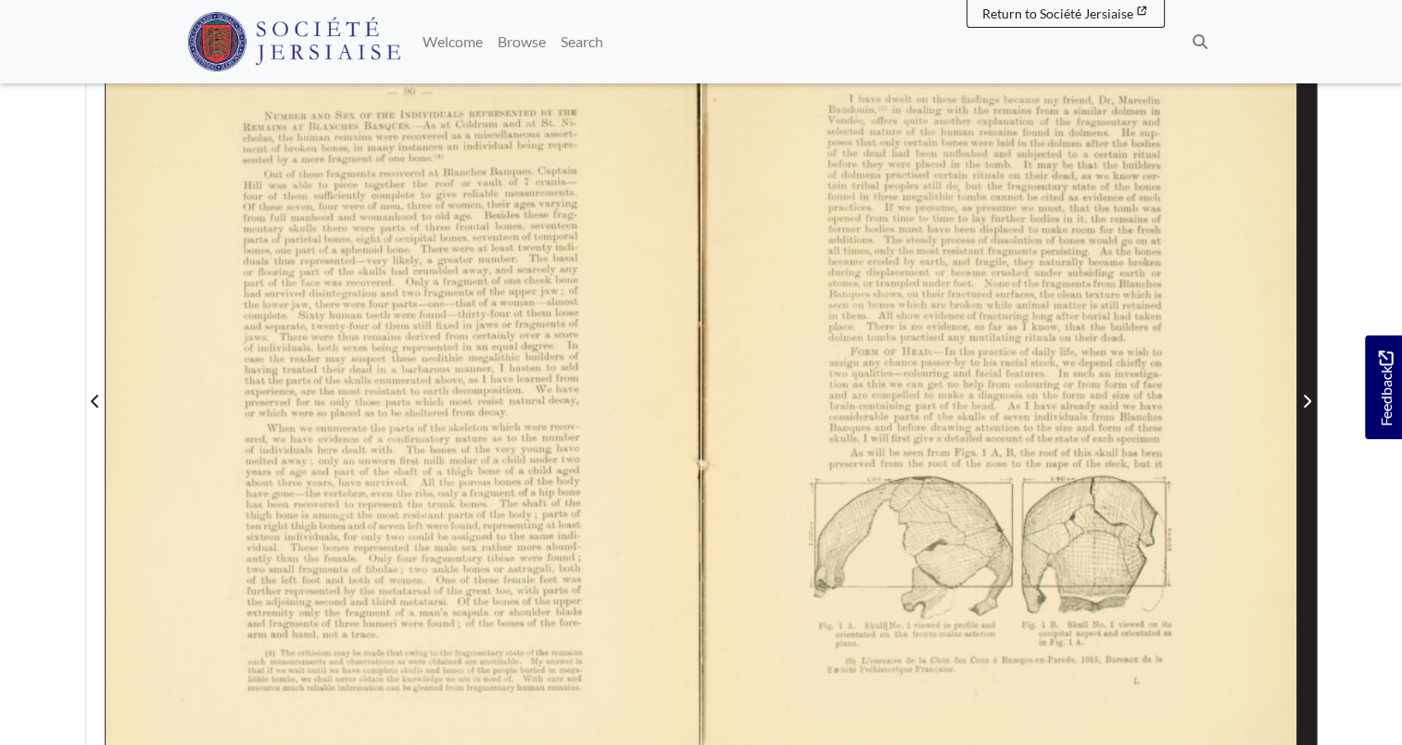
click at [1301, 293] on span "Next Page" at bounding box center [1307, 390] width 19 height 840
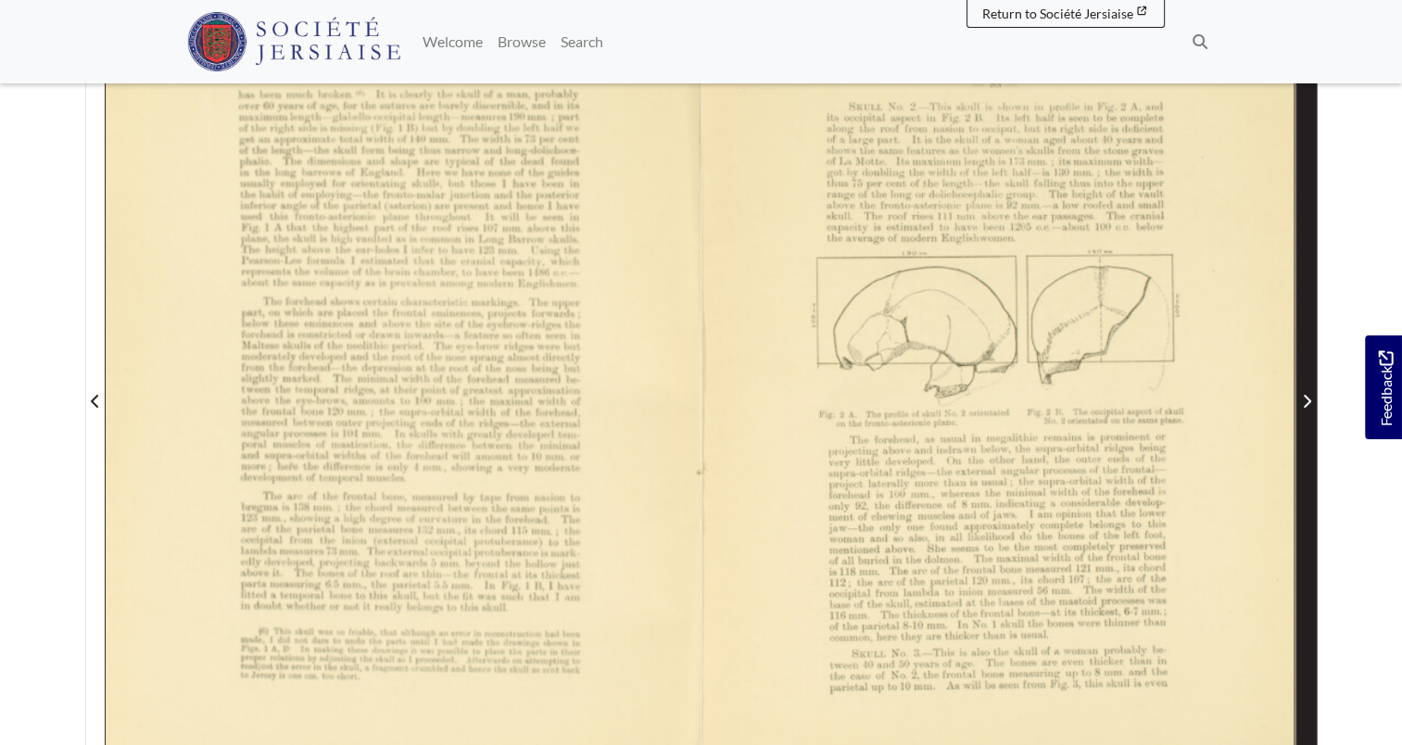
click at [1301, 293] on span "Next Page" at bounding box center [1307, 390] width 19 height 840
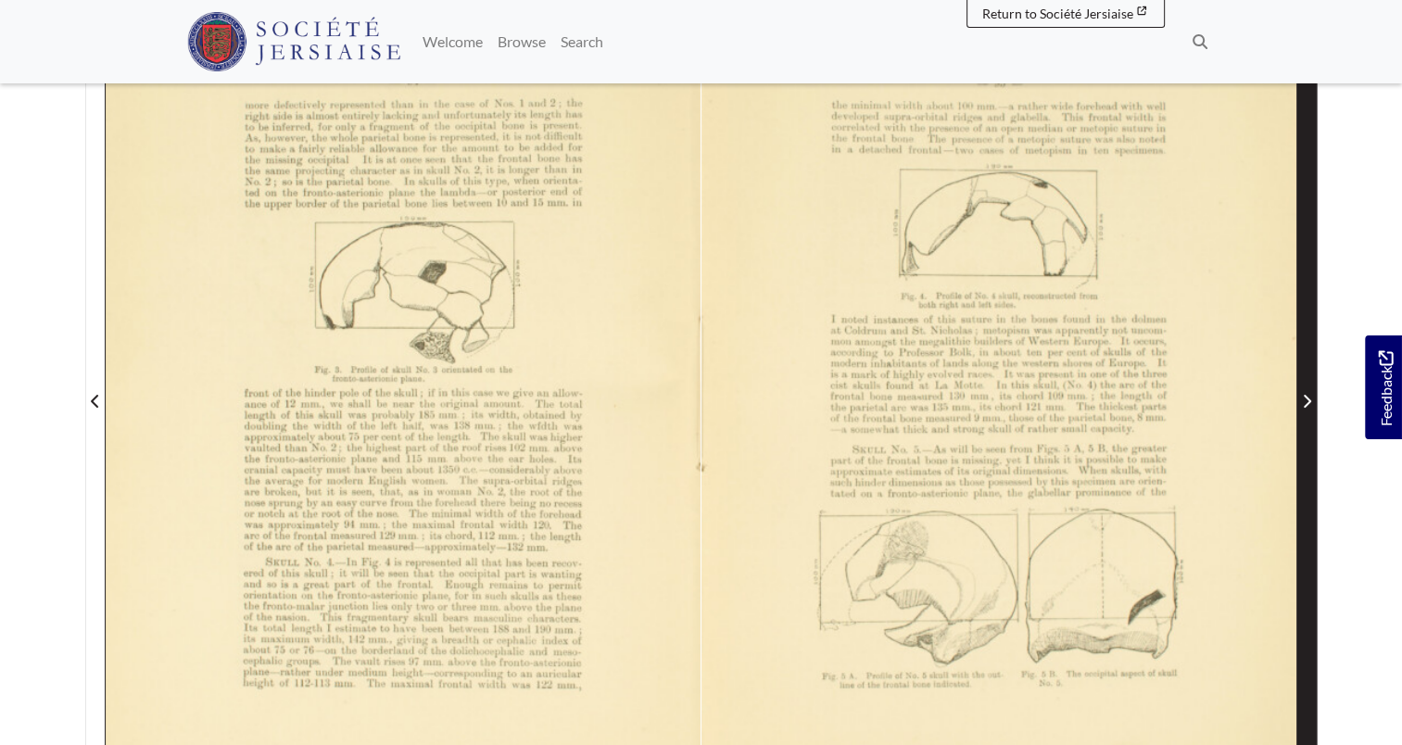
click at [1301, 293] on span "Next Page" at bounding box center [1307, 390] width 19 height 840
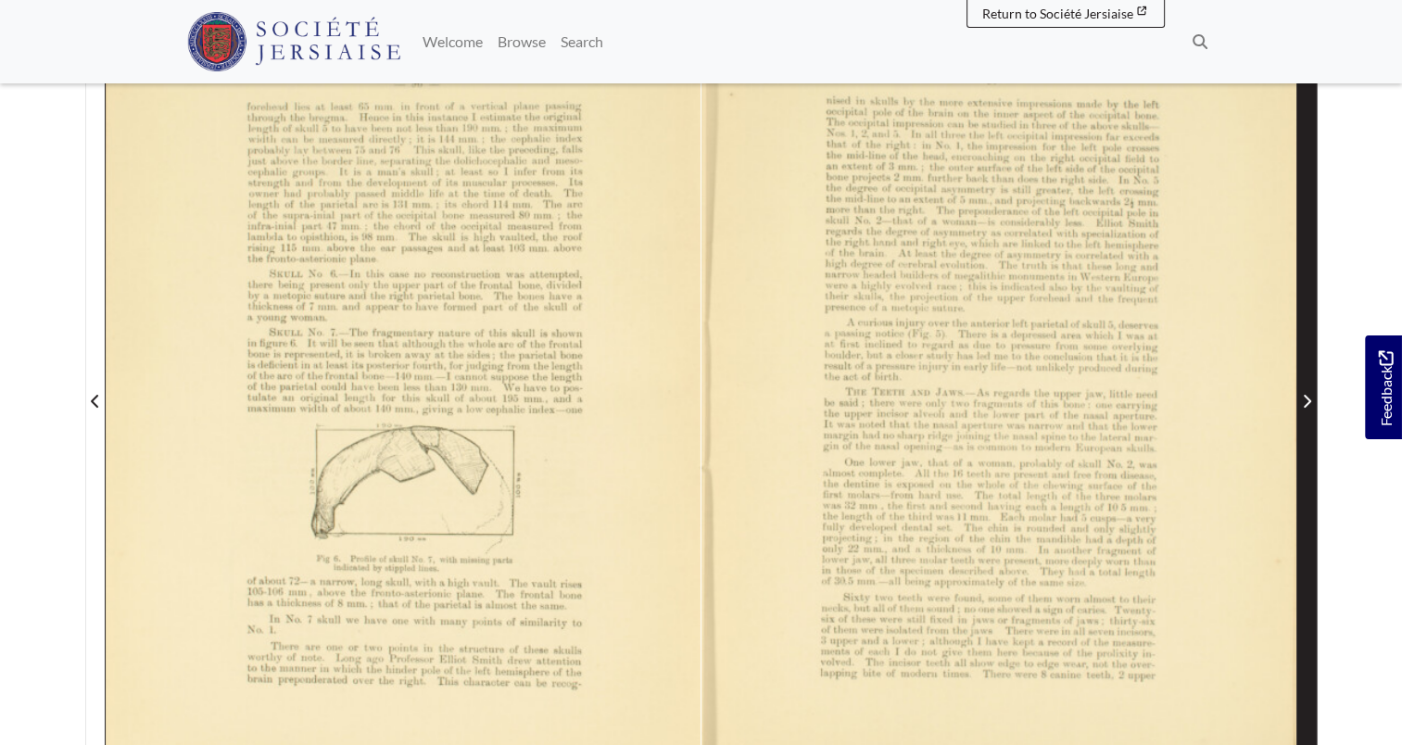
click at [1301, 293] on span "Next Page" at bounding box center [1307, 390] width 19 height 840
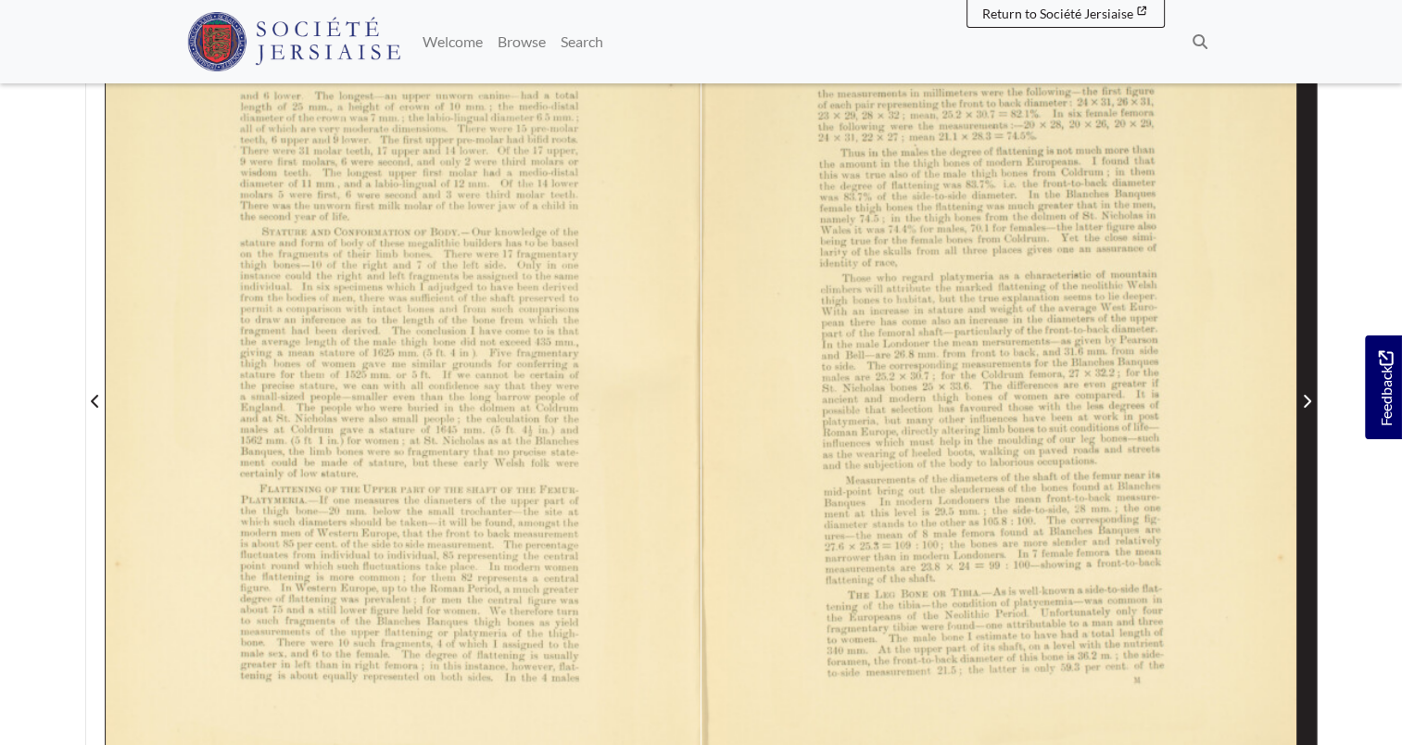
click at [1301, 293] on span "Next Page" at bounding box center [1307, 390] width 19 height 840
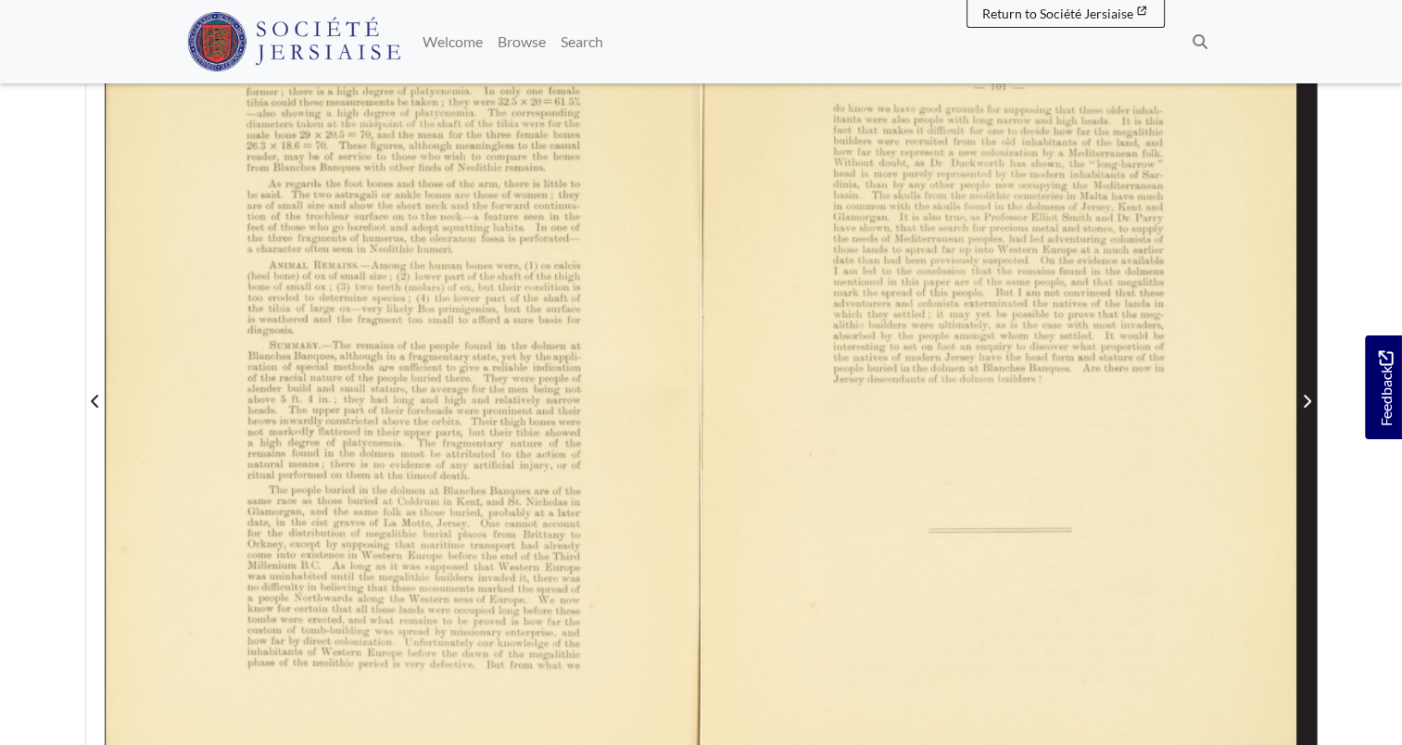
click at [1301, 293] on span "Next Page" at bounding box center [1307, 390] width 19 height 840
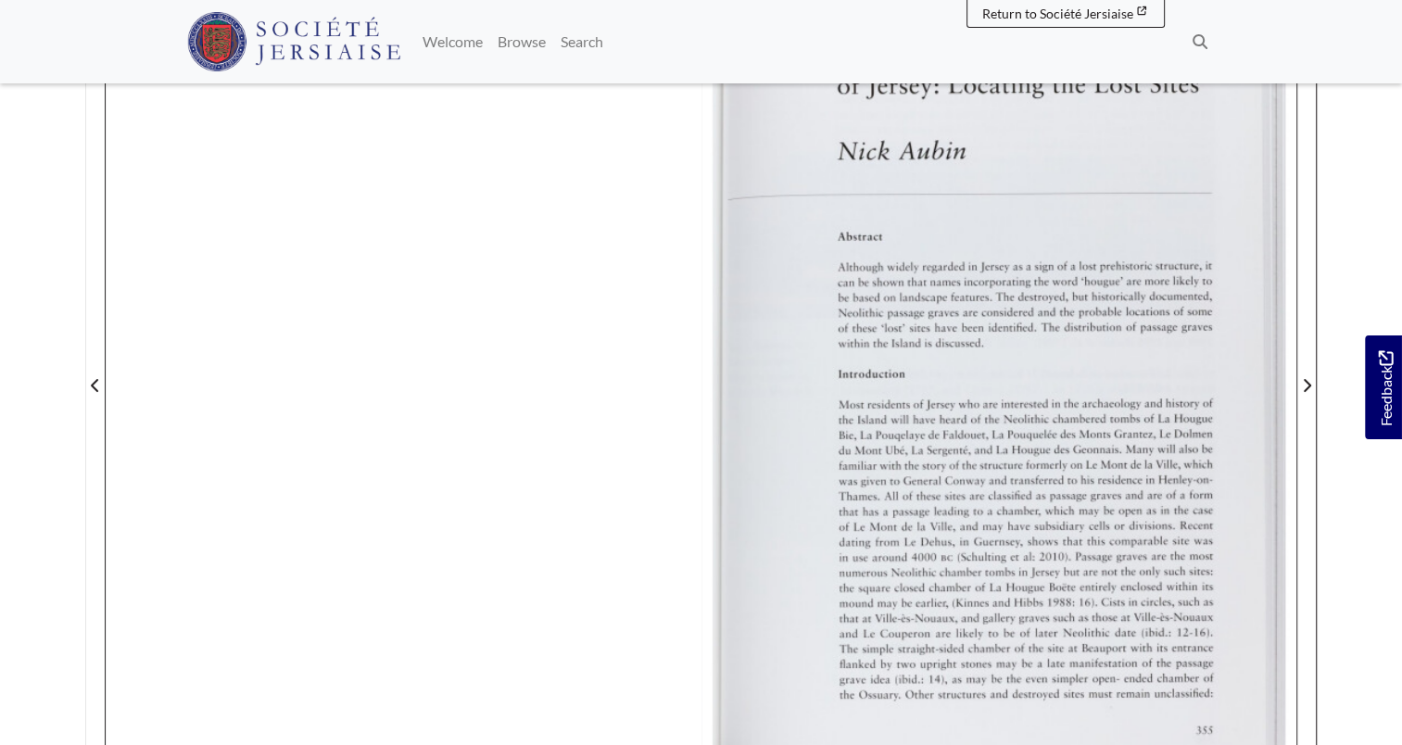
scroll to position [463, 0]
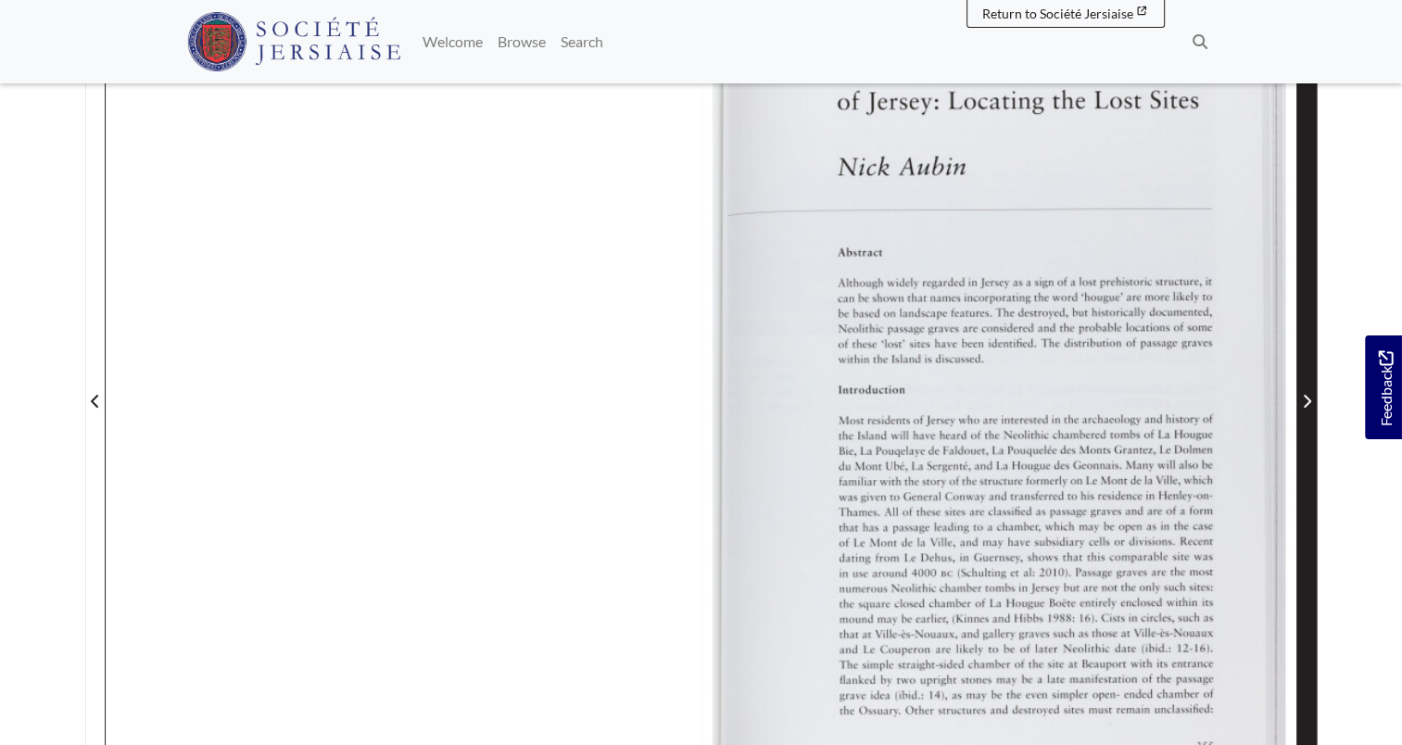
click at [1313, 390] on span "Next Page" at bounding box center [1307, 401] width 19 height 22
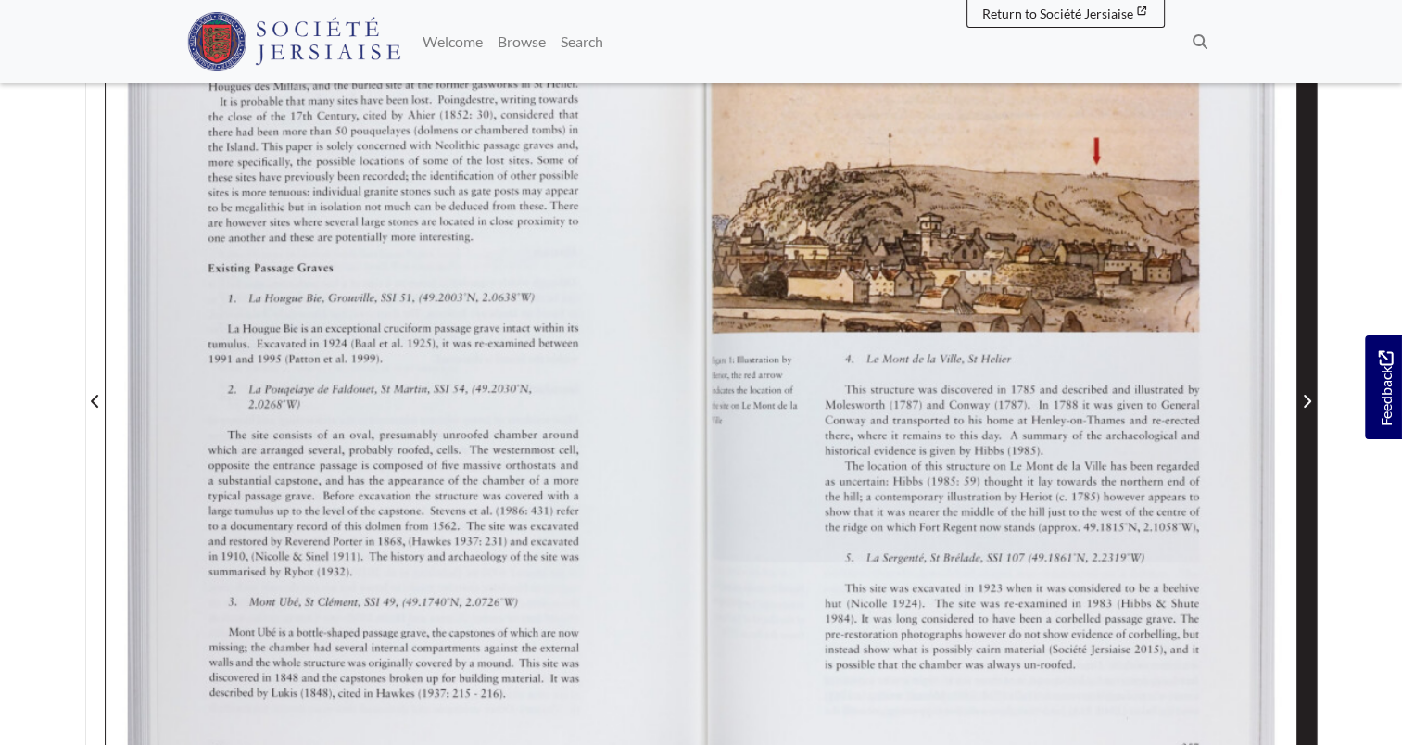
click at [1313, 390] on span "Next Page" at bounding box center [1307, 401] width 19 height 22
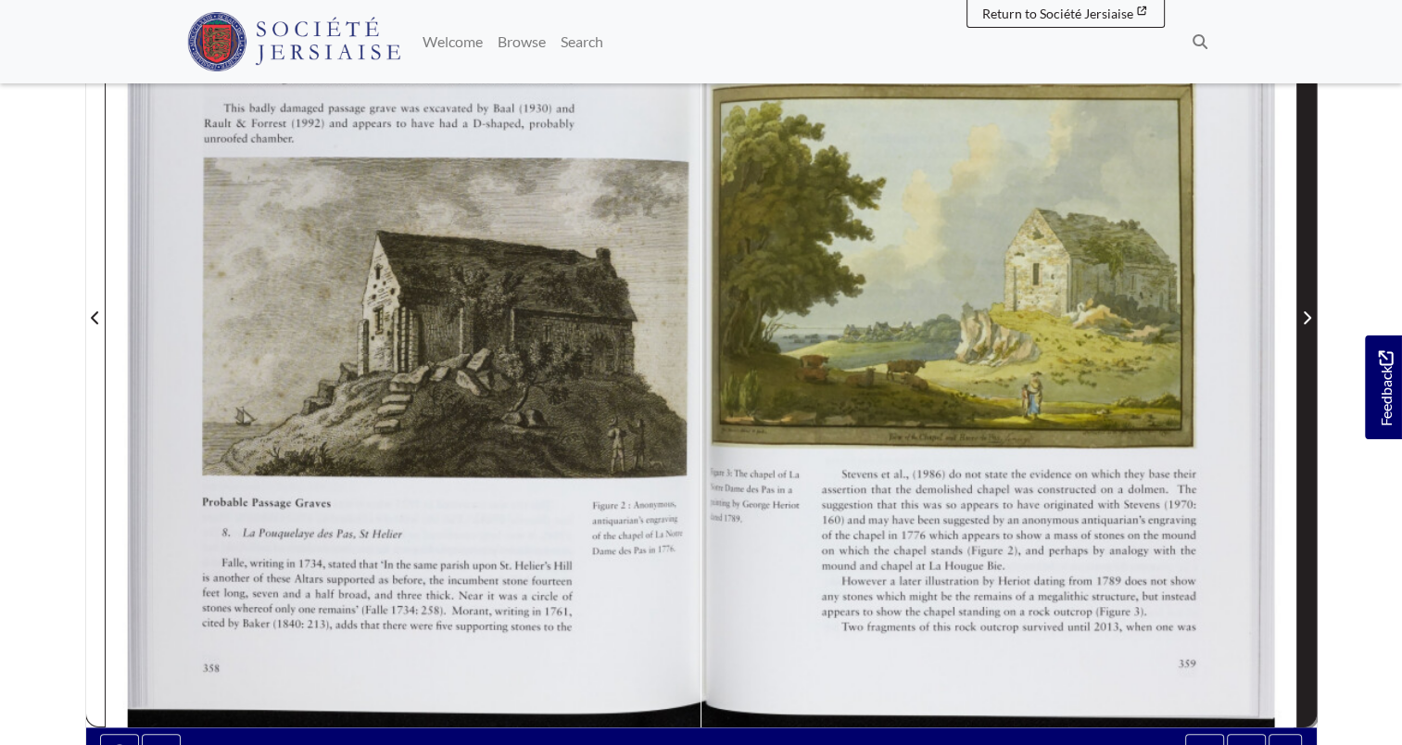
scroll to position [556, 0]
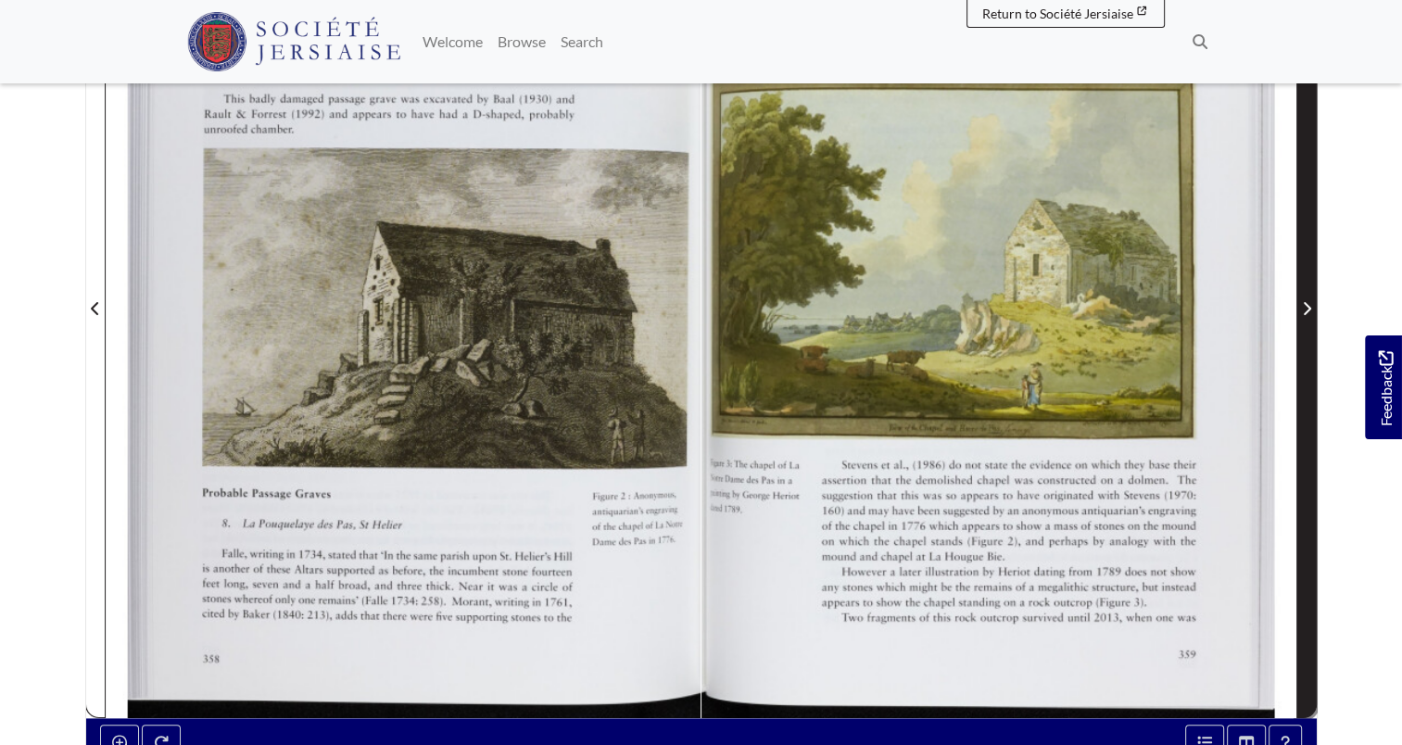
click at [1305, 304] on span "Next Page" at bounding box center [1307, 298] width 19 height 840
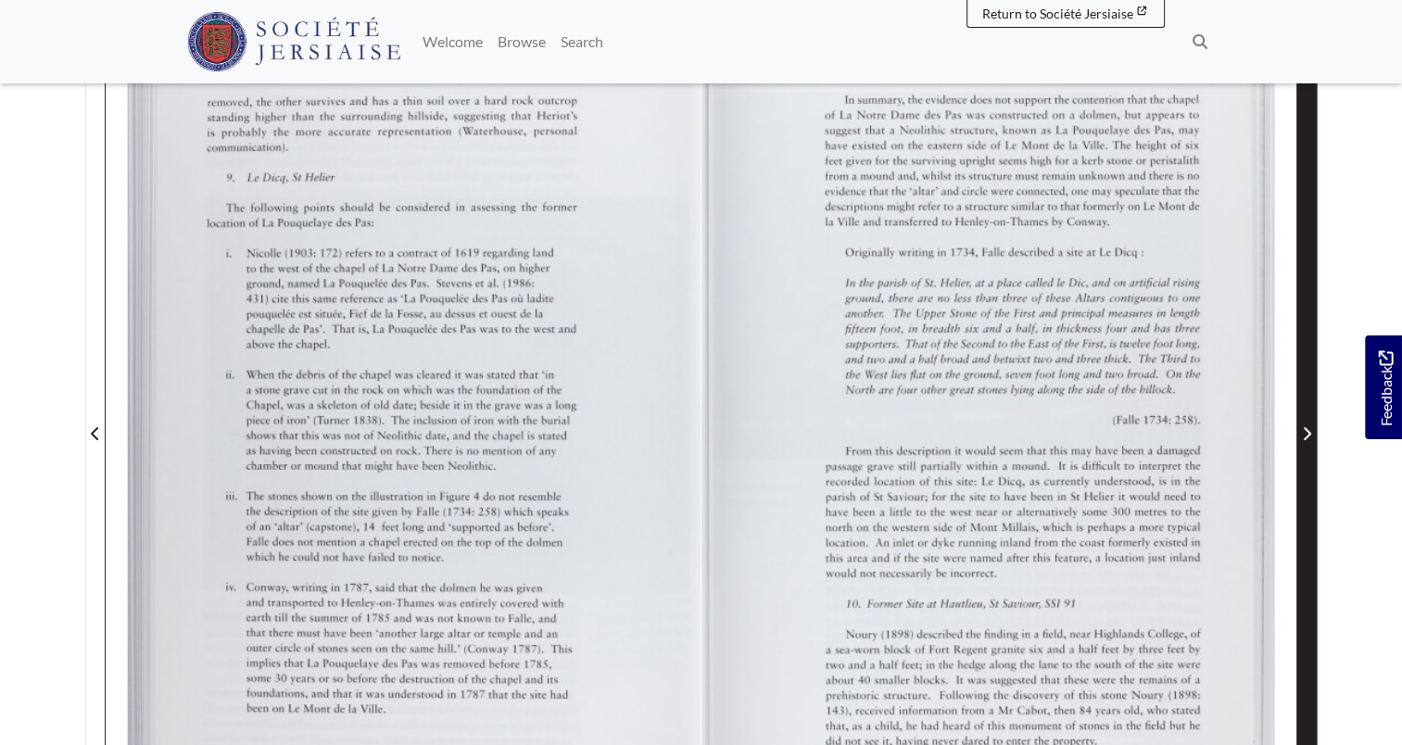
scroll to position [463, 0]
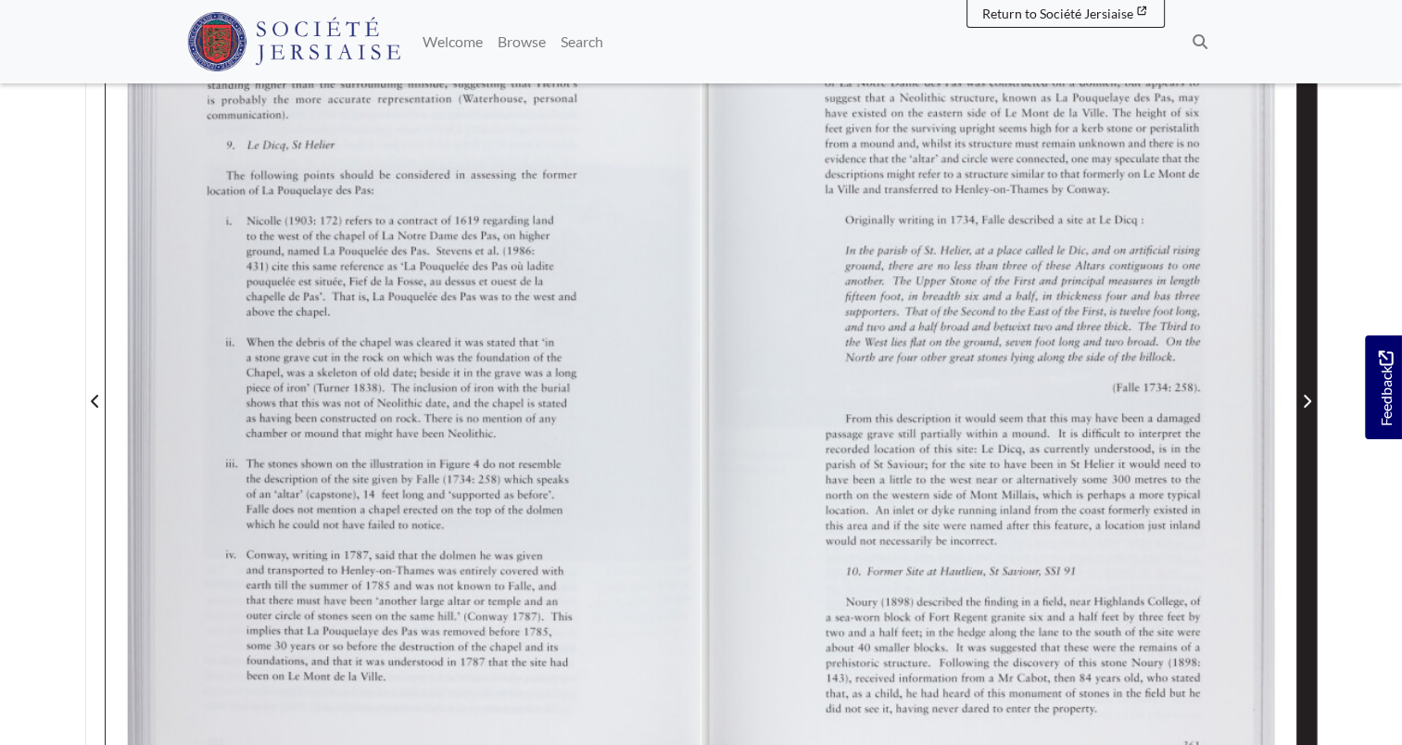
click at [1305, 415] on span "Next Page" at bounding box center [1307, 390] width 19 height 840
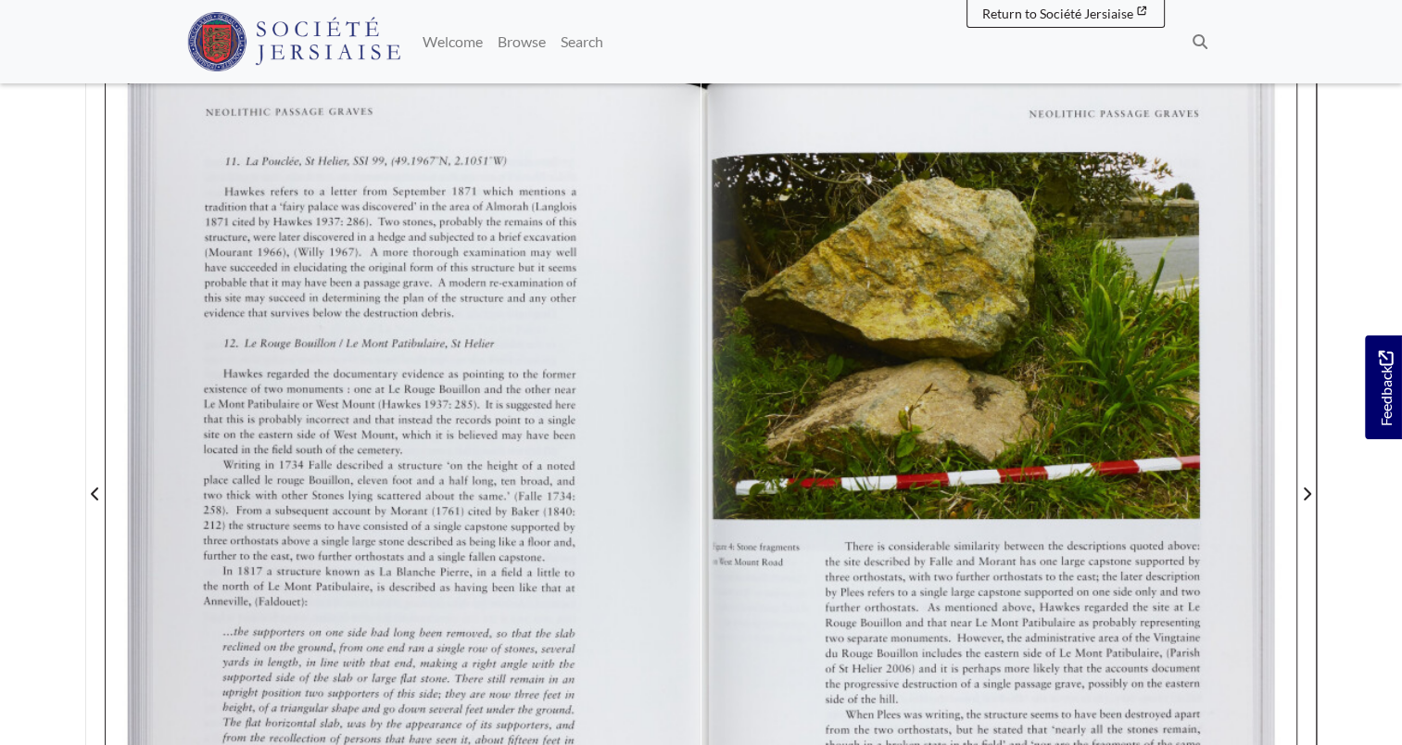
scroll to position [463, 0]
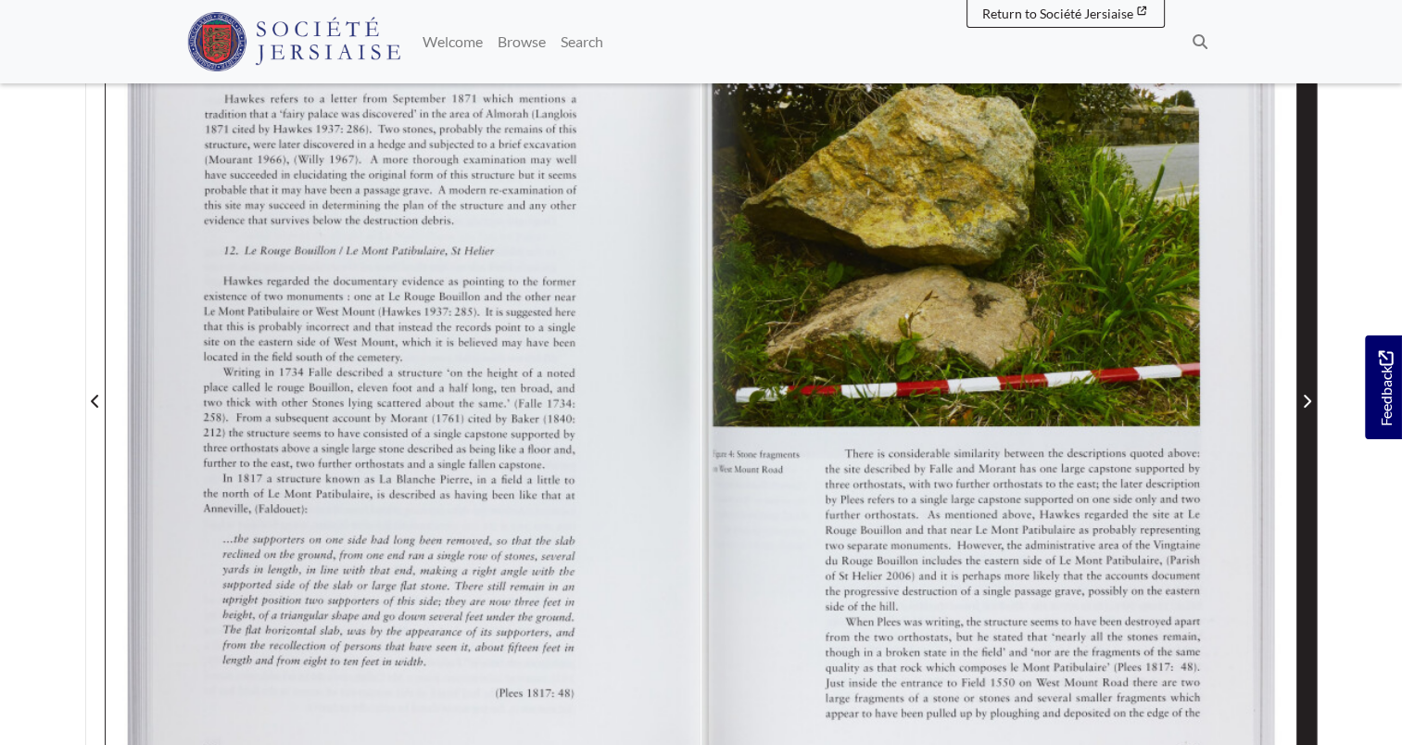
click at [1308, 373] on span "Next Page" at bounding box center [1307, 390] width 19 height 840
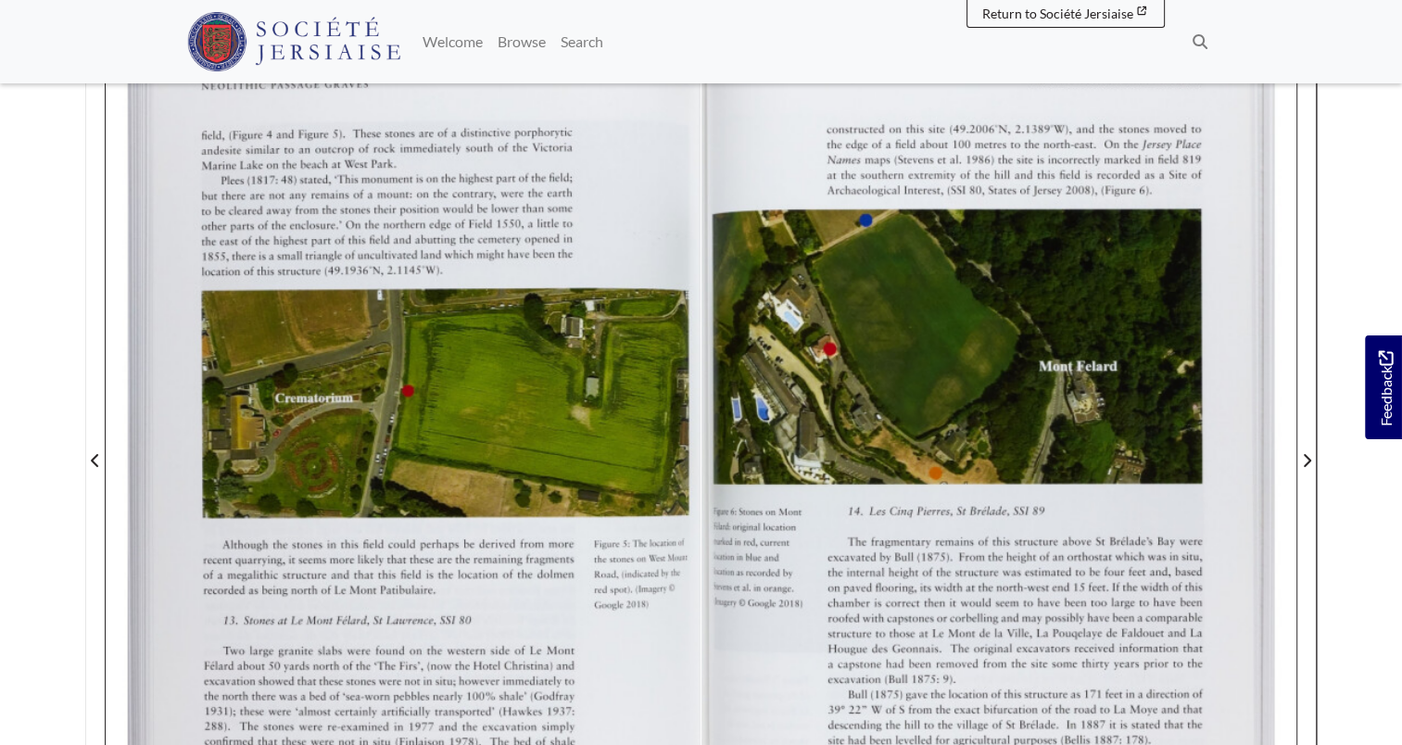
scroll to position [371, 0]
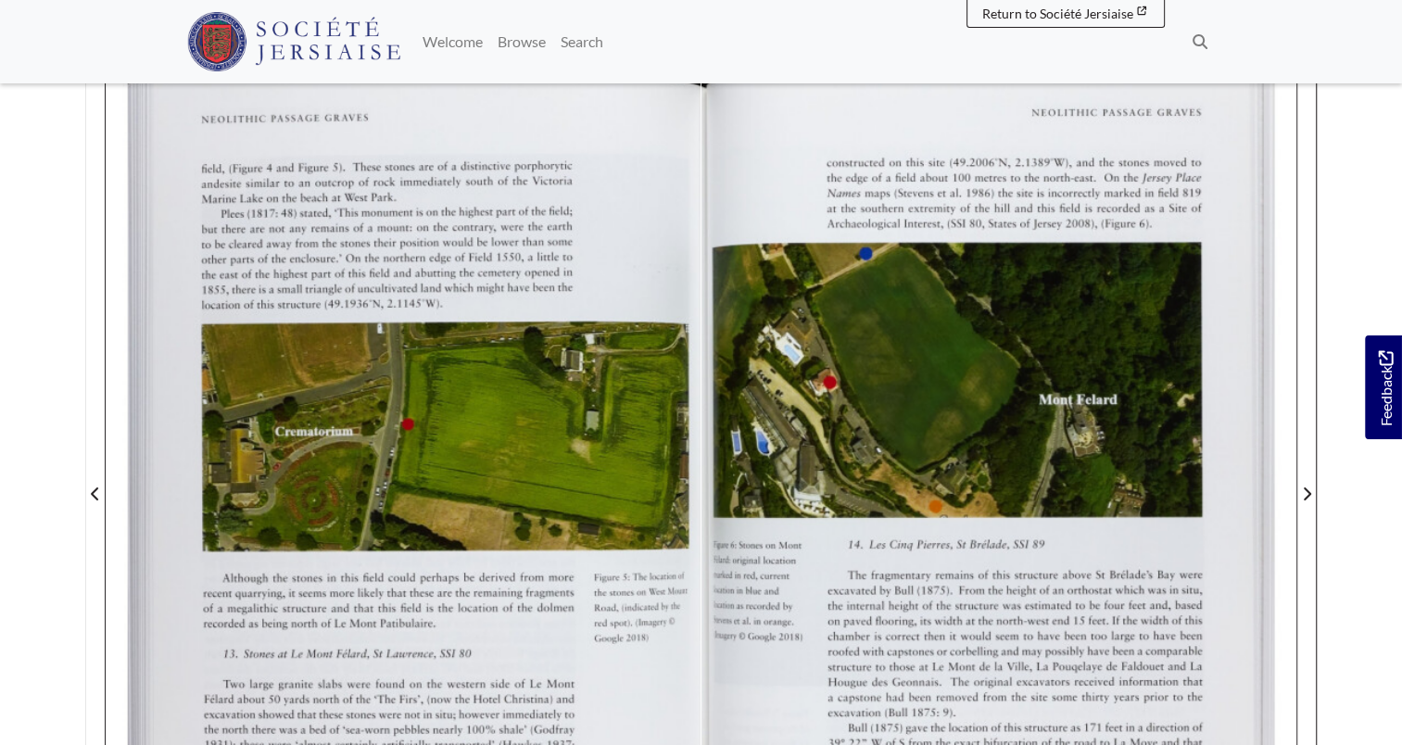
click at [398, 259] on div at bounding box center [403, 483] width 595 height 842
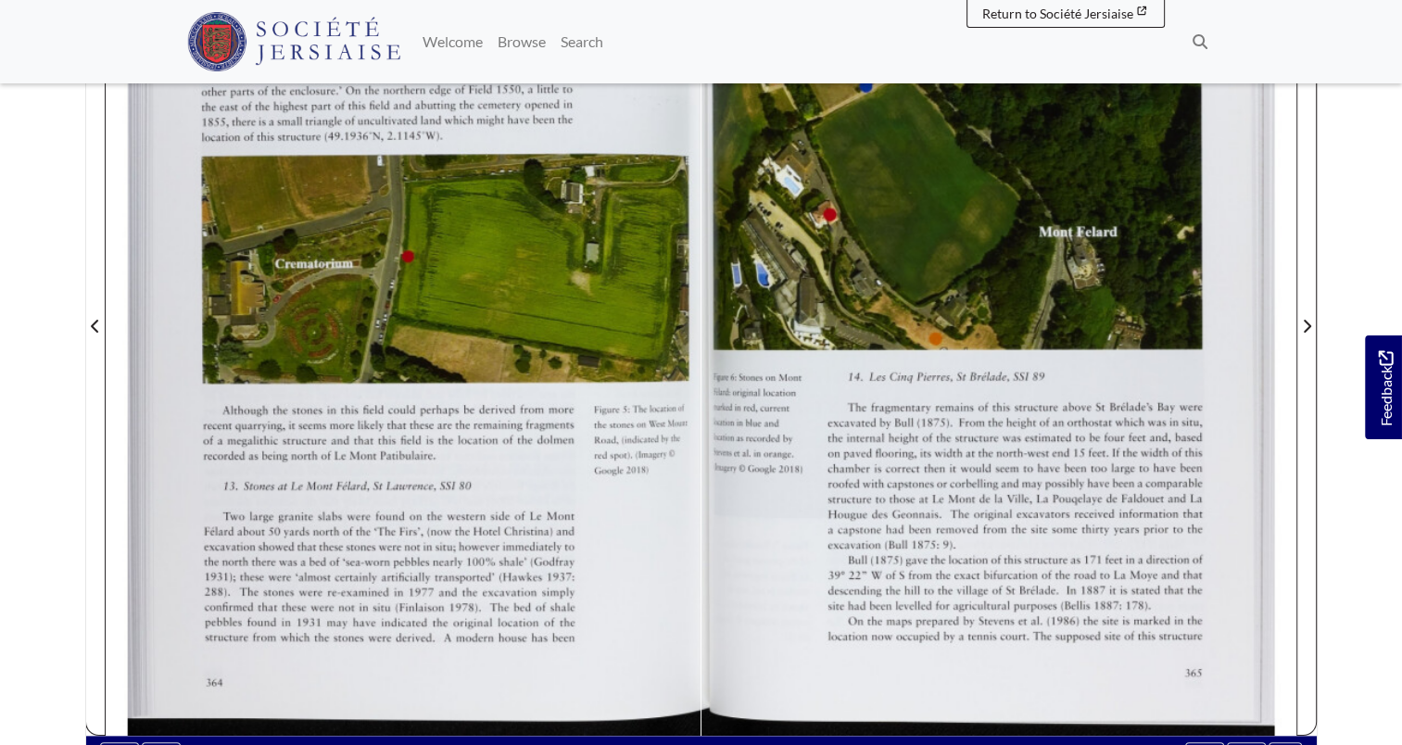
scroll to position [497, 0]
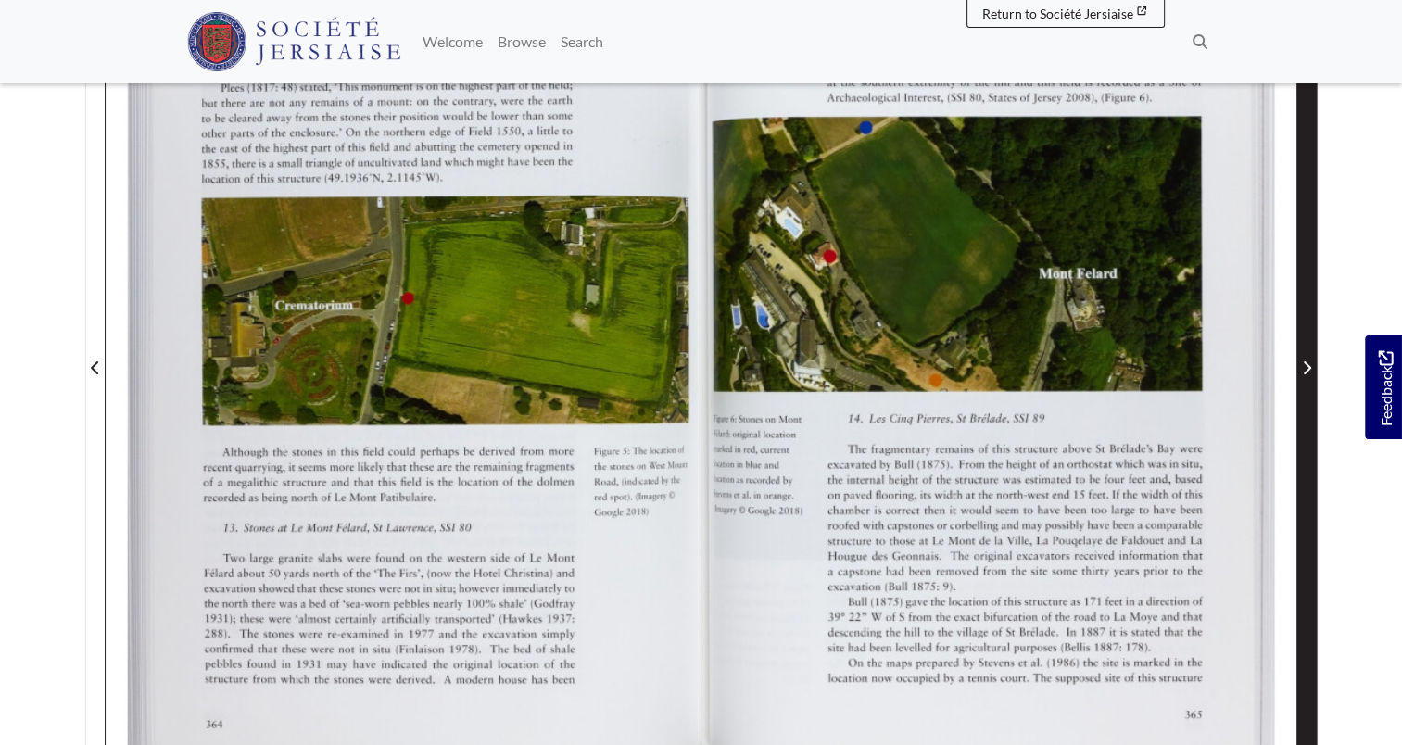
click at [1313, 357] on span "Next Page" at bounding box center [1307, 368] width 19 height 22
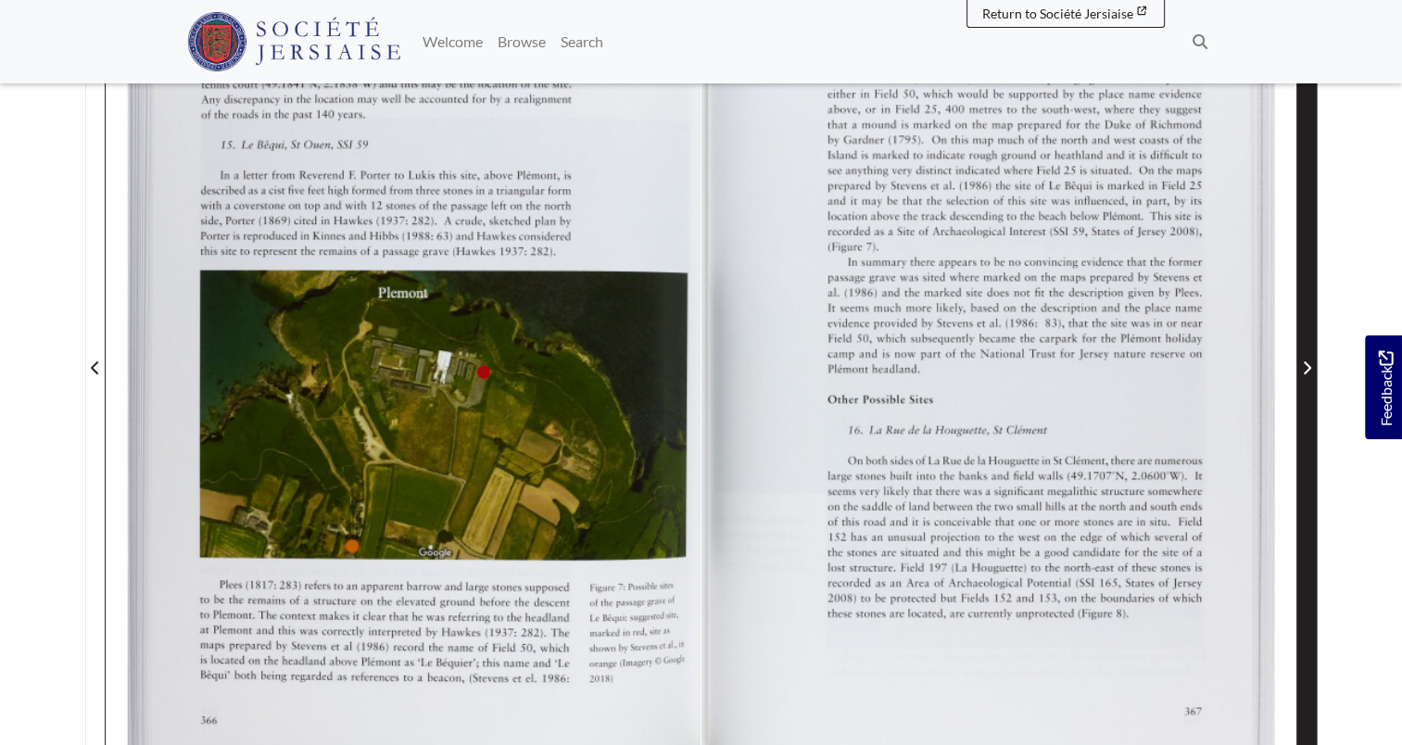
scroll to position [497, 0]
click at [1313, 357] on span "Next Page" at bounding box center [1307, 368] width 19 height 22
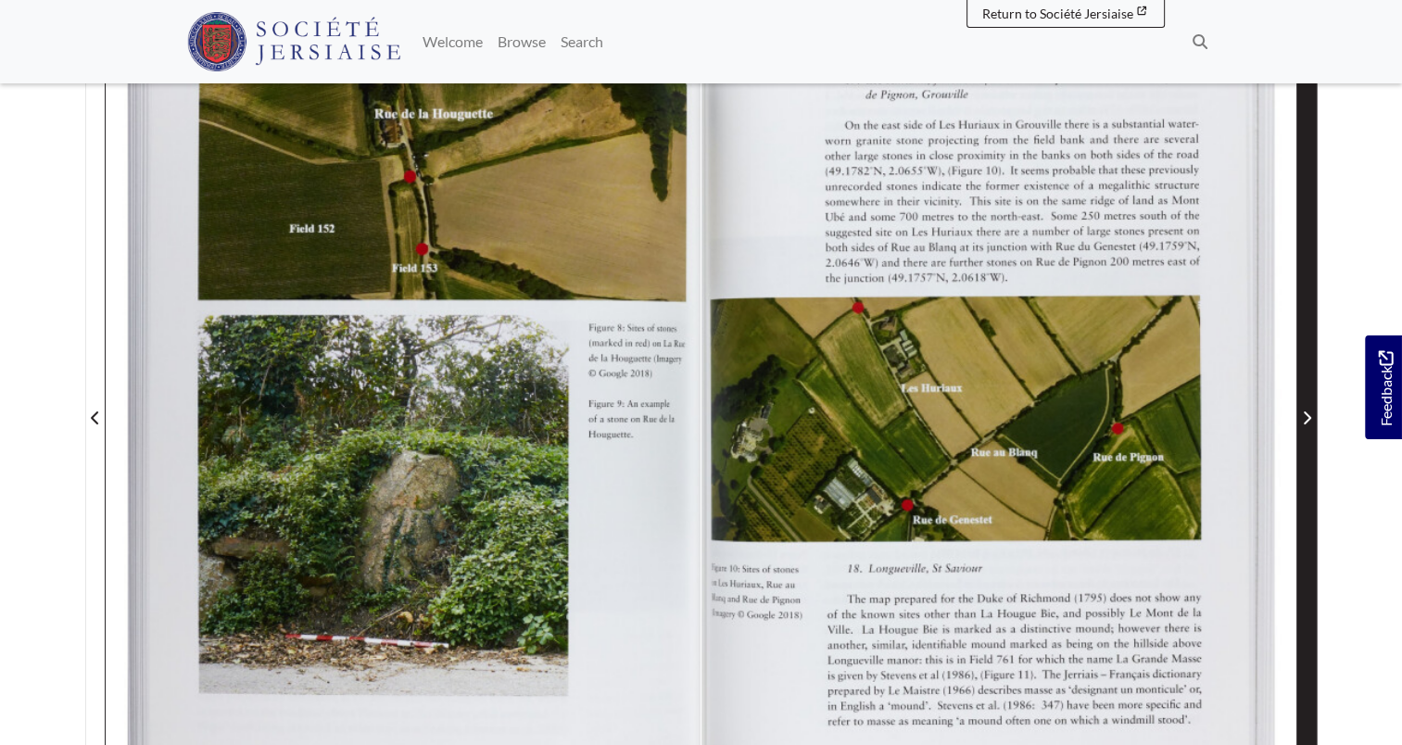
scroll to position [497, 0]
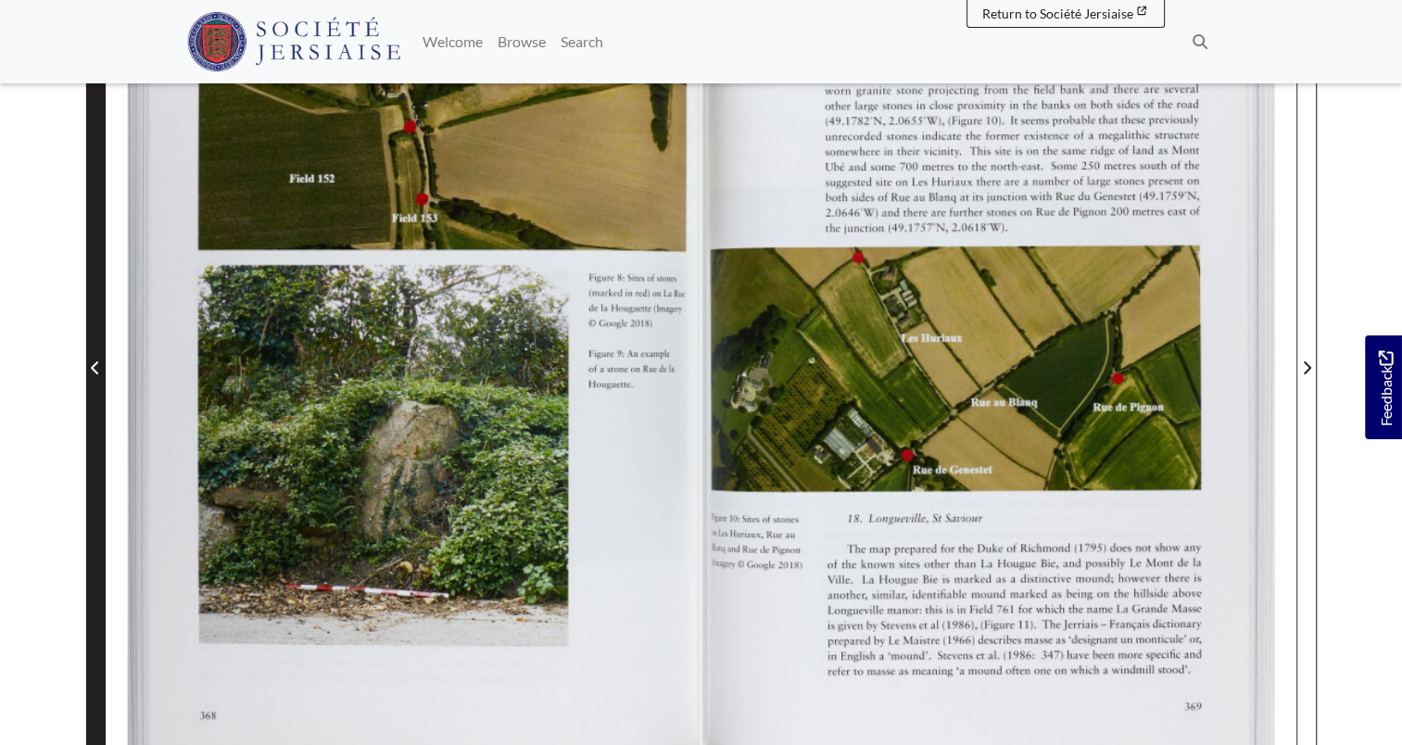
click at [95, 335] on span "Previous Page" at bounding box center [95, 357] width 19 height 840
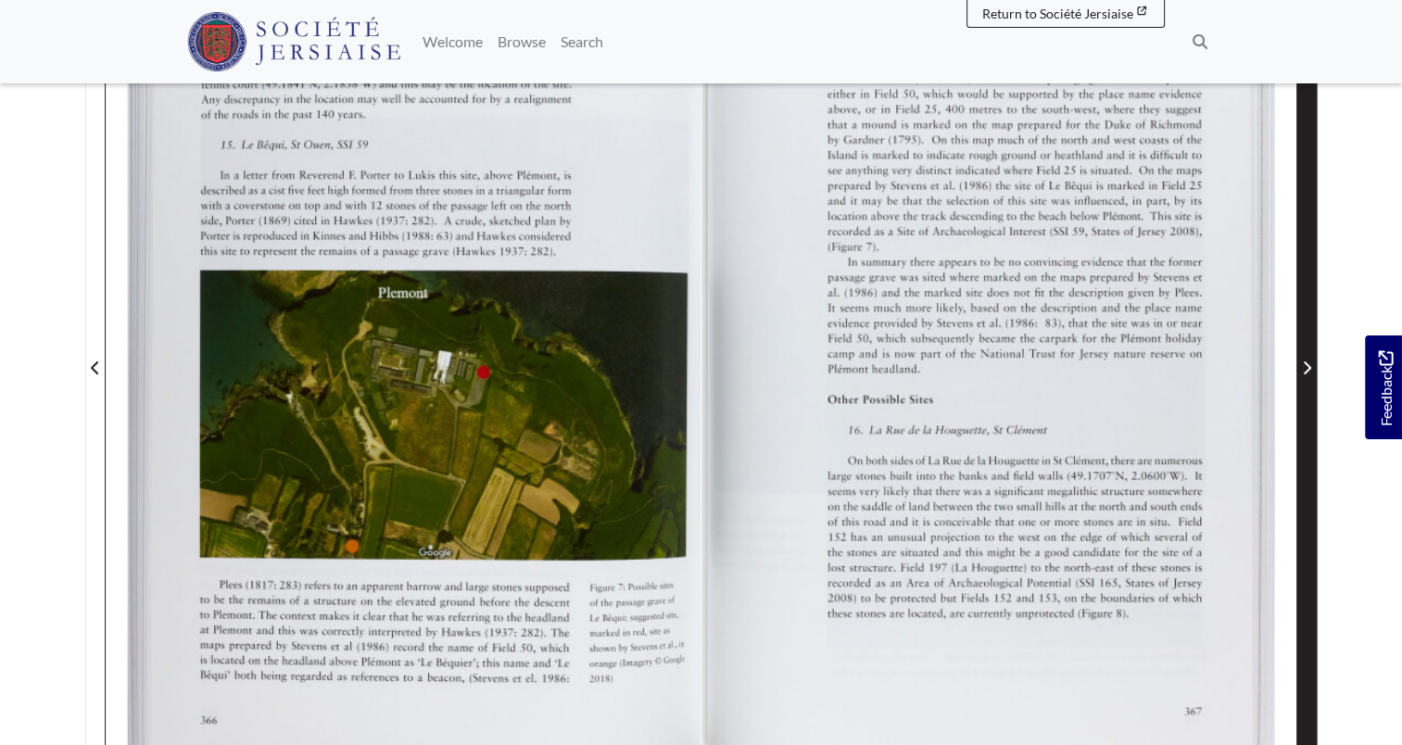
click at [1306, 361] on icon "Next Page" at bounding box center [1306, 368] width 9 height 15
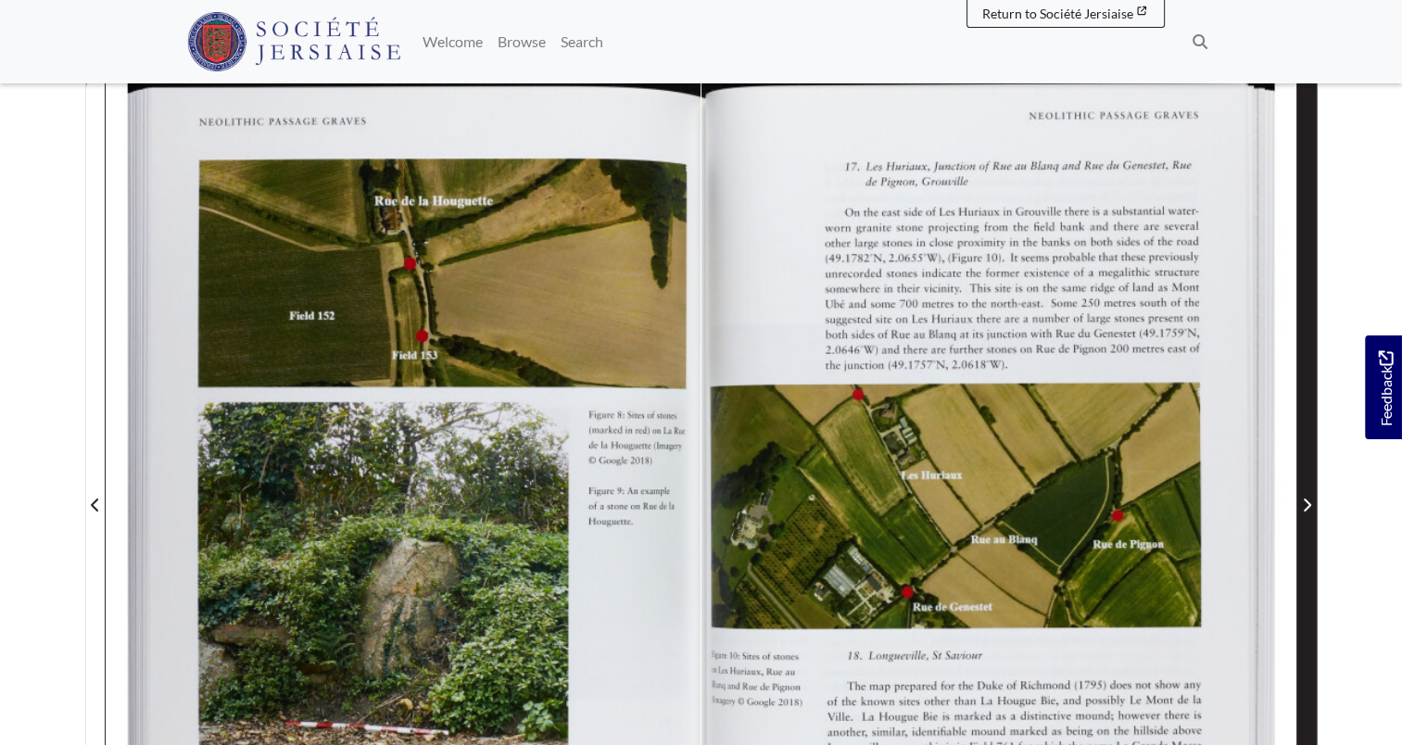
scroll to position [311, 0]
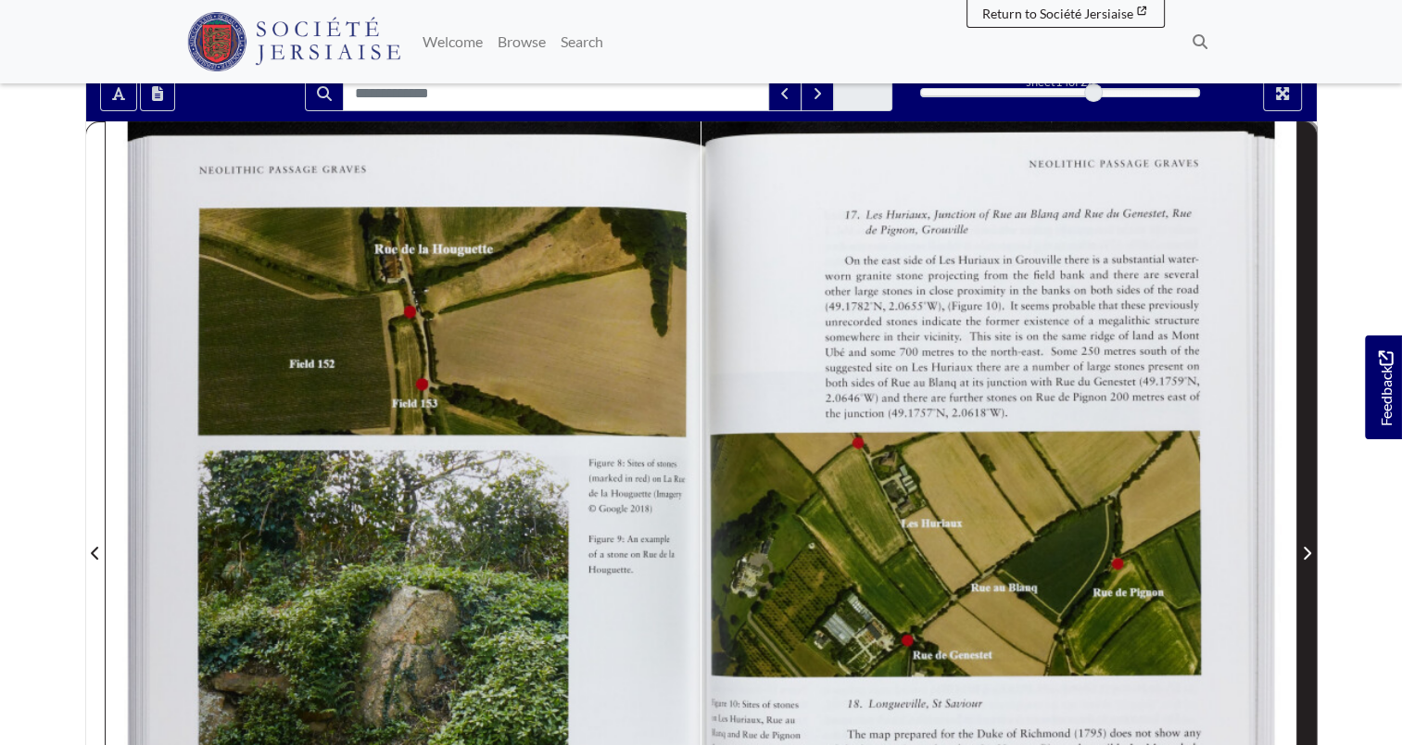
click at [1306, 327] on span "Next Page" at bounding box center [1307, 542] width 19 height 840
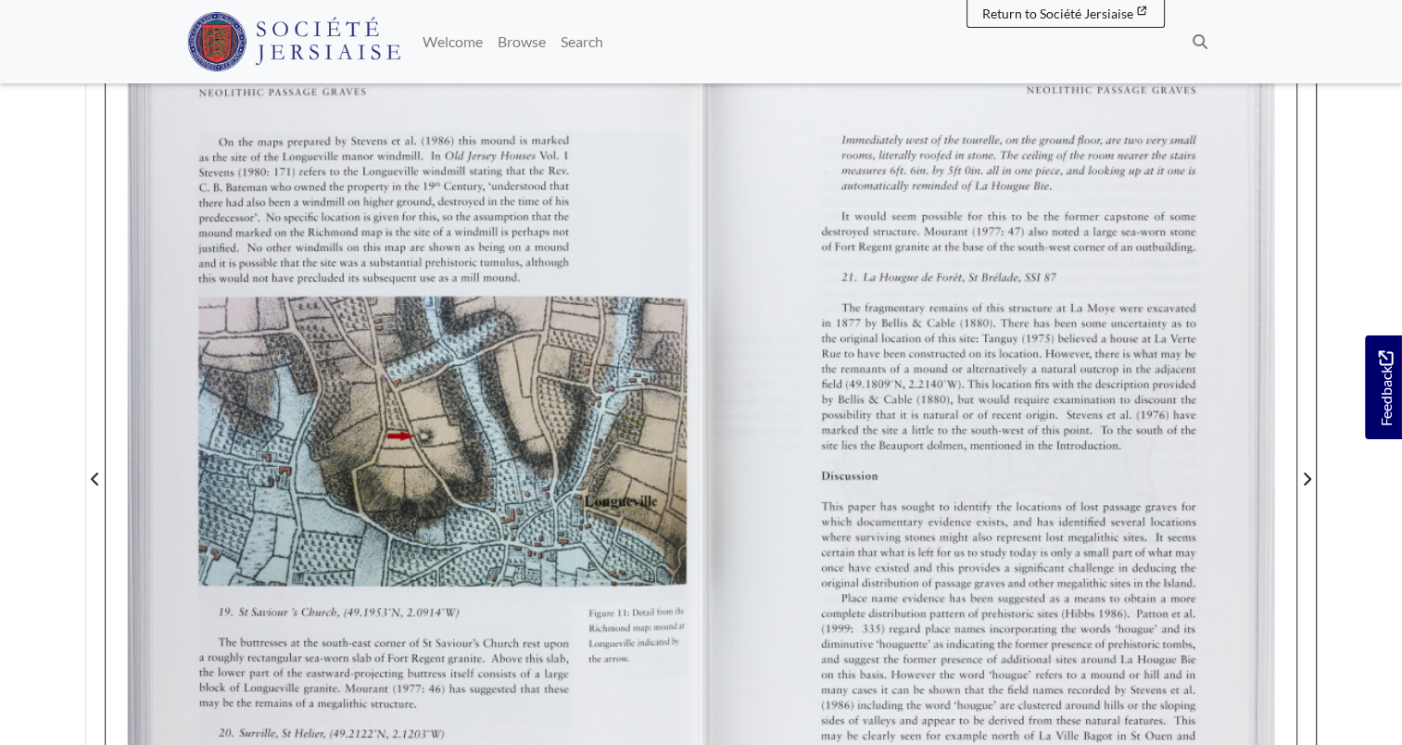
scroll to position [497, 0]
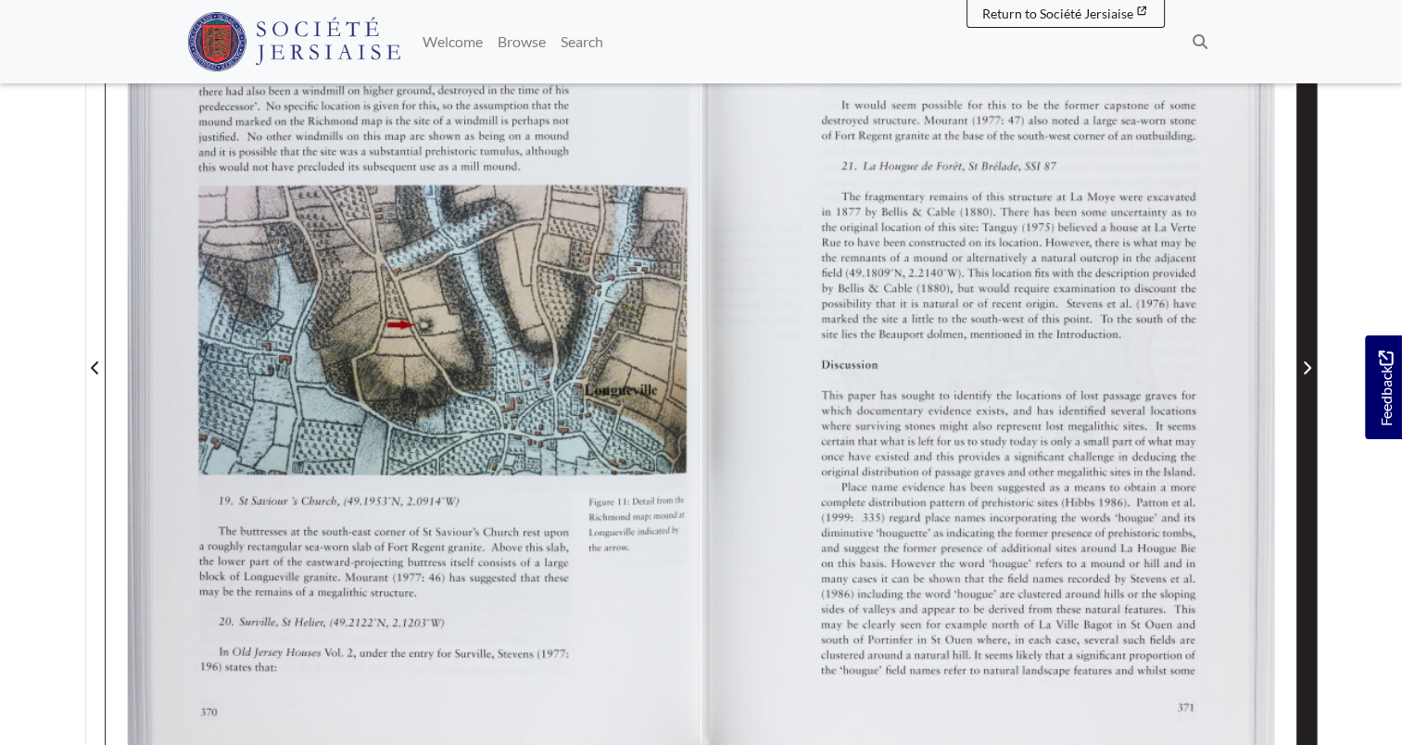
click at [1300, 357] on span "Next Page" at bounding box center [1307, 368] width 19 height 22
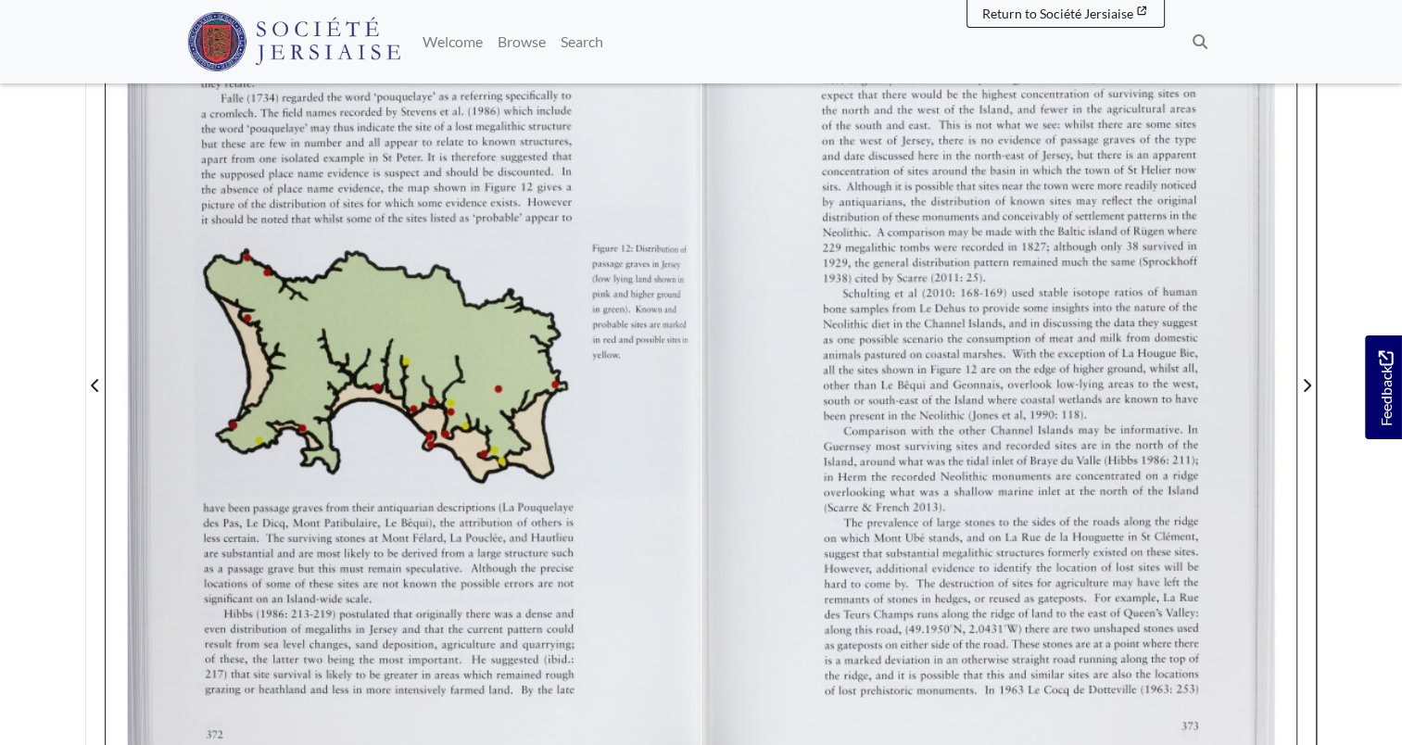
scroll to position [497, 0]
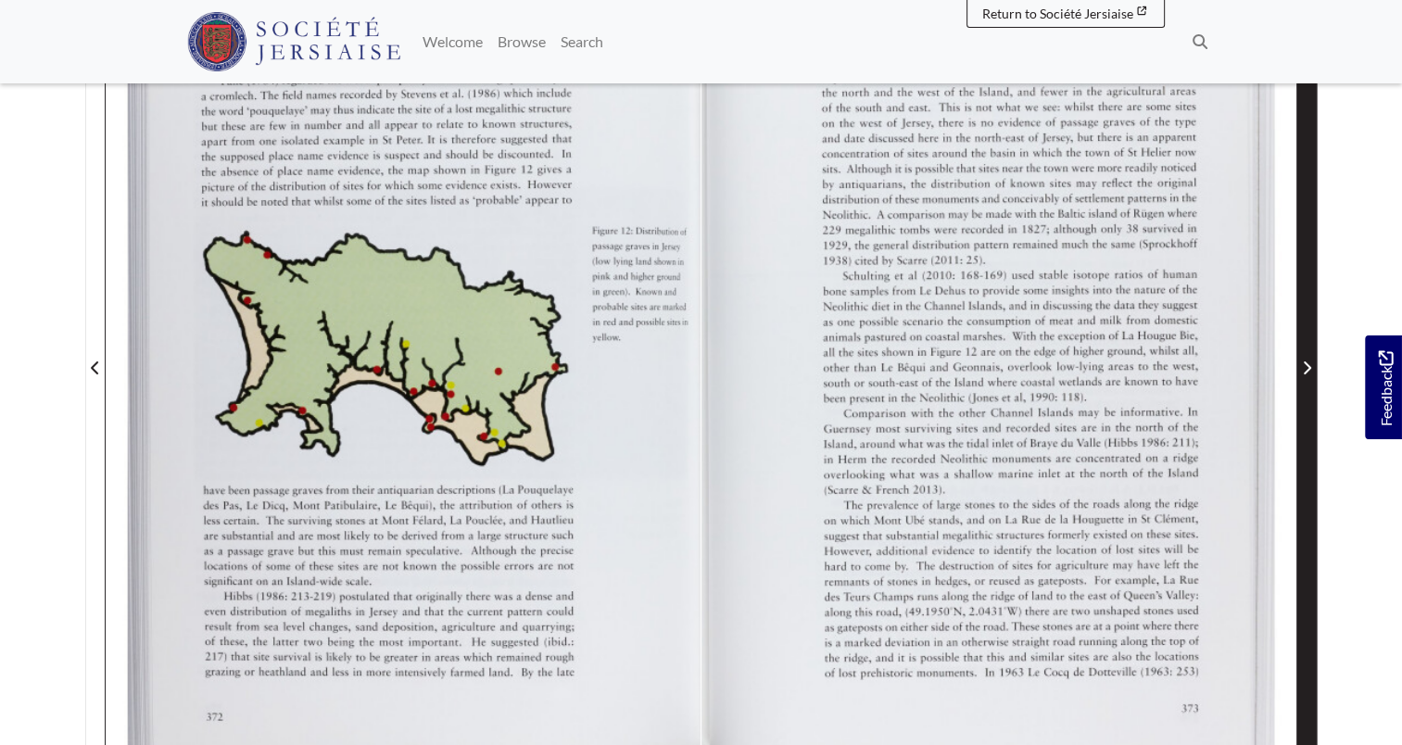
click at [1300, 357] on span "Next Page" at bounding box center [1307, 368] width 19 height 22
